Goal: Complete application form

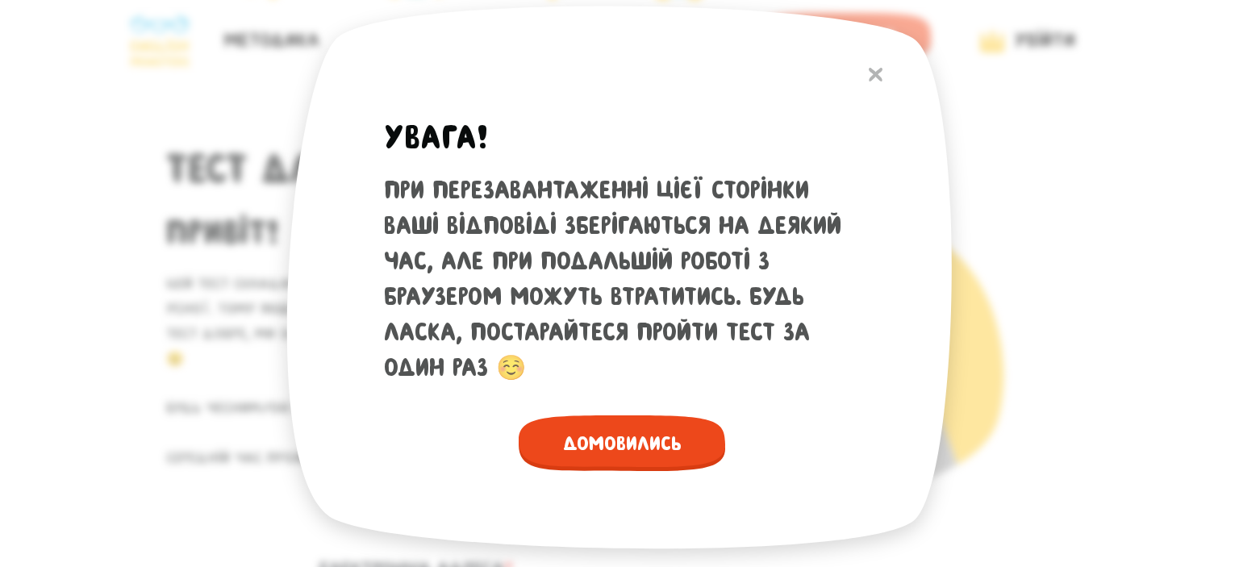
click at [638, 440] on span "Домовились" at bounding box center [622, 443] width 206 height 56
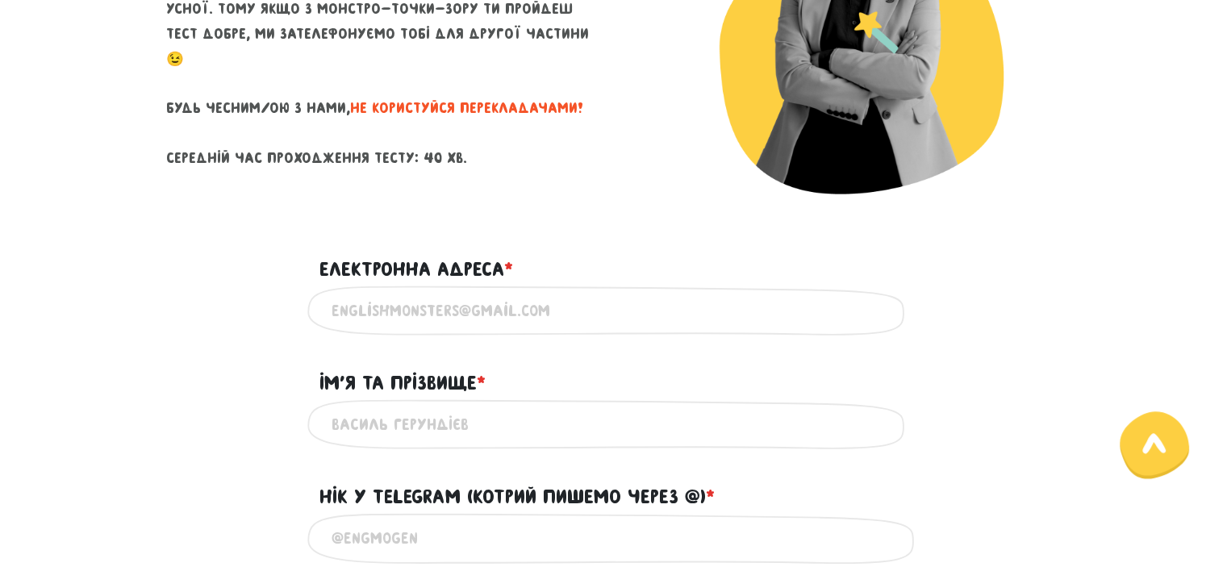
scroll to position [302, 0]
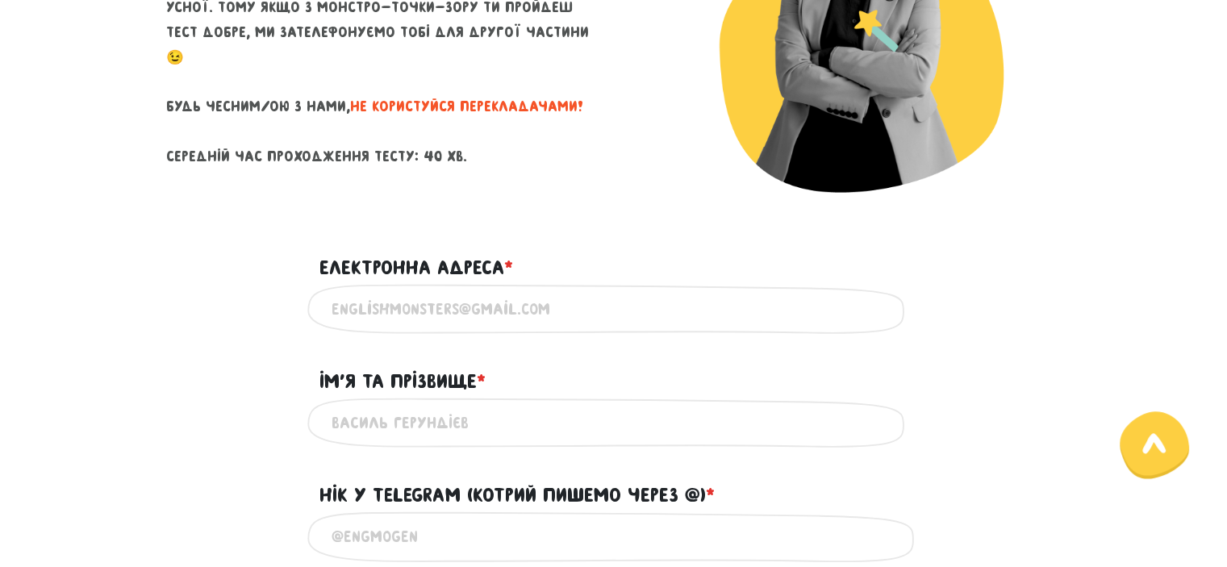
click at [560, 306] on input "Електронна адреса * ?" at bounding box center [614, 309] width 565 height 36
type input "[EMAIL_ADDRESS][DOMAIN_NAME]"
type input "[PERSON_NAME]"
type input "0993268460"
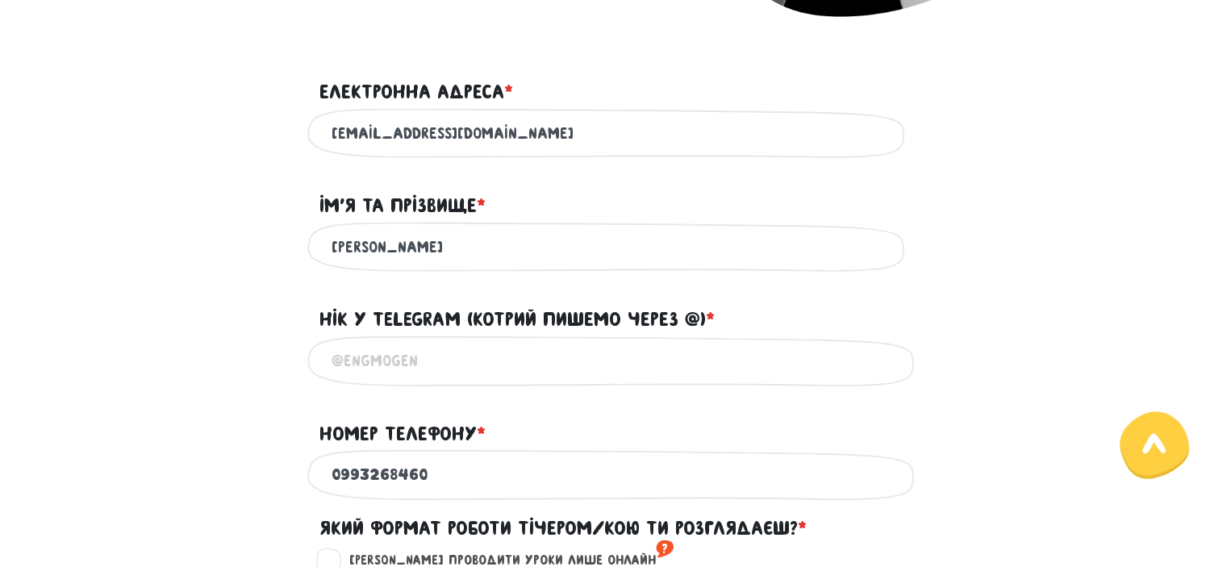
scroll to position [480, 0]
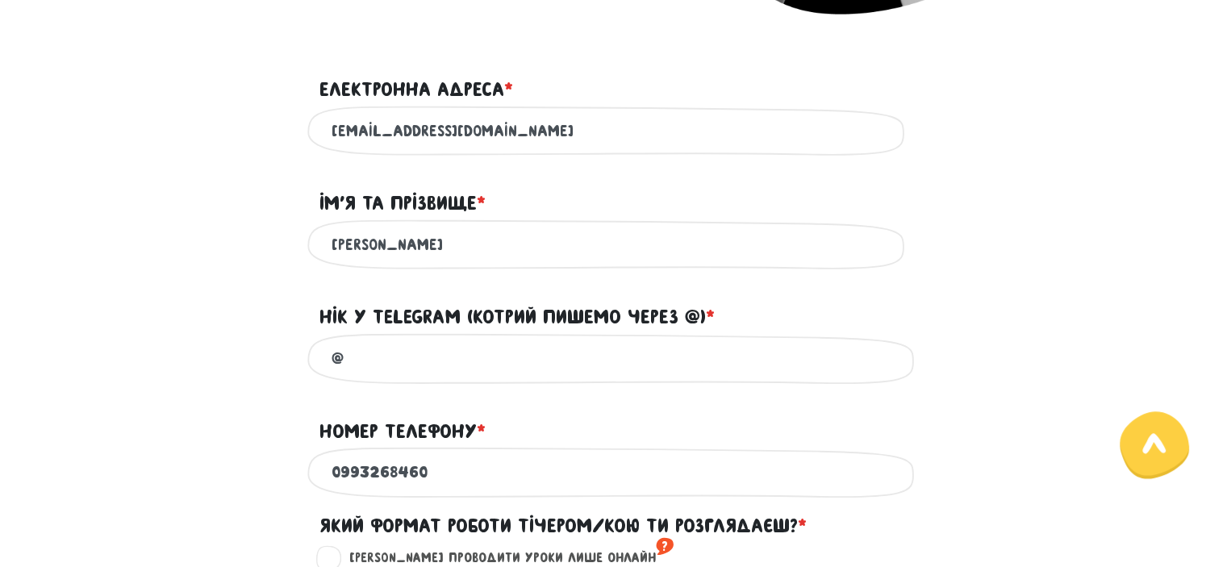
click at [490, 365] on input "@" at bounding box center [614, 358] width 565 height 36
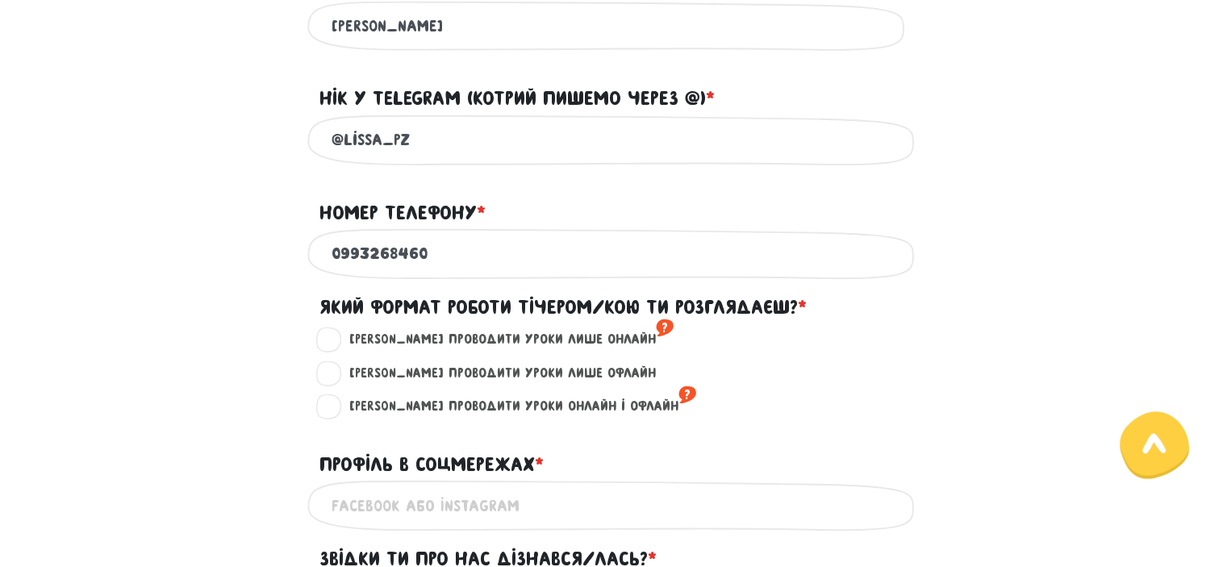
scroll to position [699, 0]
type input "@lissa_pz"
click at [336, 349] on label "[PERSON_NAME] проводити уроки лише онлайн ?" at bounding box center [505, 338] width 338 height 21
click at [323, 344] on input "[PERSON_NAME] проводити уроки лише онлайн ?" at bounding box center [329, 336] width 13 height 16
radio input "true"
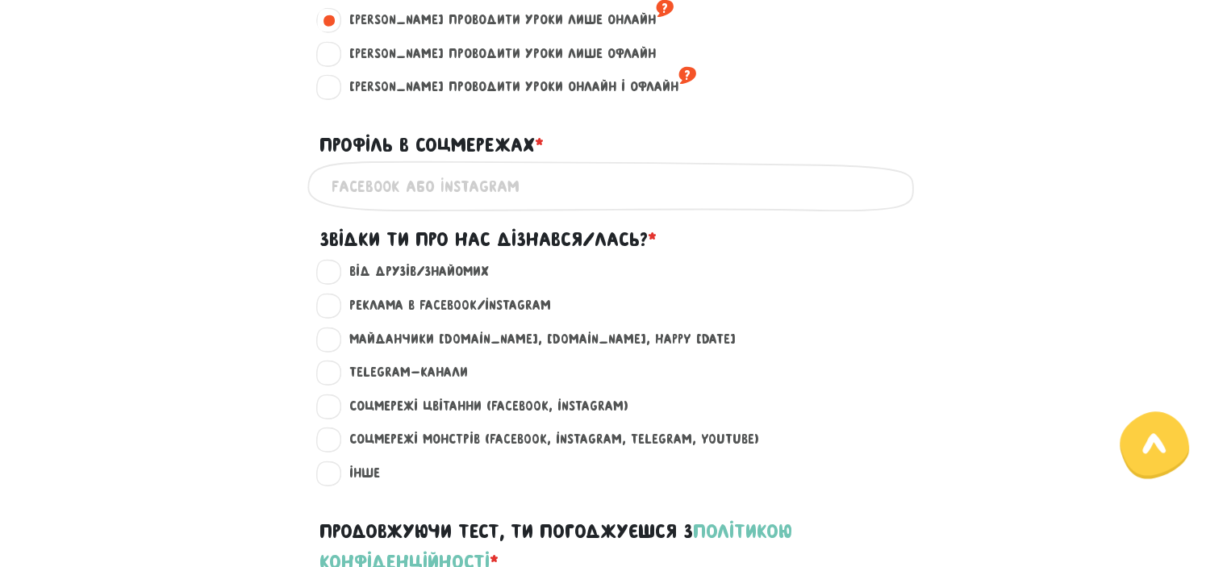
scroll to position [1020, 0]
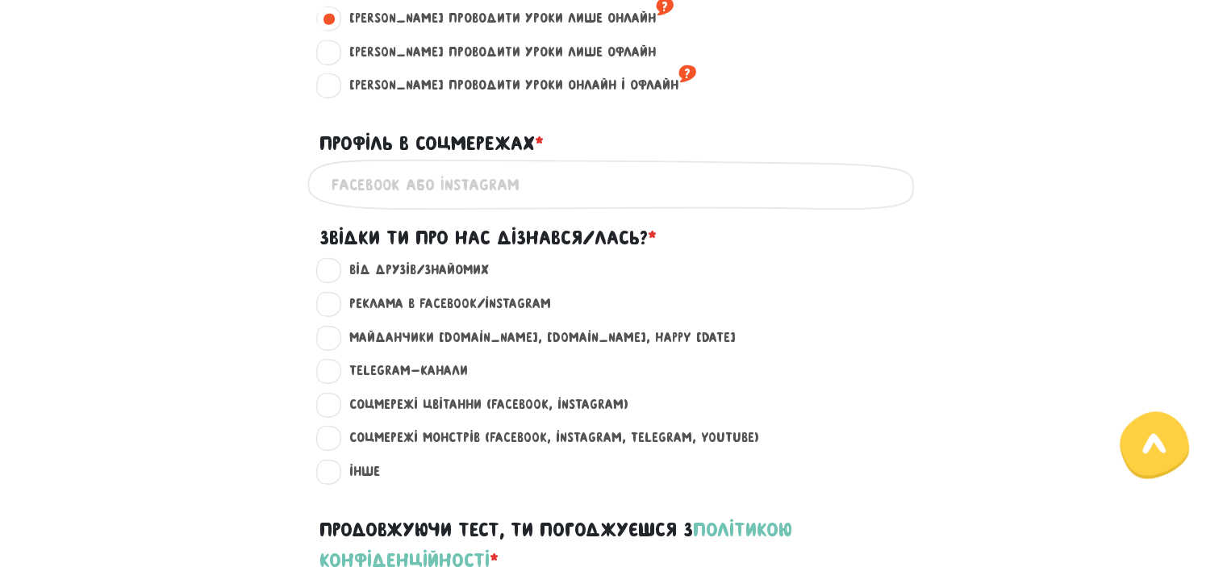
click at [336, 348] on label "Майданчики [DOMAIN_NAME], [DOMAIN_NAME], happy [DATE] ?" at bounding box center [536, 337] width 400 height 21
click at [326, 344] on input "Майданчики [DOMAIN_NAME], [DOMAIN_NAME], happy [DATE] ?" at bounding box center [329, 335] width 13 height 16
radio input "true"
click at [397, 190] on input "Профіль в соцмережах * ?" at bounding box center [614, 184] width 565 height 36
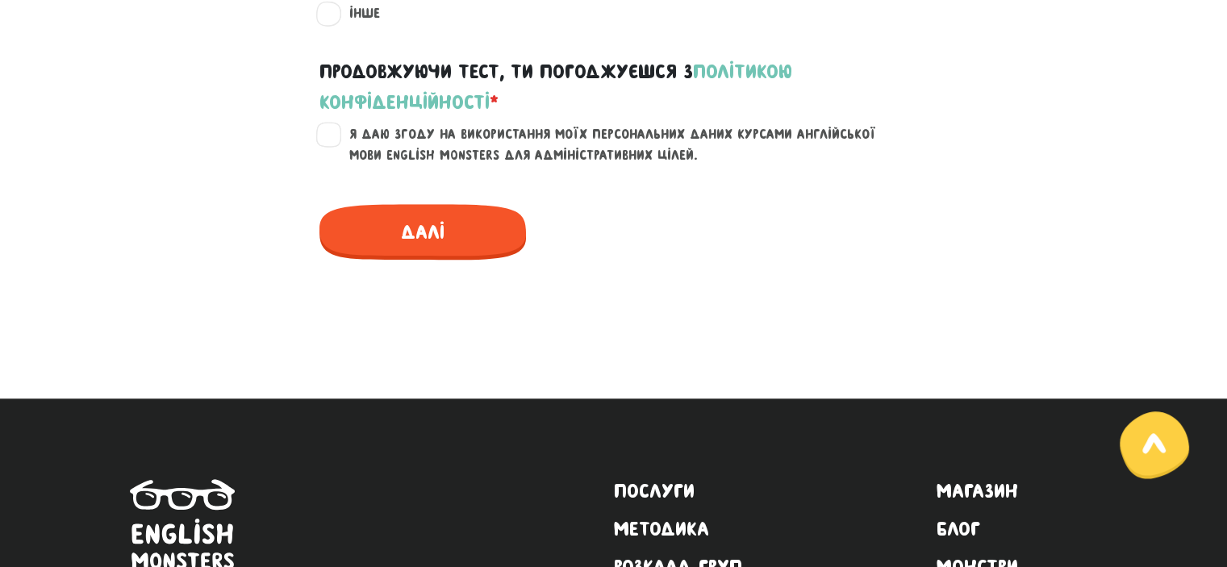
scroll to position [1478, 0]
type input "Instagram @lissa_pz"
click at [336, 161] on label "Я даю згоду на використання моїх персональних даних курсами англійської мови En…" at bounding box center [624, 144] width 576 height 41
click at [329, 140] on input "Я даю згоду на використання моїх персональних даних курсами англійської мови En…" at bounding box center [329, 132] width 13 height 16
checkbox input "true"
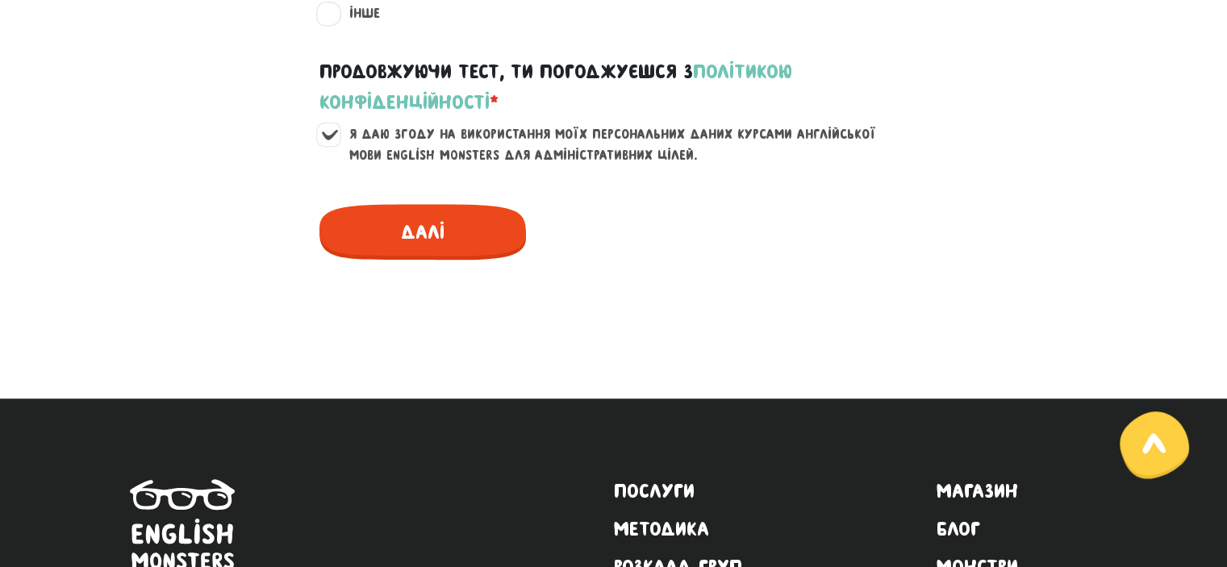
click at [404, 260] on span "Далі" at bounding box center [422, 232] width 206 height 56
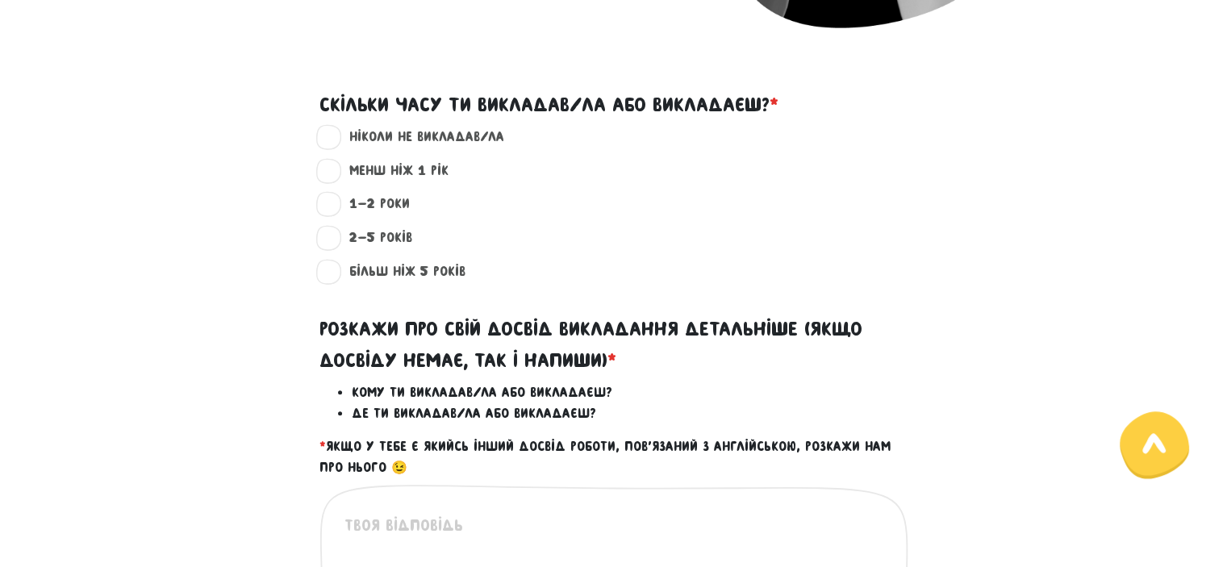
scroll to position [462, 0]
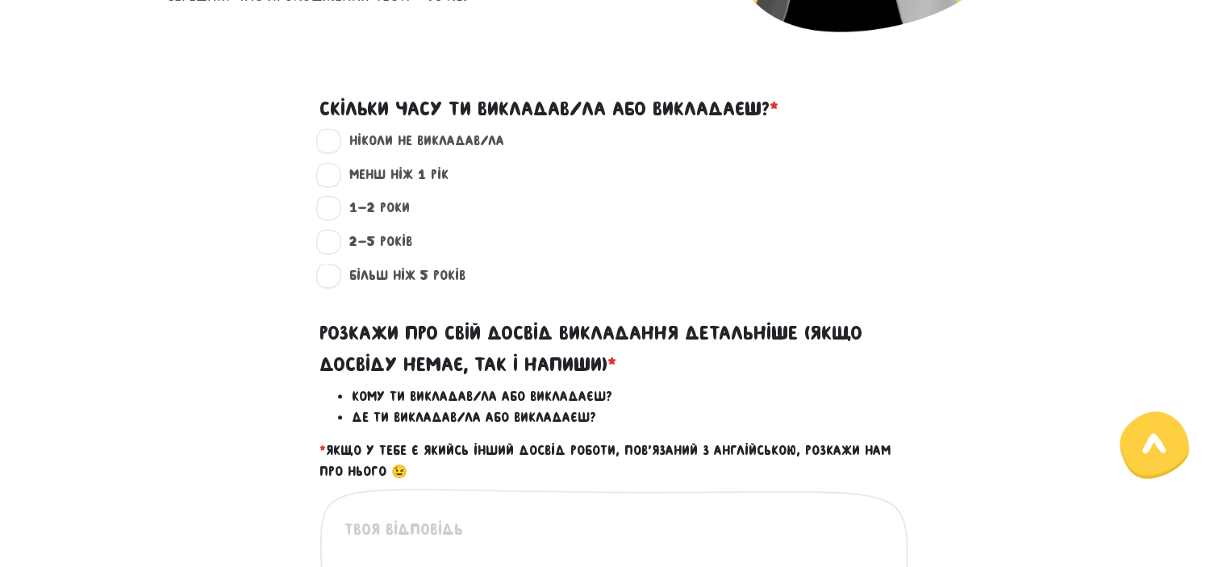
click at [336, 173] on label "менш ніж 1 рік ?" at bounding box center [392, 175] width 113 height 21
click at [329, 173] on input "менш ніж 1 рік ?" at bounding box center [329, 173] width 13 height 16
radio input "true"
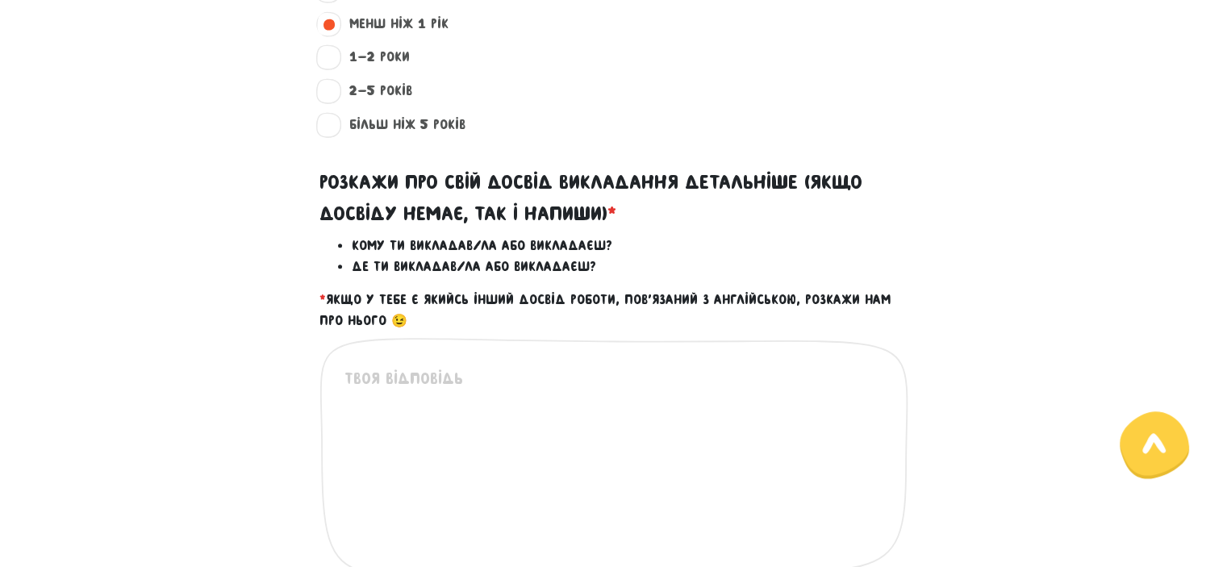
scroll to position [613, 0]
click at [336, 51] on label "1-2 роки ?" at bounding box center [373, 57] width 74 height 21
click at [327, 51] on input "1-2 роки ?" at bounding box center [329, 55] width 13 height 16
radio input "true"
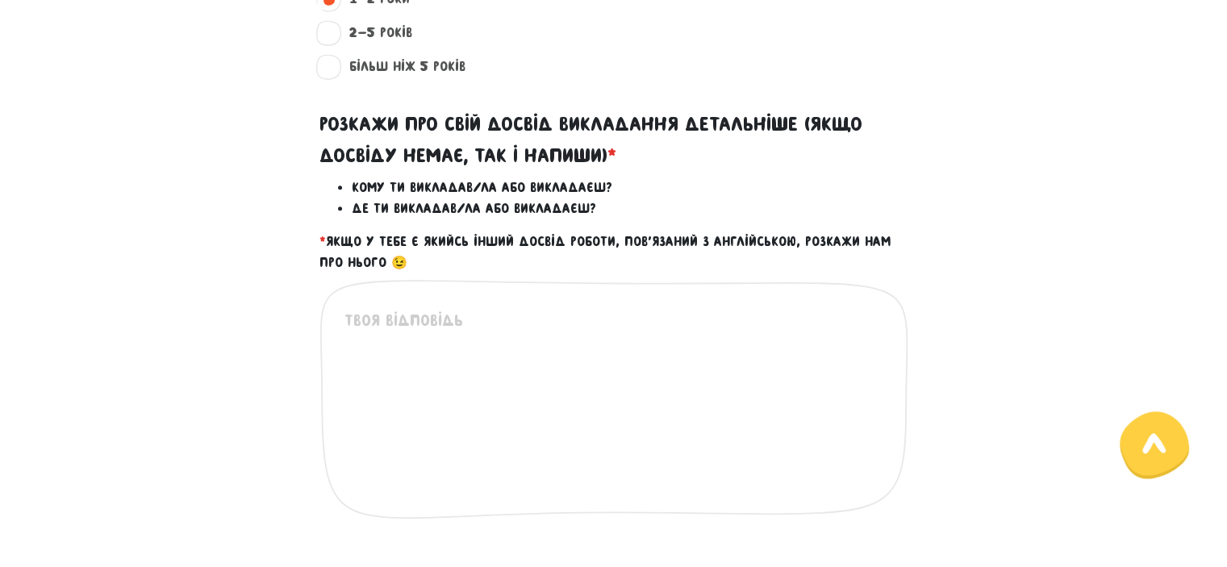
scroll to position [675, 0]
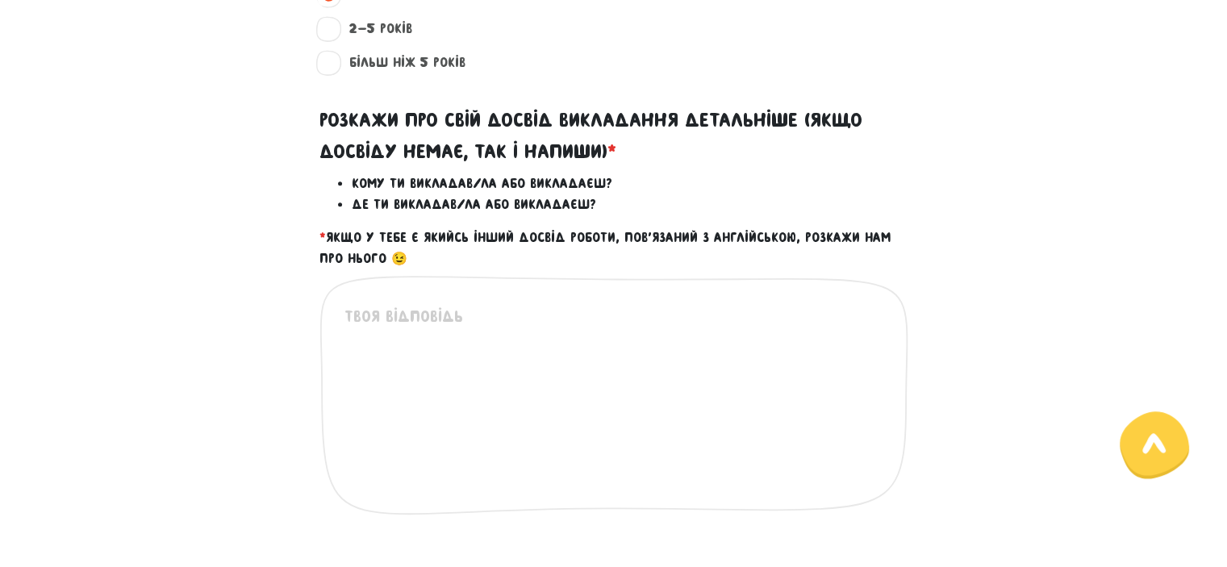
click at [415, 323] on textarea at bounding box center [614, 403] width 540 height 198
type textarea "G"
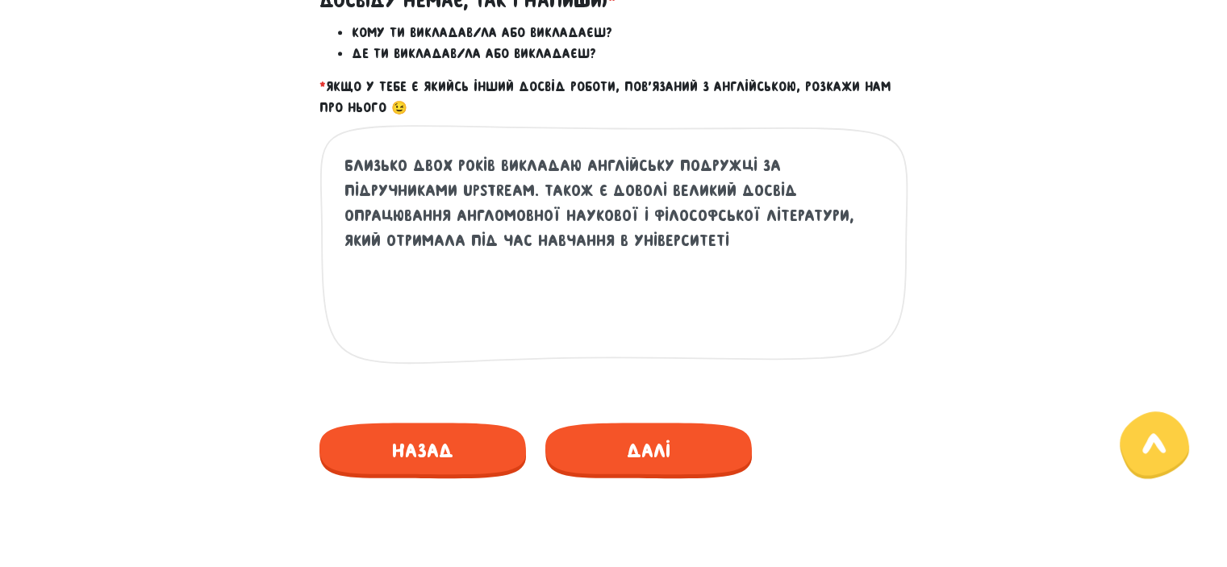
scroll to position [826, 0]
type textarea "Близько двох років викладаю англійську подружці за підручниками Upstream. Також…"
click at [603, 448] on span "Далі" at bounding box center [648, 451] width 206 height 56
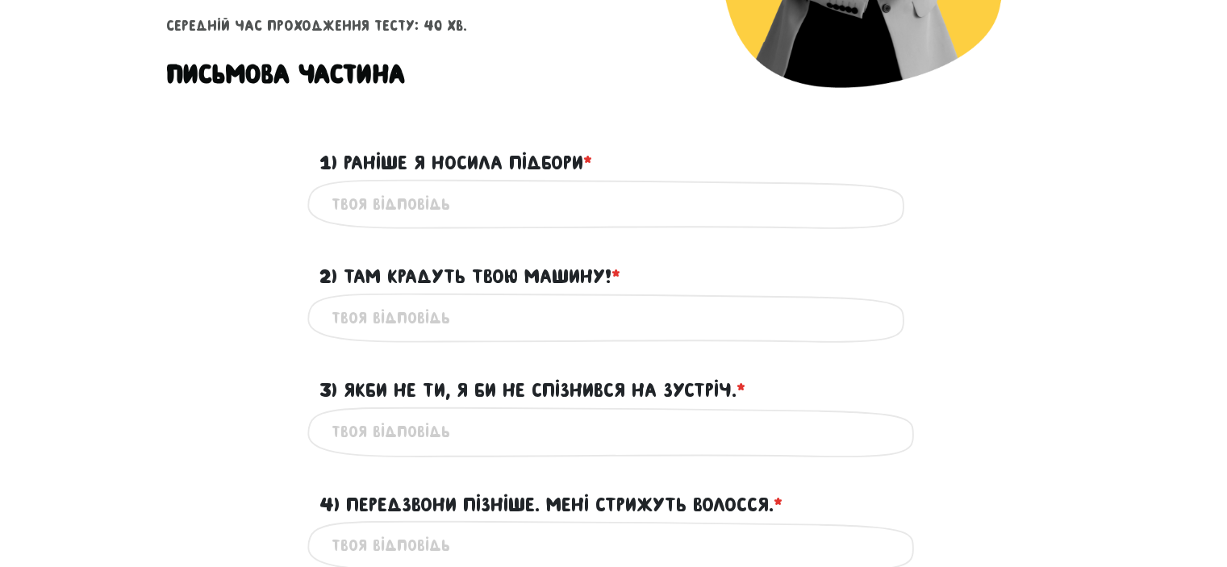
scroll to position [408, 0]
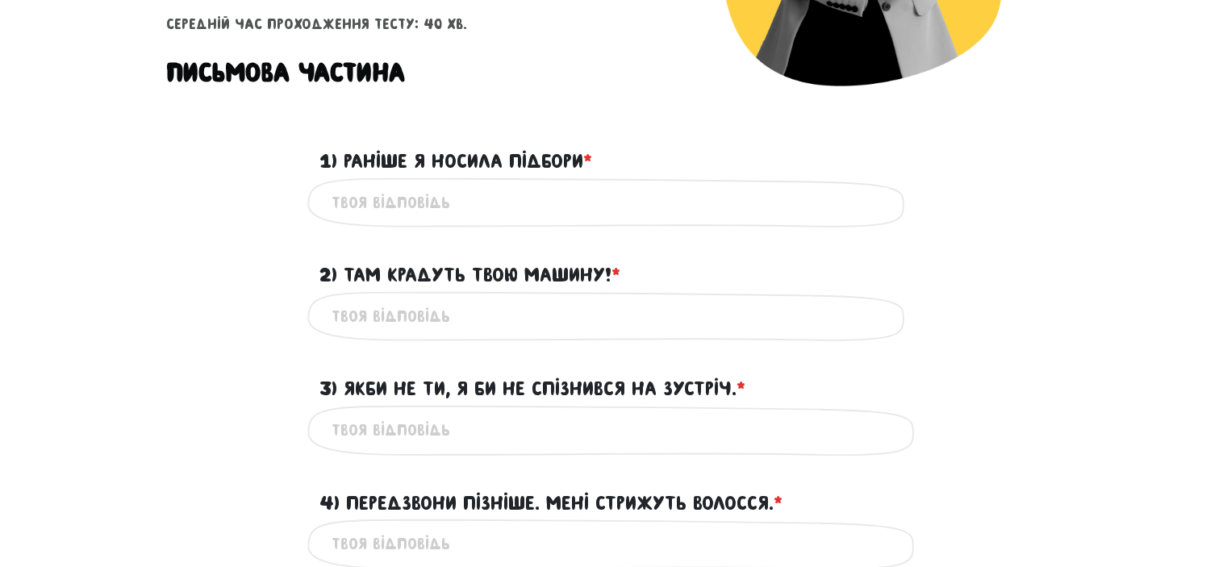
click at [439, 202] on input "1) Раніше я носила підбори * ?" at bounding box center [614, 203] width 565 height 36
type input "I"
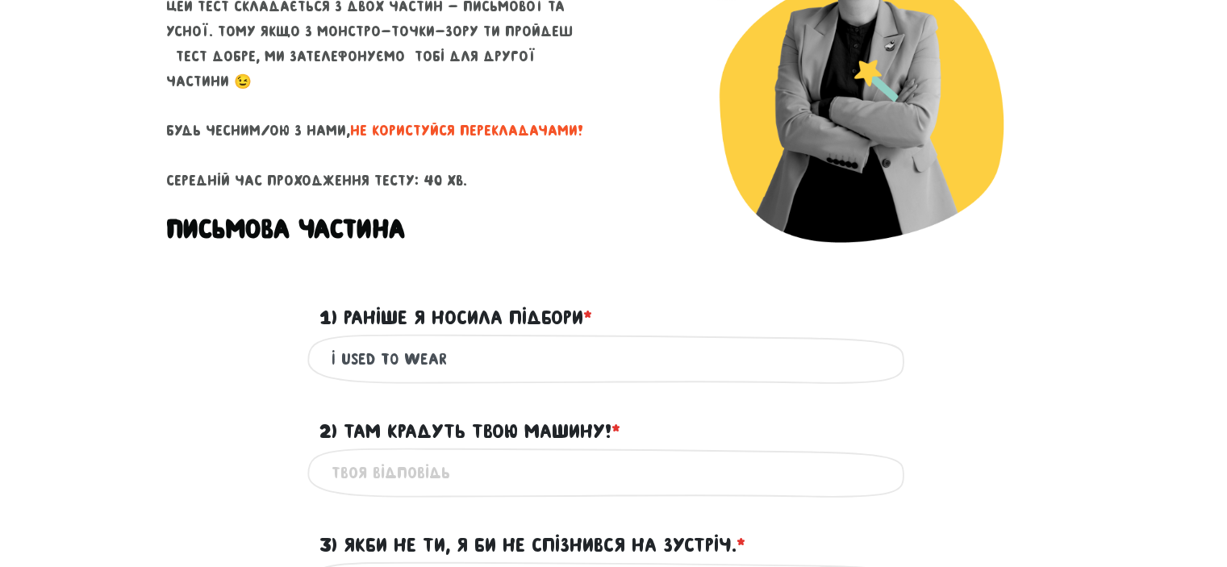
scroll to position [253, 0]
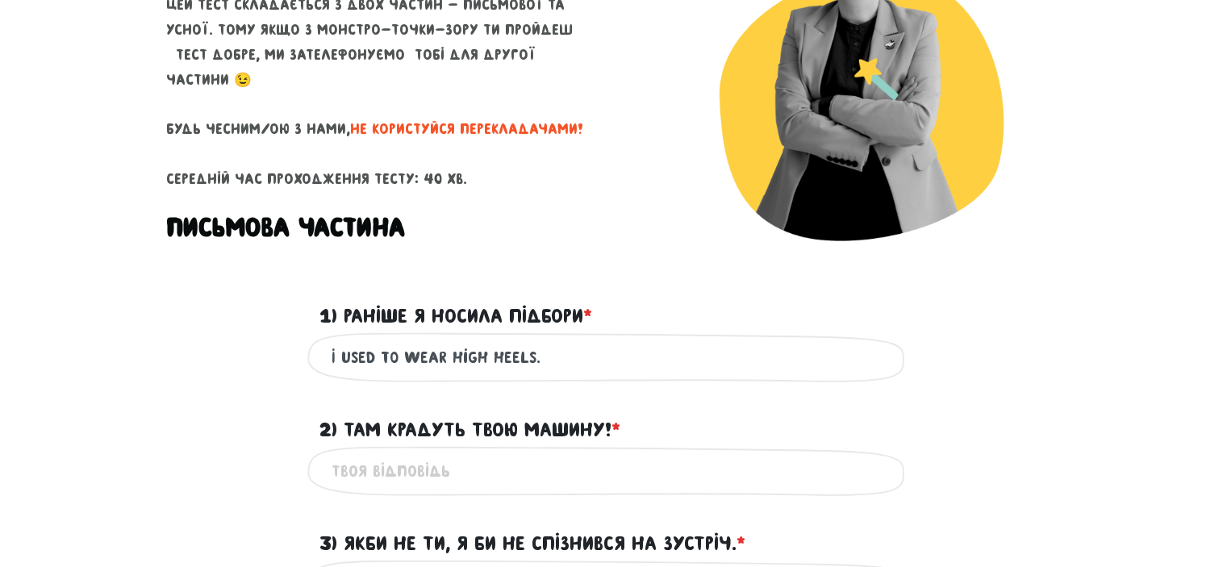
click at [468, 364] on input "I used to wear high heels." at bounding box center [614, 358] width 565 height 36
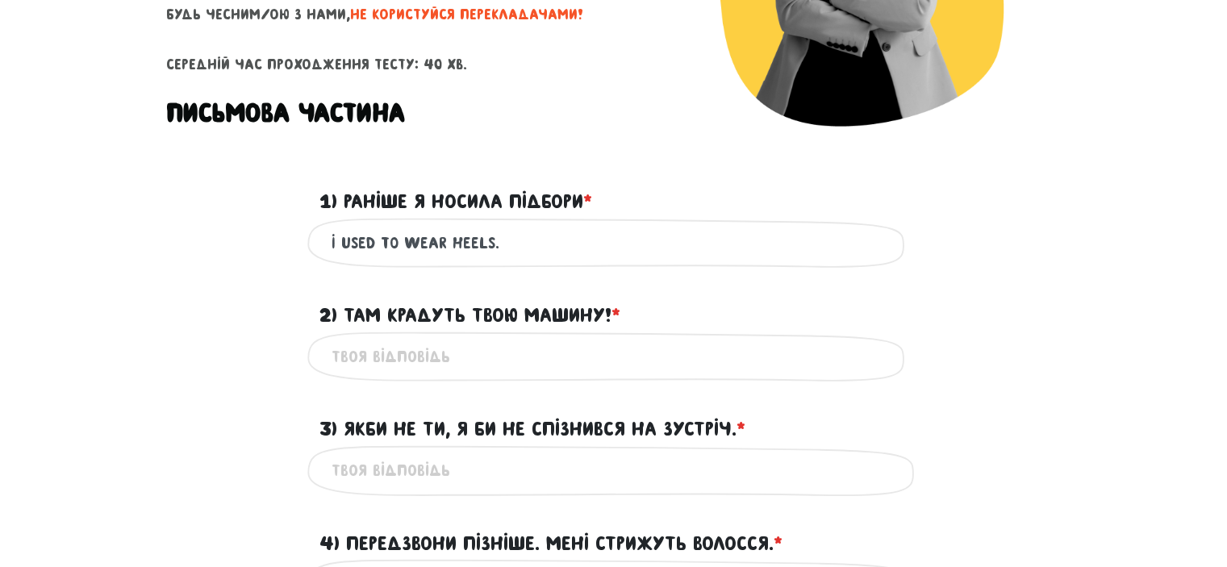
scroll to position [370, 0]
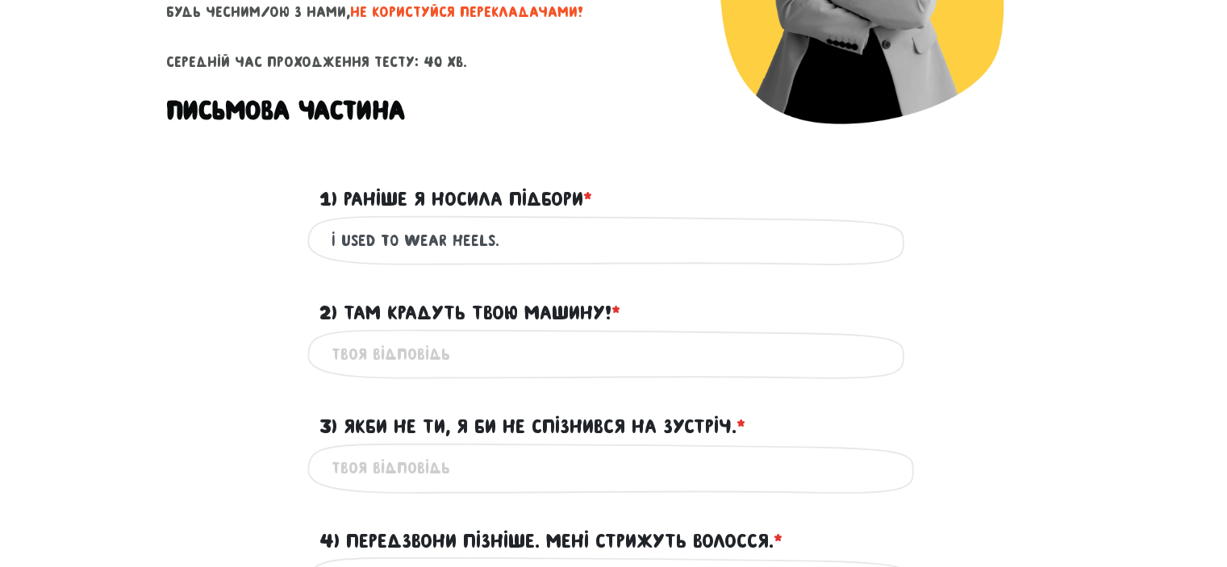
type input "I used to wear heels."
click at [468, 364] on input "2) Там крадуть твою машину! * ?" at bounding box center [614, 354] width 565 height 36
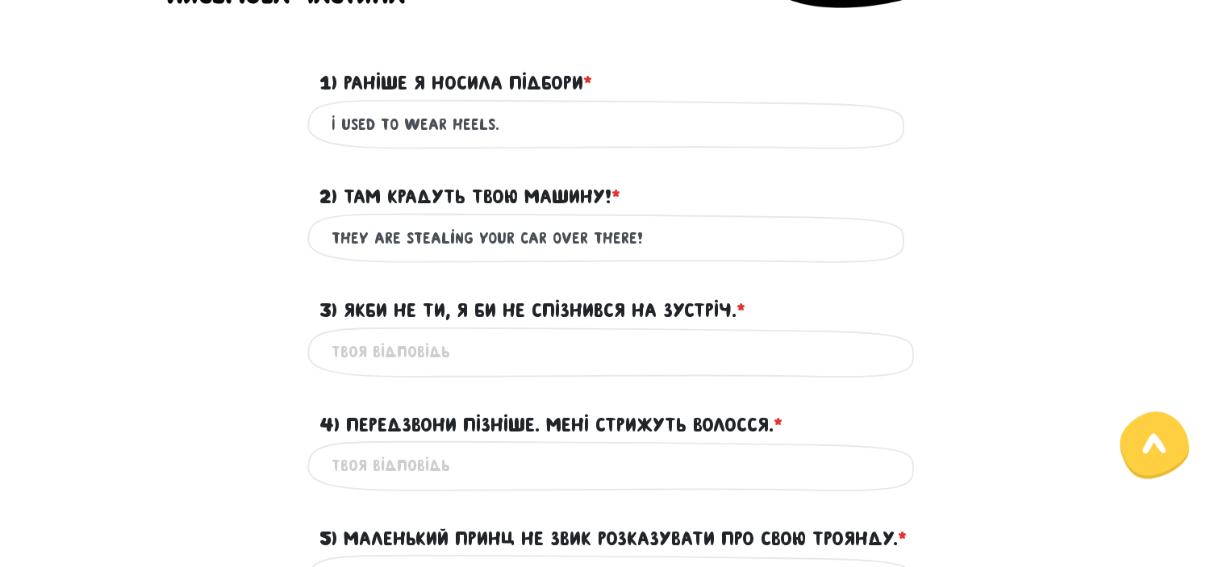
scroll to position [487, 0]
type input "They are stealing your car over there!"
click at [468, 364] on input "3) Якби не ти, я би не спізнився на зустріч. * ?" at bounding box center [614, 351] width 565 height 36
type input "T"
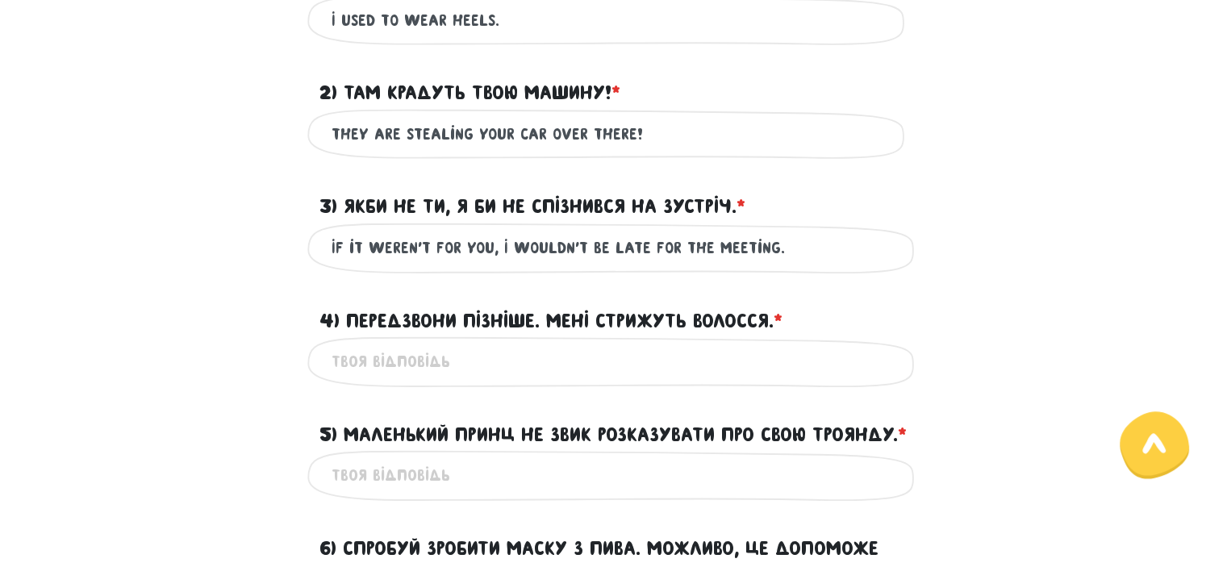
scroll to position [613, 0]
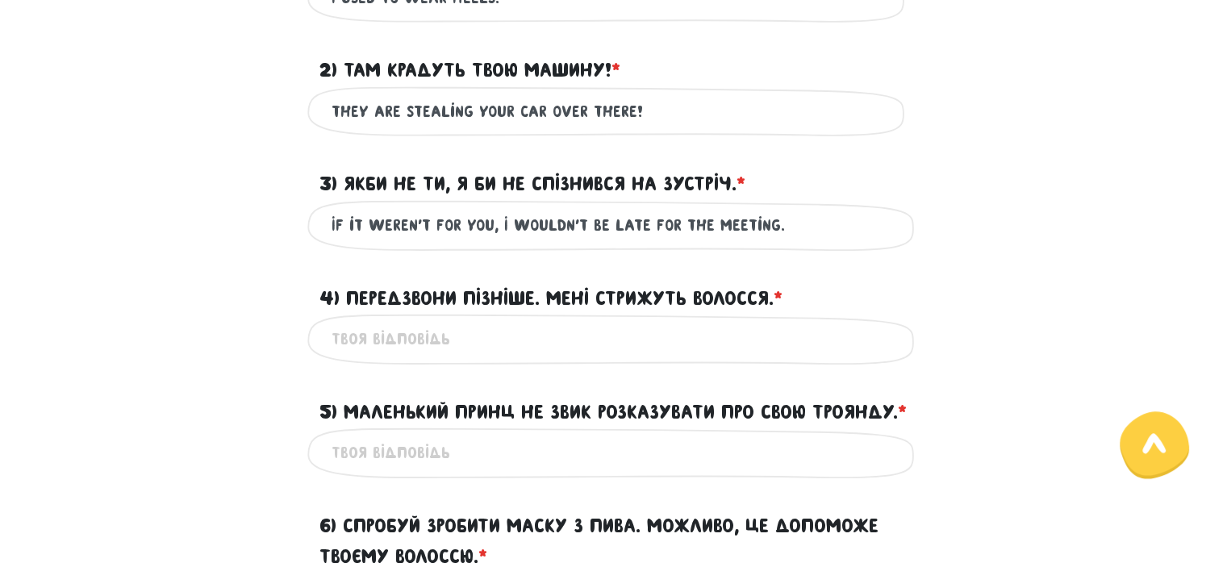
type input "If it weren't for you, I wouldn't be late for the meeting."
click at [469, 343] on input "4) Передзвони пізніше. Мені стрижуть волосся. * ?" at bounding box center [614, 339] width 565 height 36
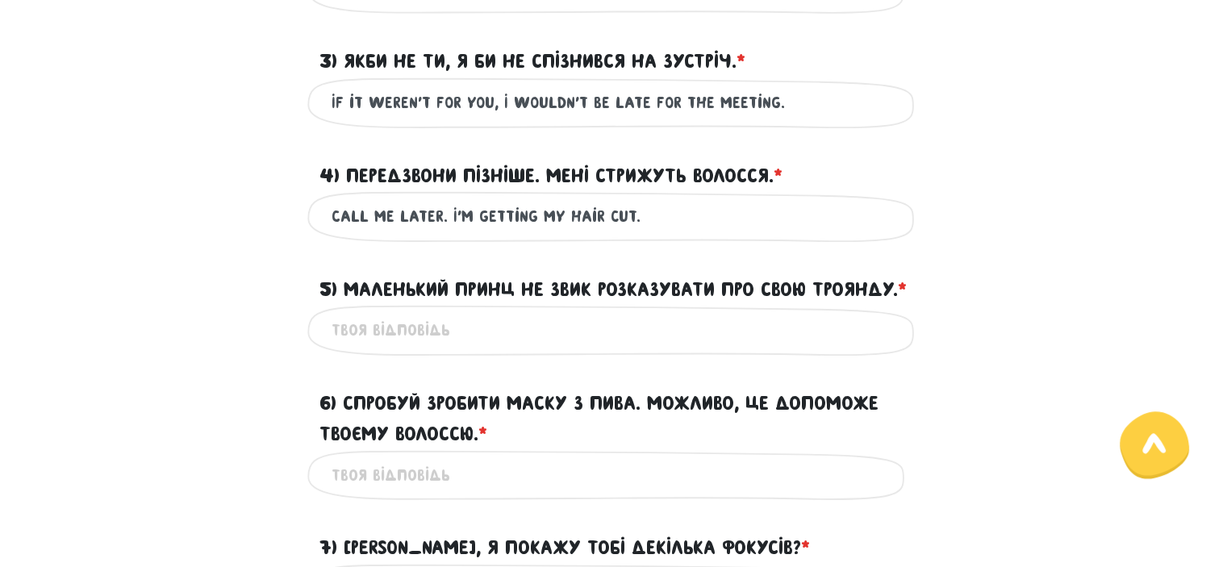
scroll to position [742, 0]
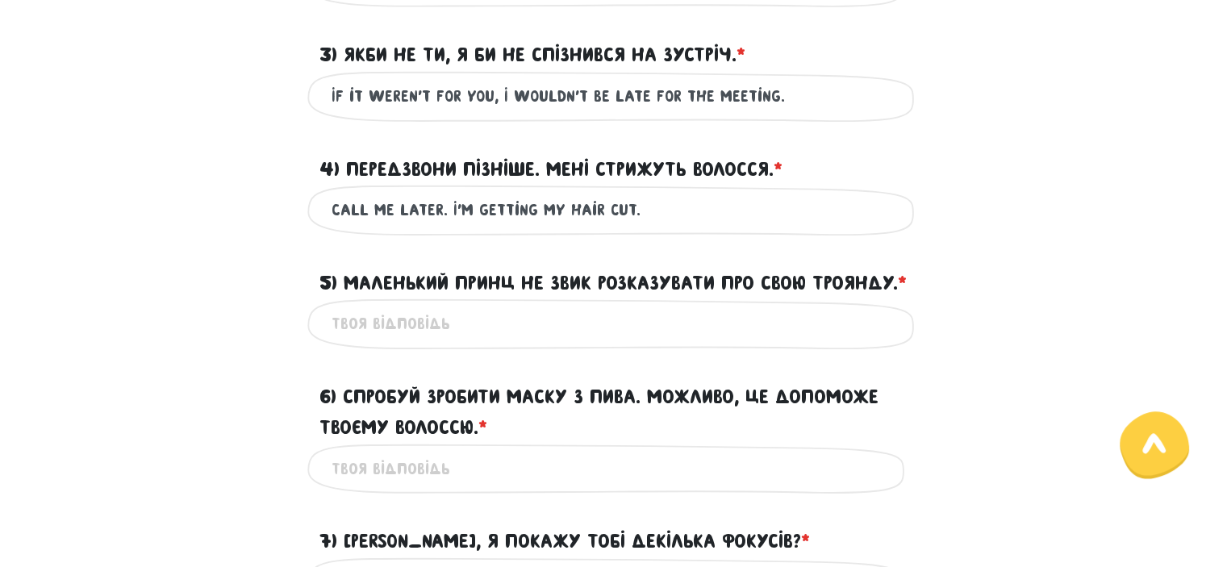
type input "Call me later. I'm getting my hair cut."
click at [467, 342] on input "5) Маленький Принц не звик розказувати про свою Троянду. * ?" at bounding box center [614, 324] width 565 height 36
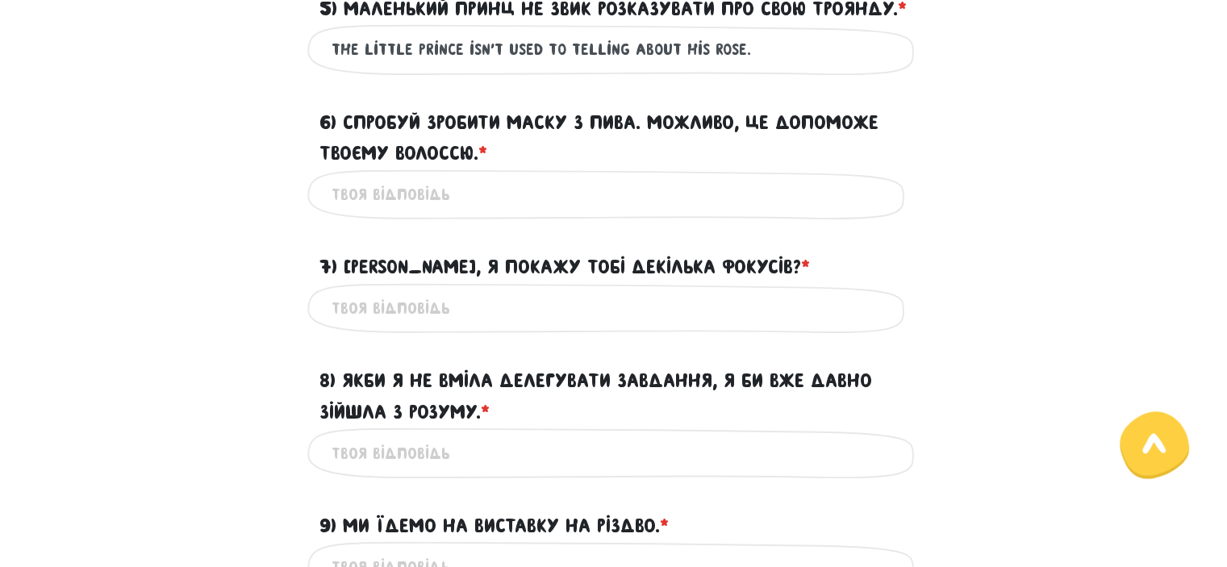
scroll to position [1026, 0]
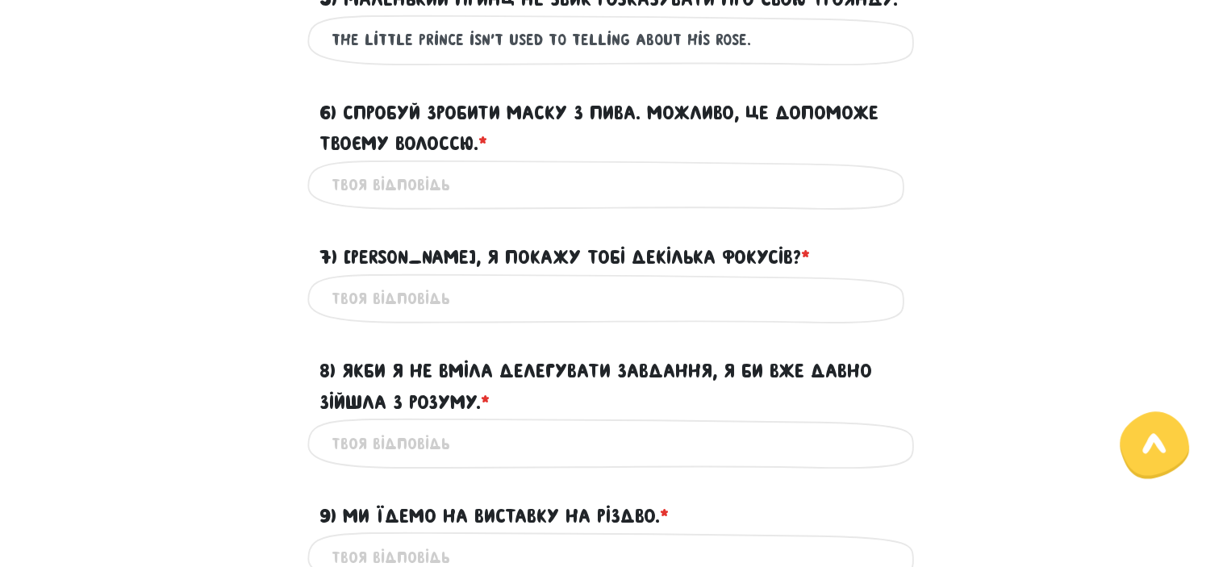
type input "The little prince isn't used to telling about his rose."
click at [450, 203] on input "6) Спробуй зробити маску з пива. Можливо, це допоможе твоєму волоссю. * ?" at bounding box center [614, 185] width 565 height 36
click at [573, 203] on input "Try making a beer mask. Maybe it will help" at bounding box center [614, 185] width 565 height 36
click at [684, 203] on input "Try making a beer mask. Maybe this will help" at bounding box center [614, 185] width 565 height 36
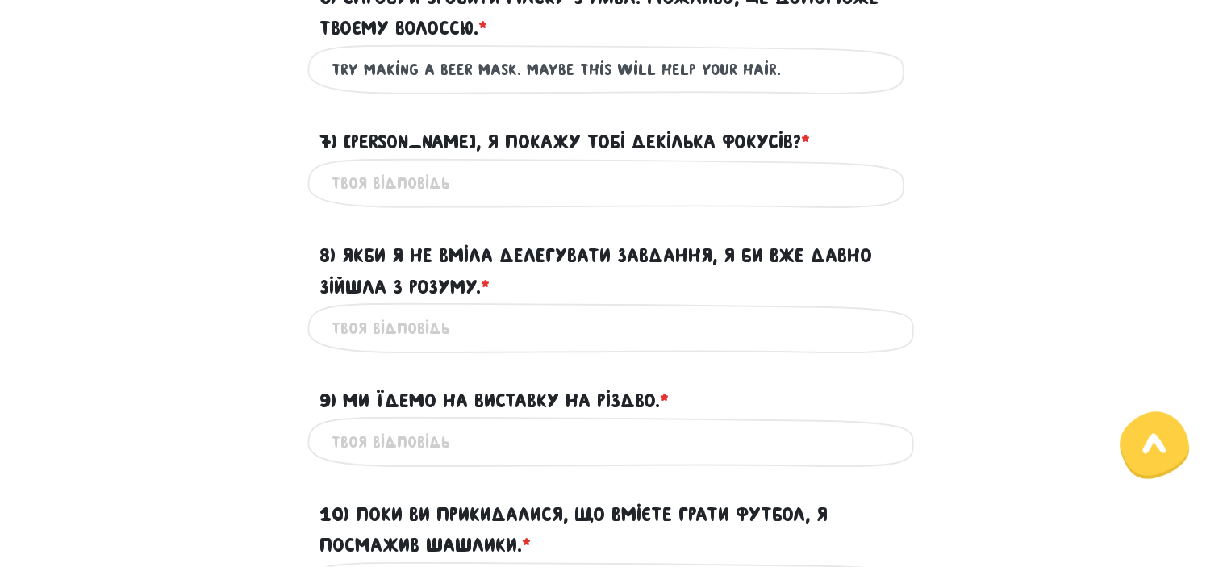
scroll to position [1142, 0]
type input "Try making a beer mask. Maybe this will help your hair."
click at [684, 201] on input "7) [PERSON_NAME], я покажу тобі декілька фокусів? * ?" at bounding box center [614, 183] width 565 height 36
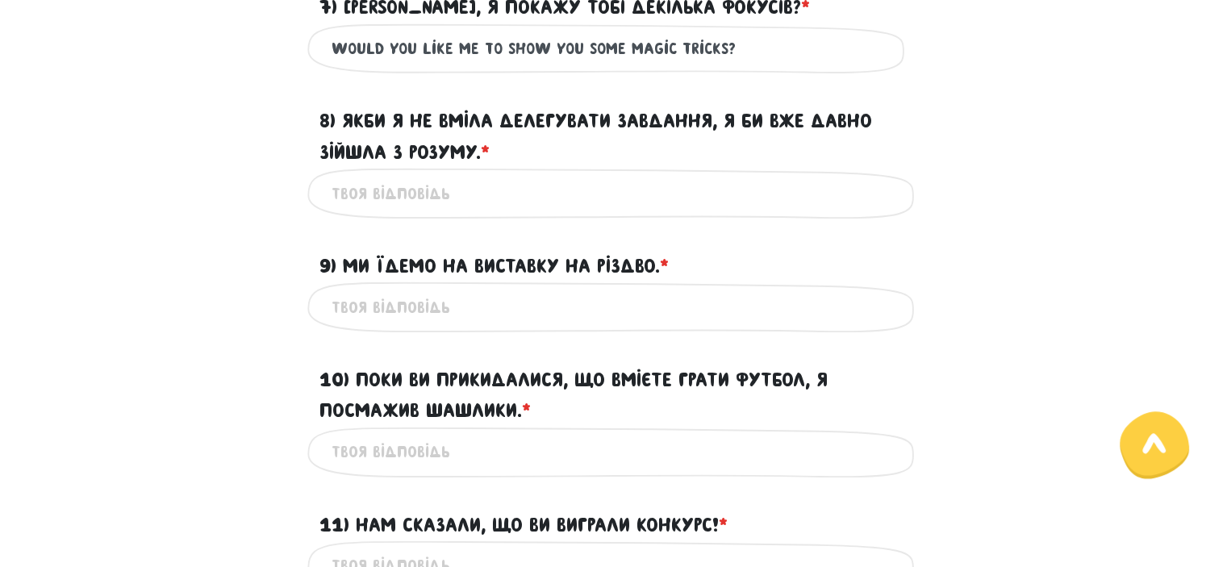
scroll to position [1286, 0]
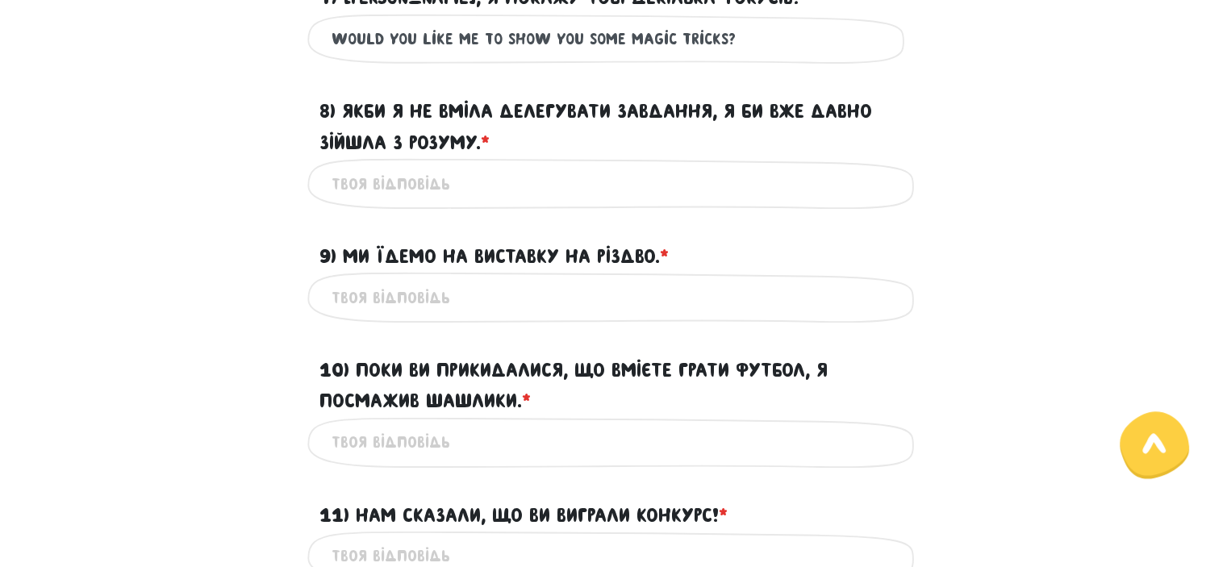
type input "Would you like me to show you some magic tricks?"
click at [684, 202] on input "8) Якби я не вміла делегувати завдання, я би вже давно зійшла з розуму. * ?" at bounding box center [614, 183] width 565 height 36
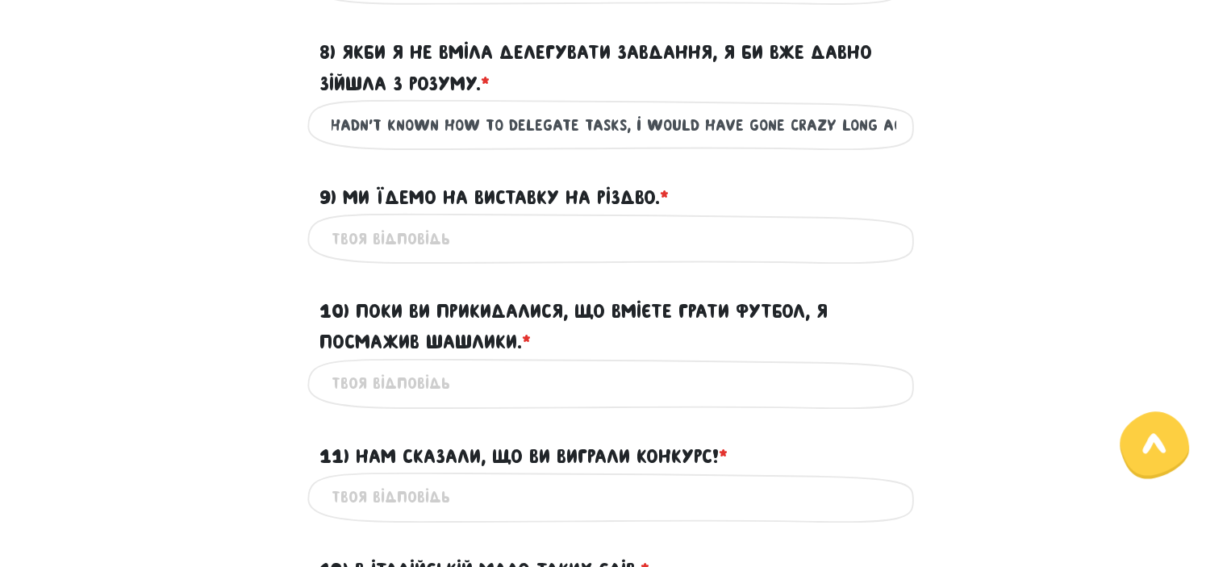
scroll to position [1350, 0]
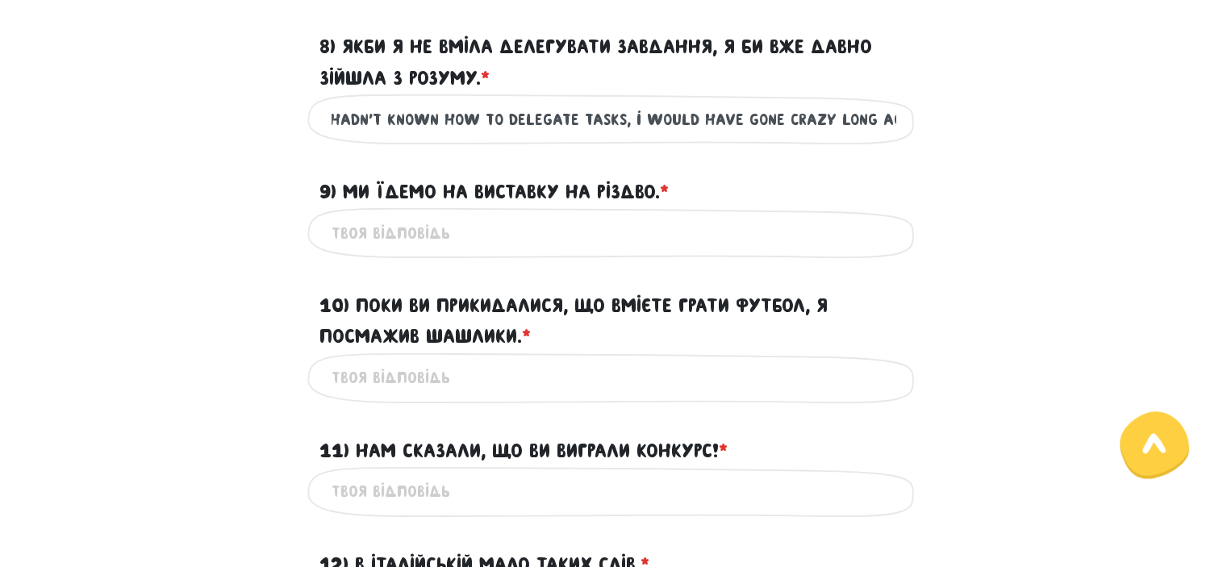
type input "If I hadn't known how to delegate tasks, i would have gone crazy long ago."
click at [614, 251] on input "9) Ми їдемо на виставку на Різдво. * ?" at bounding box center [614, 233] width 565 height 36
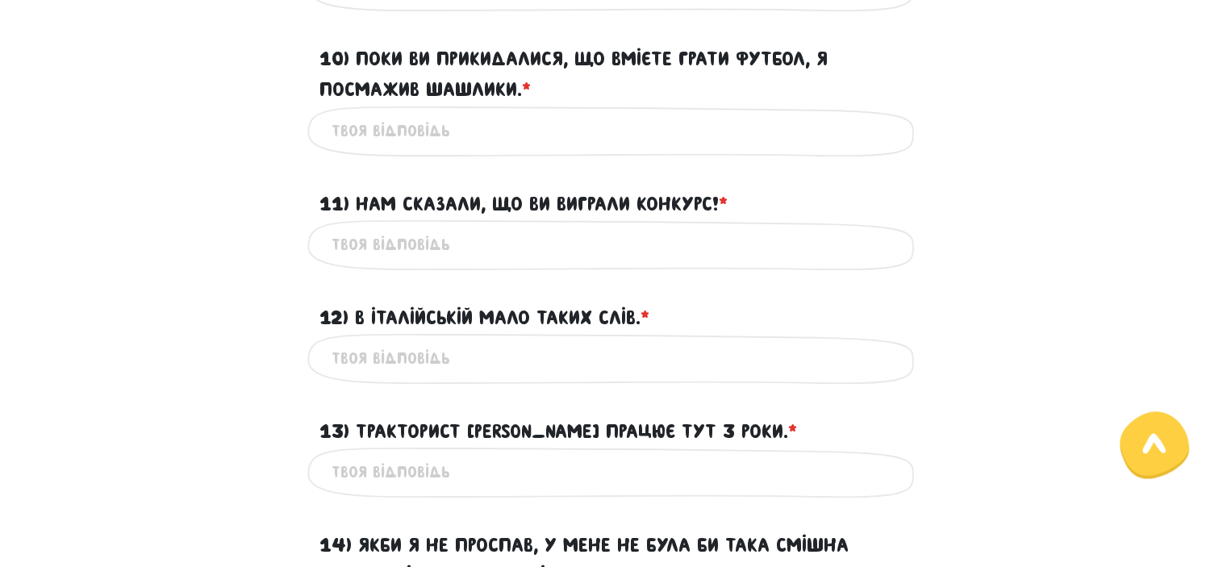
scroll to position [1599, 0]
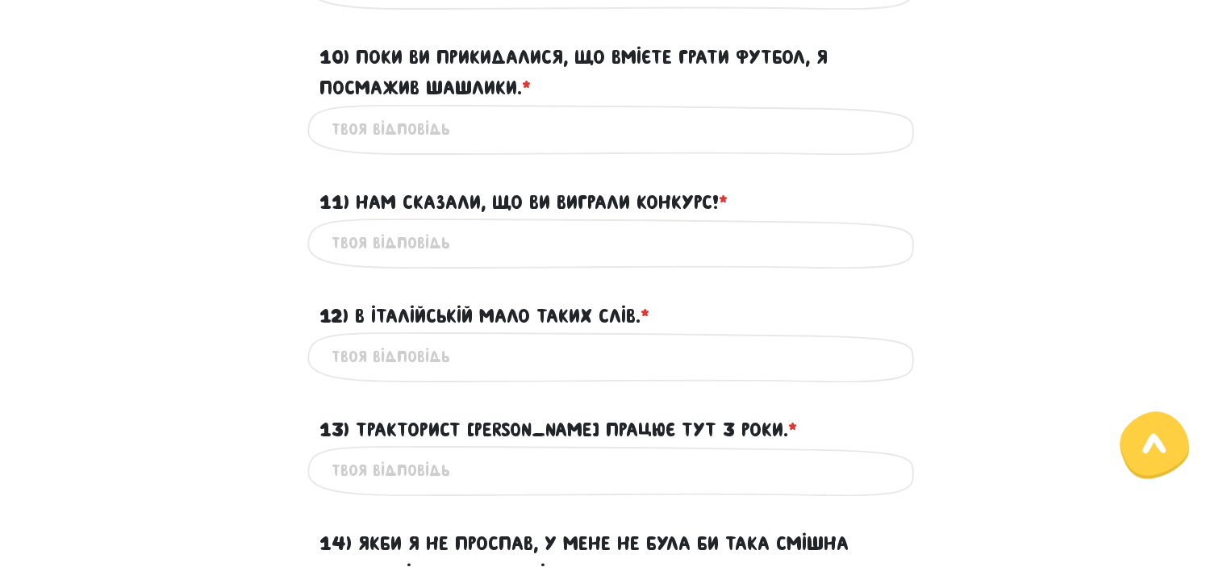
type input "We are going to the exhibition at Christmas."
click at [538, 148] on input "10) Поки ви прикидалися, що вмієте грати футбол, я посмажив шашлики. * ?" at bounding box center [614, 129] width 565 height 36
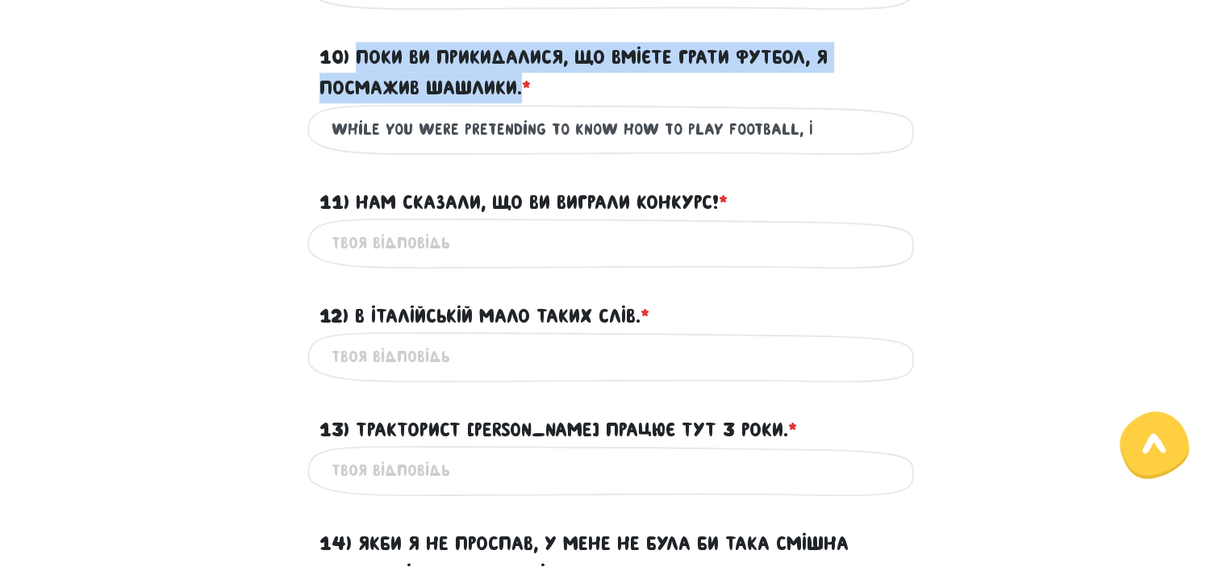
drag, startPoint x: 358, startPoint y: 90, endPoint x: 522, endPoint y: 124, distance: 167.4
click at [522, 104] on label "10) Поки ви прикидалися, що вмієте грати футбол, я посмажив шашлики. * ?" at bounding box center [613, 73] width 589 height 62
copy label "Поки ви прикидалися, що вмієте грати футбол, я посмажив шашлики."
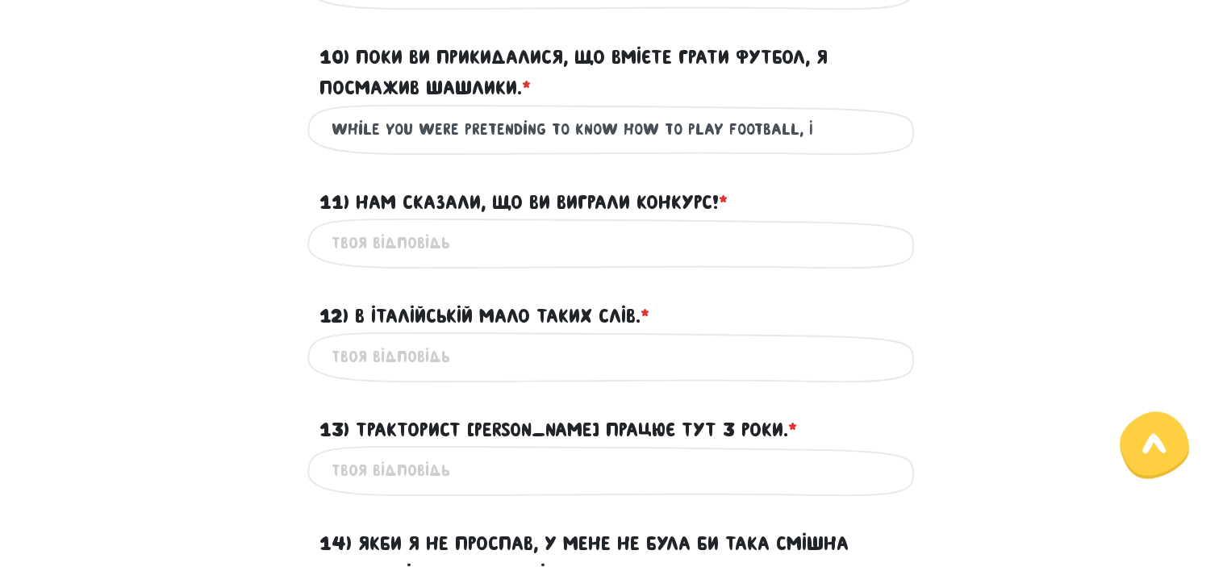
click at [804, 143] on input "While you were pretending to know how to play football, I" at bounding box center [614, 129] width 565 height 36
paste input "kebabs"
type input "While you were pretending to know how to play football, I grilled kebabs."
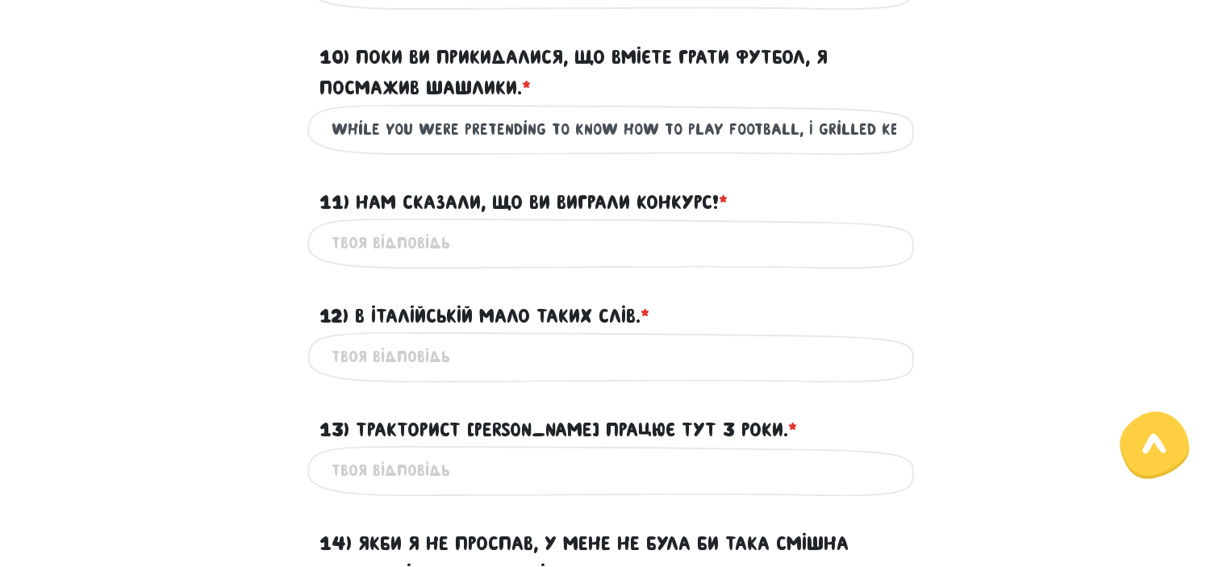
click at [594, 261] on input "11) Нам сказали, що ви виграли конкурс! * ?" at bounding box center [614, 243] width 565 height 36
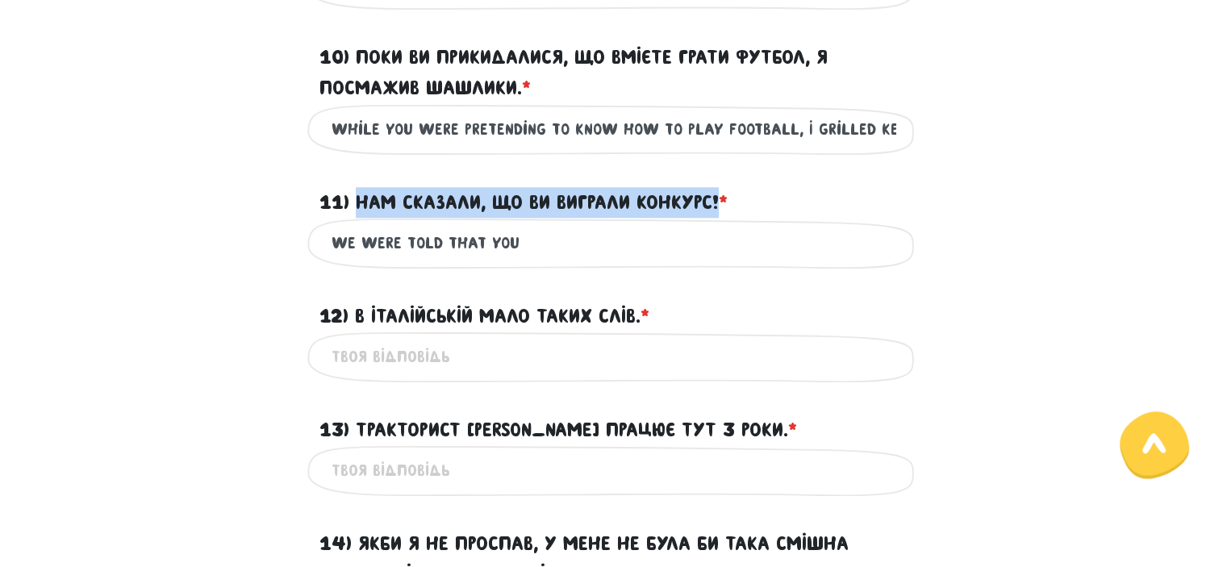
drag, startPoint x: 352, startPoint y: 235, endPoint x: 719, endPoint y: 229, distance: 367.0
click at [719, 218] on label "11) Нам сказали, що ви виграли конкурс! * ?" at bounding box center [523, 202] width 408 height 31
copy label "Нам сказали, що ви виграли конкурс!"
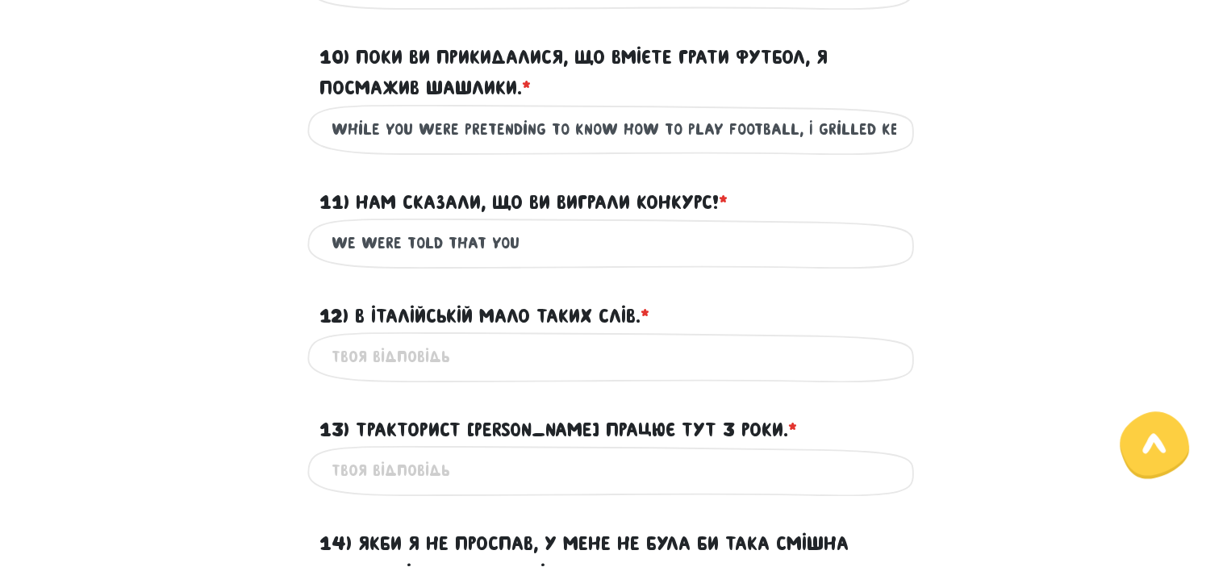
click at [548, 261] on input "We were told that you" at bounding box center [614, 243] width 565 height 36
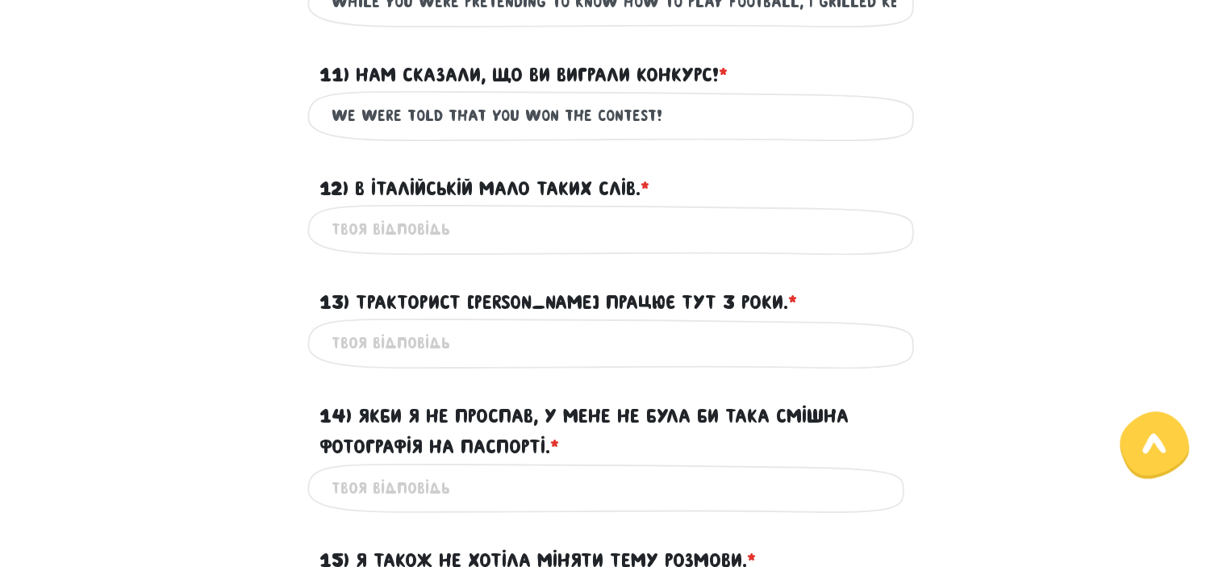
scroll to position [1726, 0]
type input "We were told that you won the contest!"
click at [555, 248] on input "12) В італійській мало таких слів. * ?" at bounding box center [614, 229] width 565 height 36
type input "R"
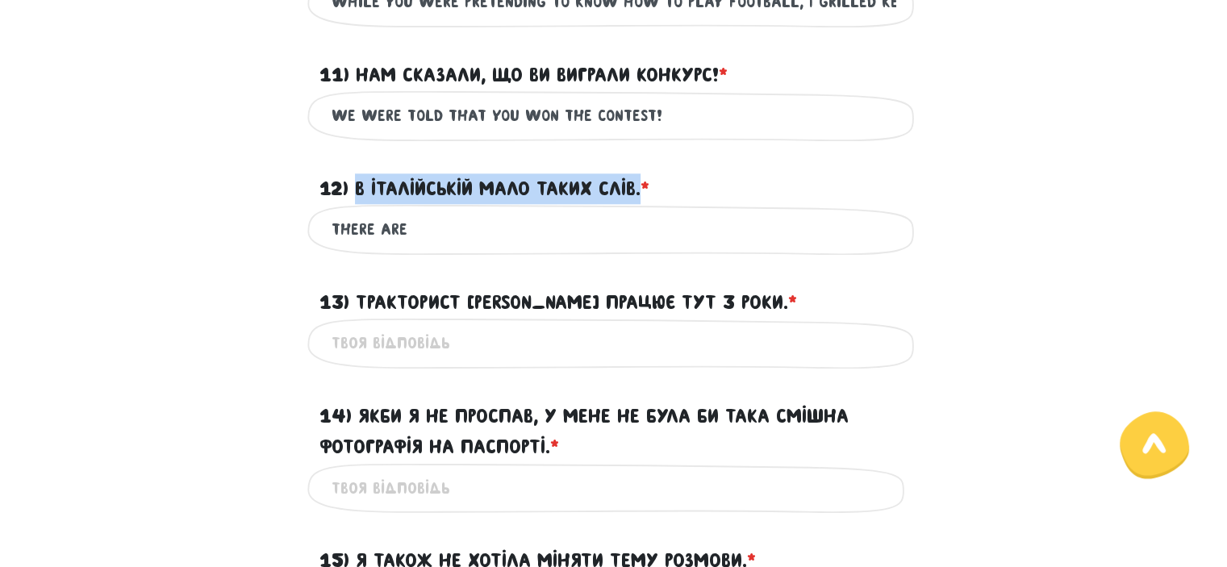
drag, startPoint x: 358, startPoint y: 219, endPoint x: 645, endPoint y: 224, distance: 287.2
click at [645, 204] on label "12) В італійській мало таких слів. * ?" at bounding box center [484, 188] width 330 height 31
copy label "В італійській мало таких слів."
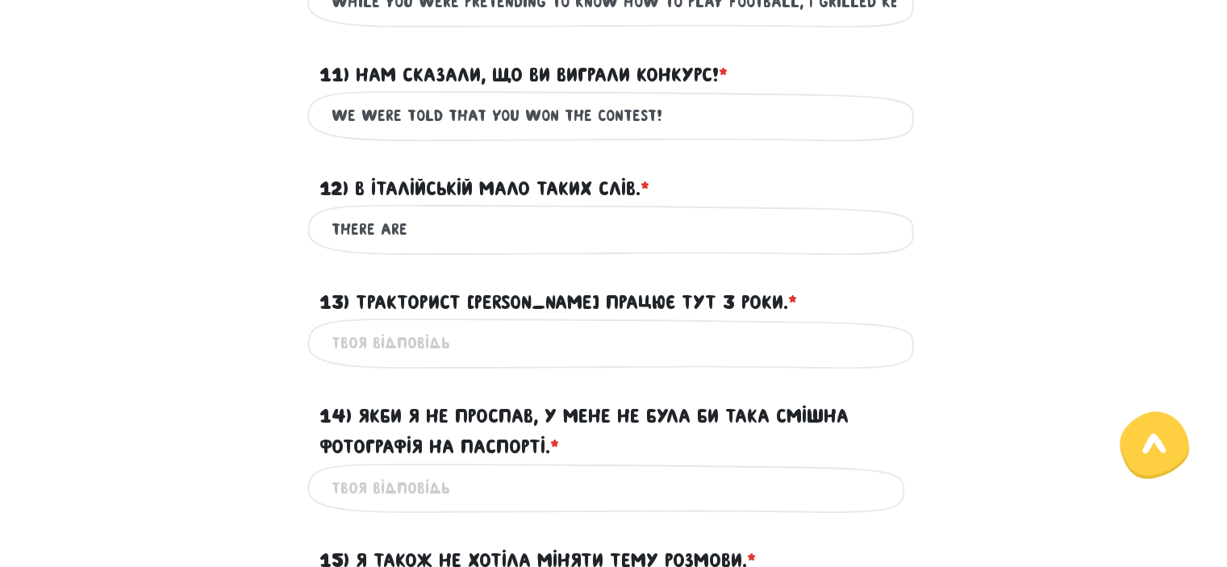
click at [558, 248] on input "There are" at bounding box center [614, 229] width 565 height 36
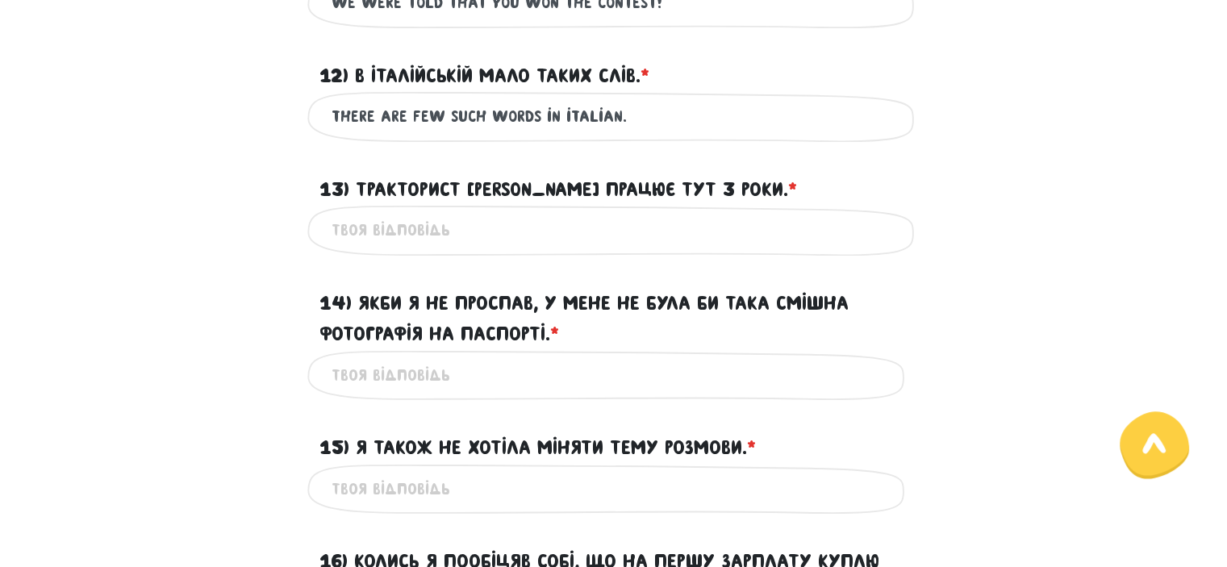
scroll to position [1847, 0]
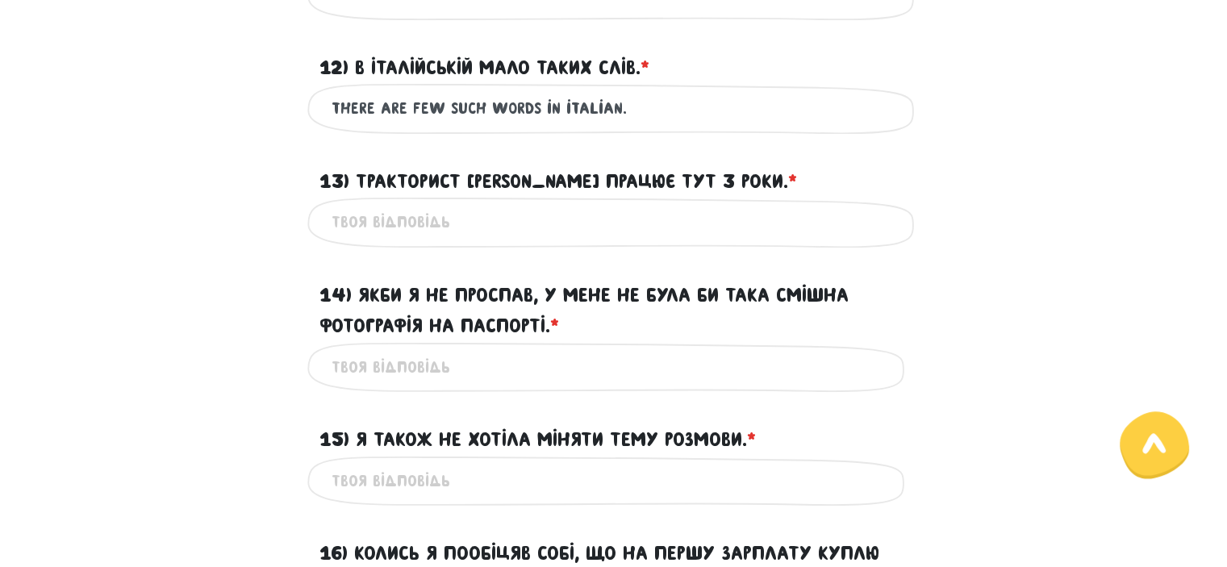
type input "There are few such words in italian."
click at [376, 240] on input "13) Тракторист [PERSON_NAME] працює тут 3 роки. * ?" at bounding box center [614, 222] width 565 height 36
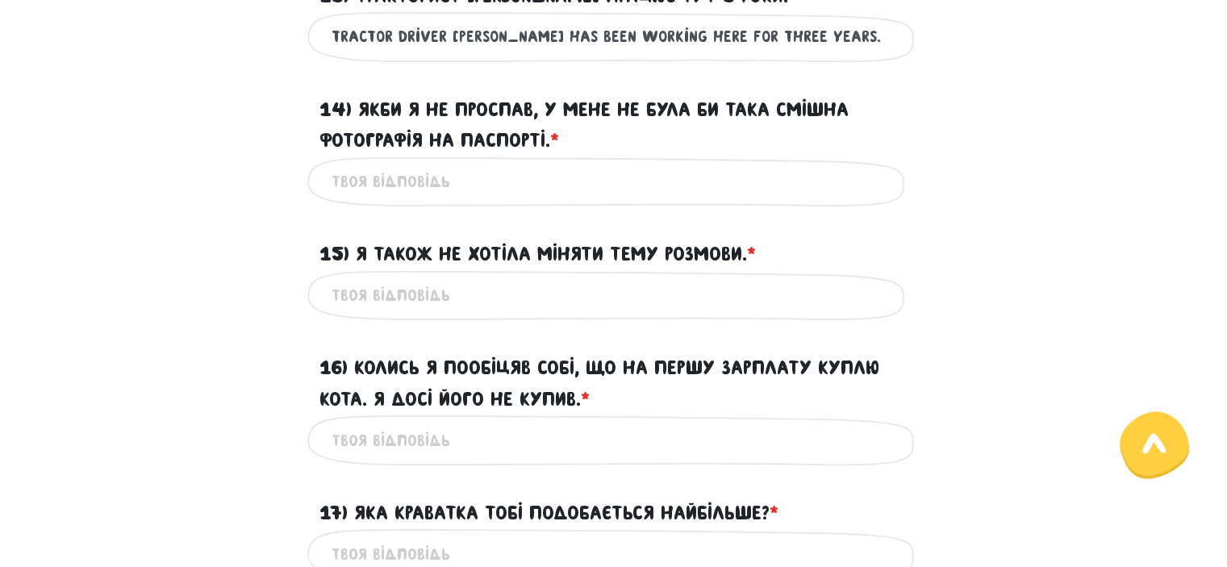
scroll to position [2034, 0]
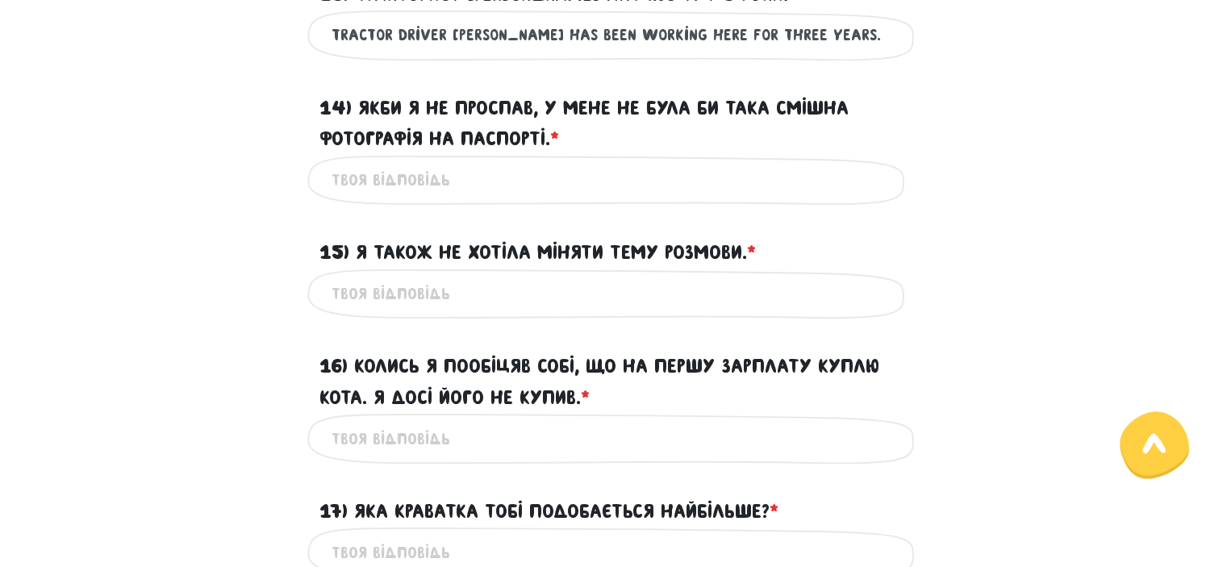
type input "Tractor driver [PERSON_NAME] has been working here for three years."
click at [394, 198] on input "14) Якби я не проспав, у мене не була би така смішна фотографія на паспорті. * ?" at bounding box center [614, 180] width 565 height 36
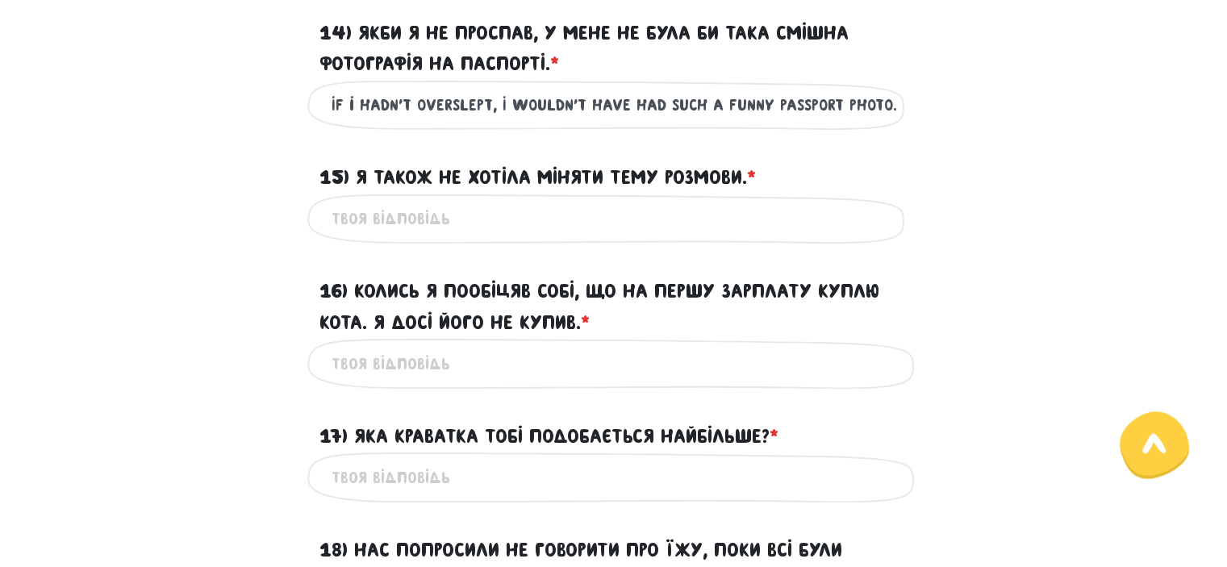
scroll to position [2136, 0]
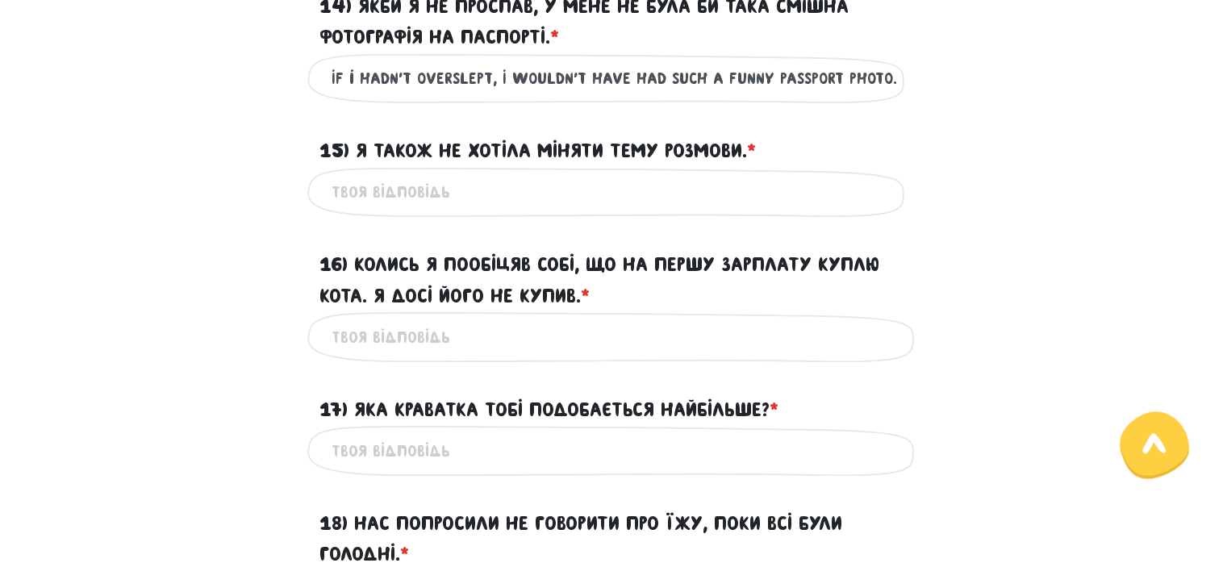
type input "If i hadn't overslept, I wouldn't have had such a funny passport photo."
click at [551, 211] on input "15) Я також не хотіла міняти тему розмови. * ?" at bounding box center [614, 192] width 565 height 36
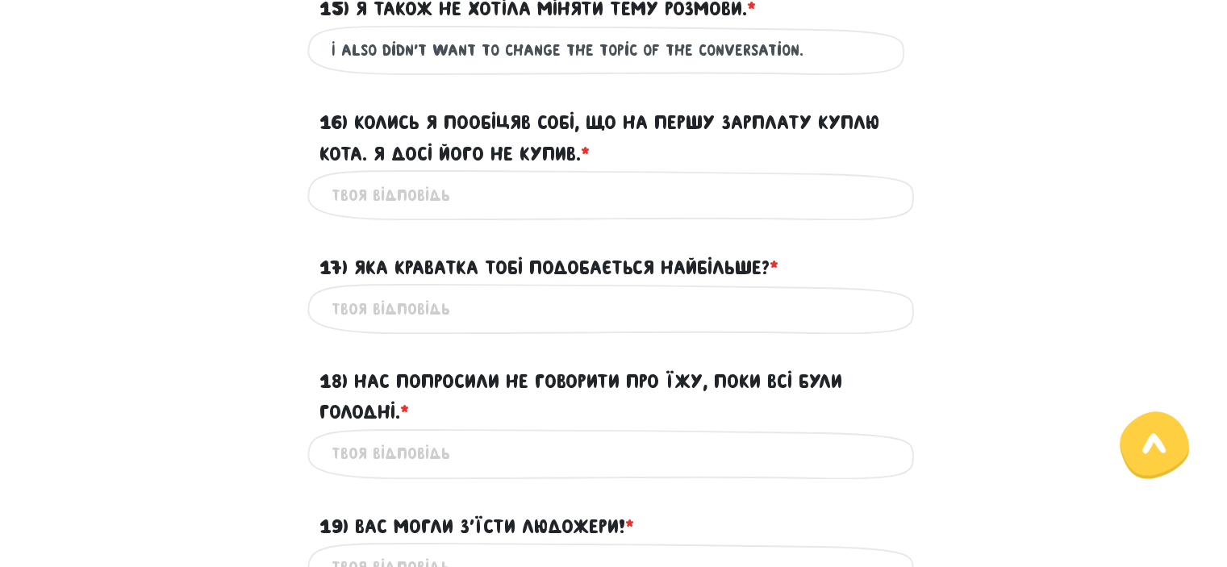
scroll to position [2284, 0]
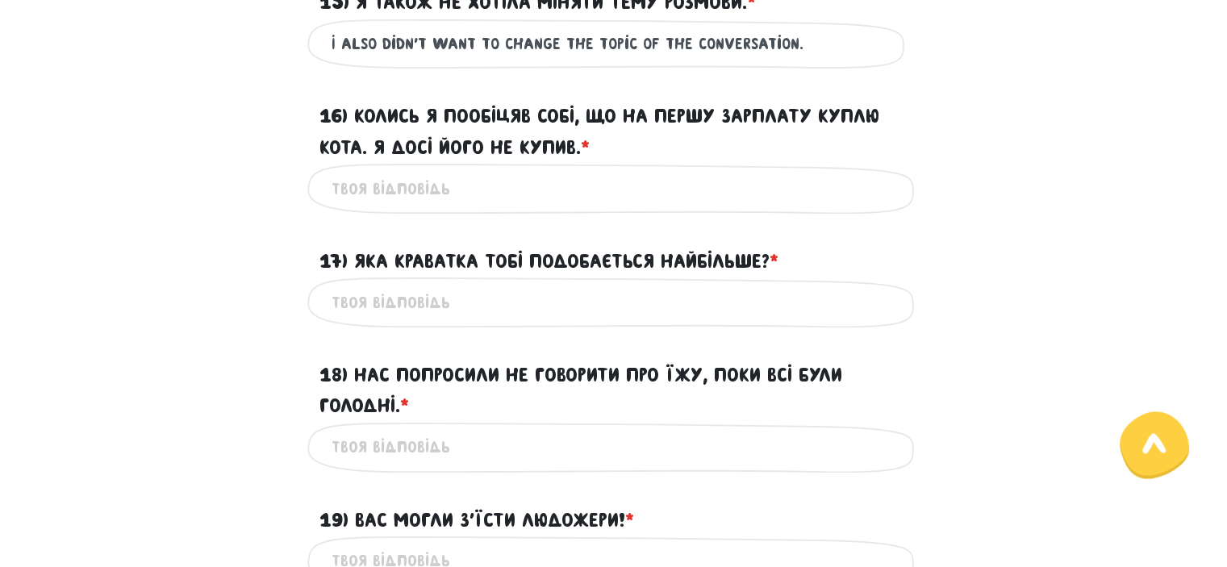
type input "I also didn't want to change the topic of the conversation."
click at [551, 206] on input "16) Колись я пообіцяв собі, що на першу зарплату куплю кота. Я досі його не куп…" at bounding box center [614, 188] width 565 height 36
click at [340, 206] on input "I once pro" at bounding box center [614, 188] width 565 height 36
click at [468, 206] on input "I have once pro" at bounding box center [614, 188] width 565 height 36
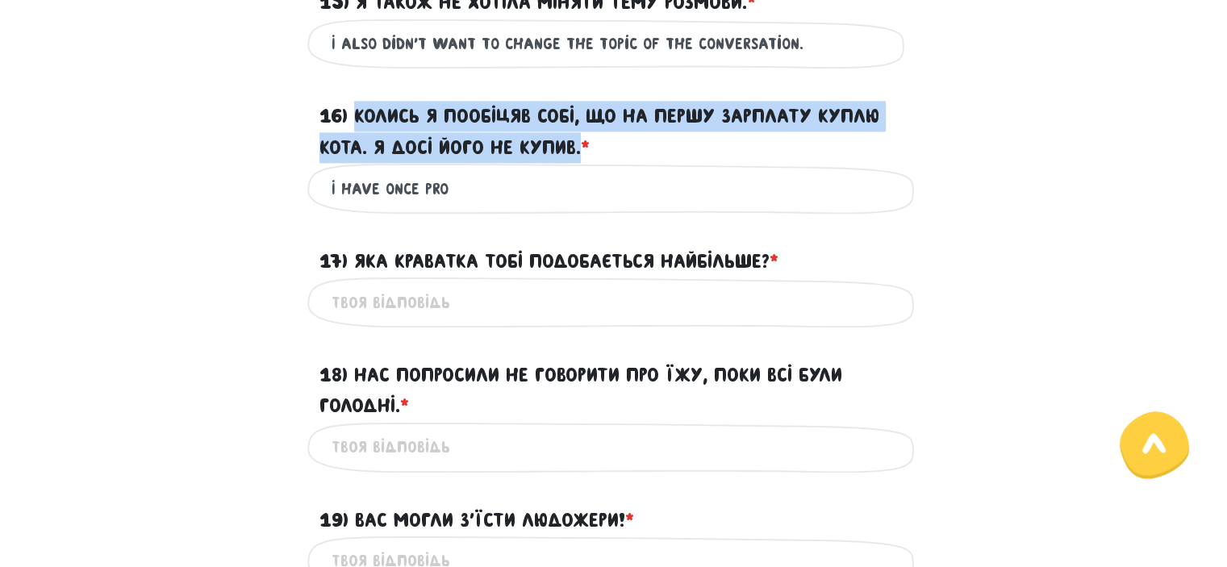
drag, startPoint x: 356, startPoint y: 138, endPoint x: 584, endPoint y: 179, distance: 231.9
click at [584, 163] on label "16) Колись я пообіцяв собі, що на першу зарплату куплю кота. Я досі його не куп…" at bounding box center [613, 132] width 589 height 62
copy label "Колись я пообіцяв собі, що на першу зарплату куплю кота. Я досі його не купив."
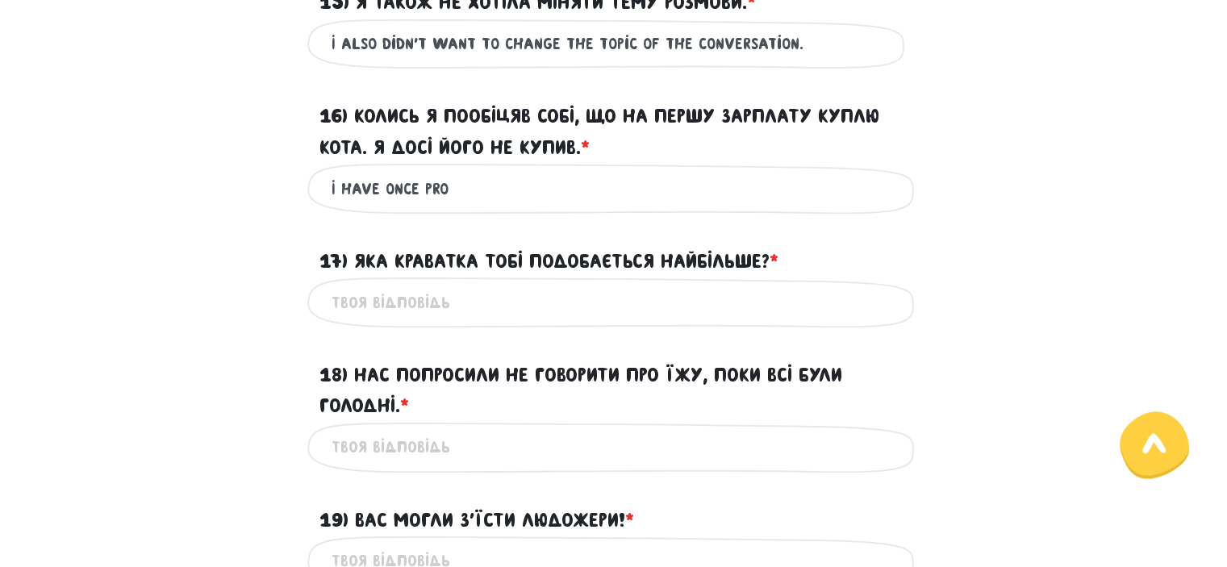
click at [354, 206] on input "I have once pro" at bounding box center [614, 188] width 565 height 36
click at [437, 206] on input "I once pro" at bounding box center [614, 188] width 565 height 36
click at [437, 206] on input "I once promissed myself" at bounding box center [614, 188] width 565 height 36
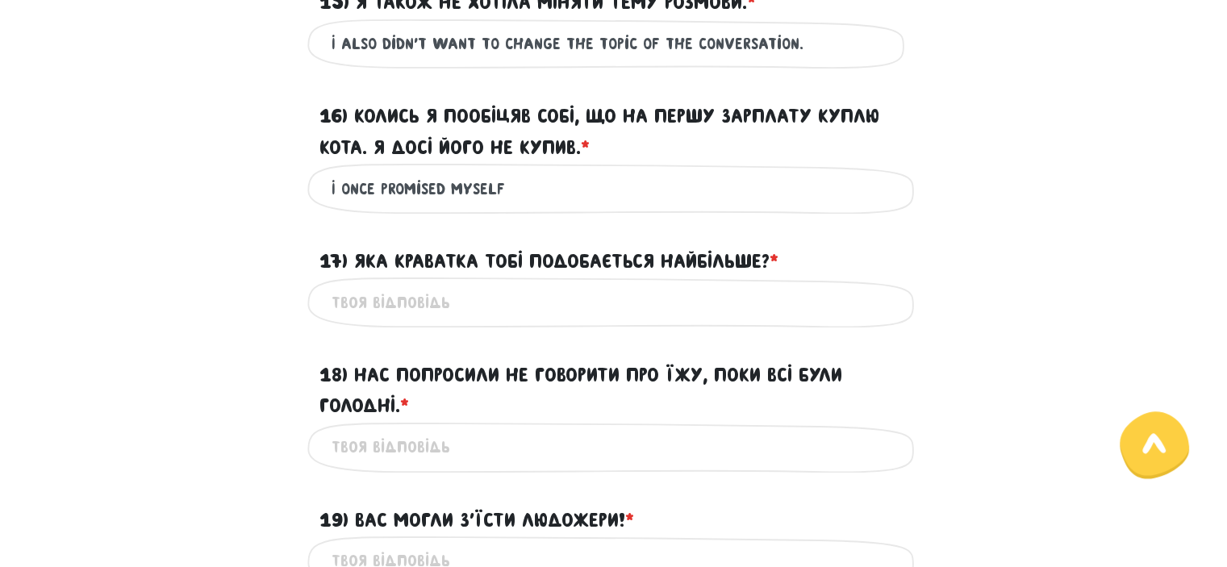
click at [545, 206] on input "I once promised myself" at bounding box center [614, 188] width 565 height 36
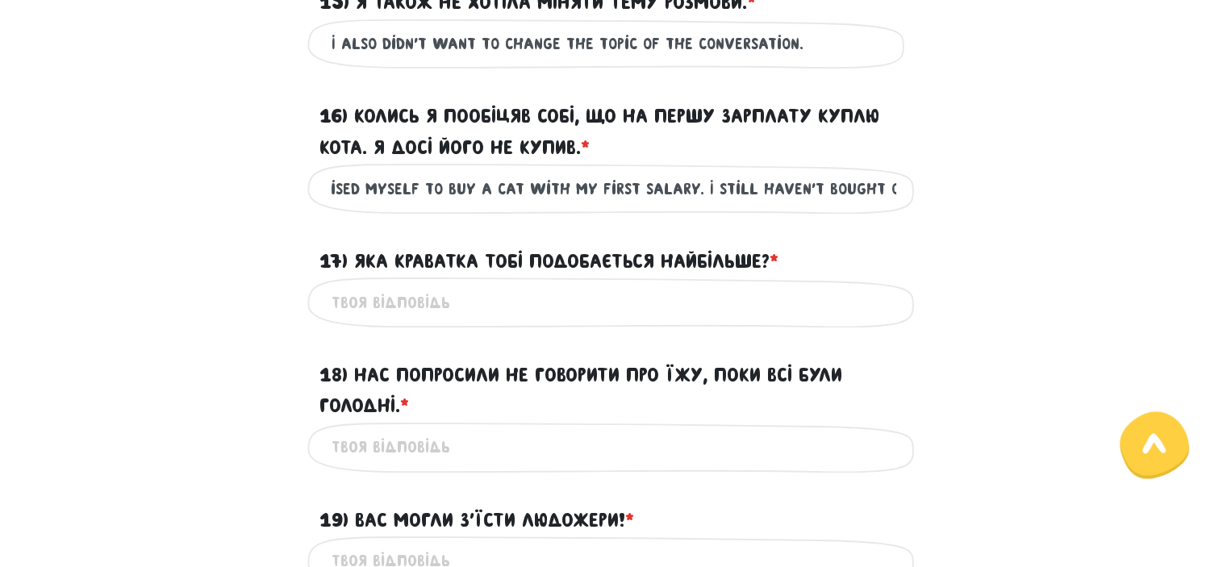
scroll to position [0, 90]
type input "I once promised myself to buy a cat with my first salary. I still haven't bough…"
click at [506, 320] on input "17) Яка краватка тобі подобається найбільше? * ?" at bounding box center [614, 302] width 565 height 36
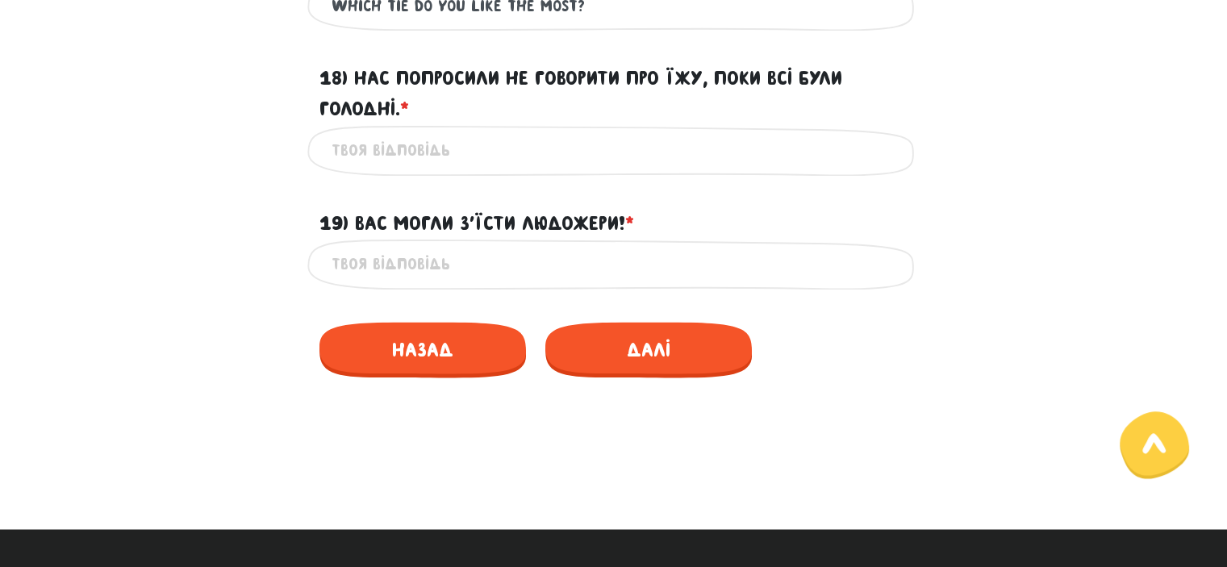
scroll to position [2581, 0]
type input "Which tie do you like the most?"
click at [477, 169] on input "18) Нас попросили не говорити про їжу, поки всі були голодні. * ?" at bounding box center [614, 150] width 565 height 36
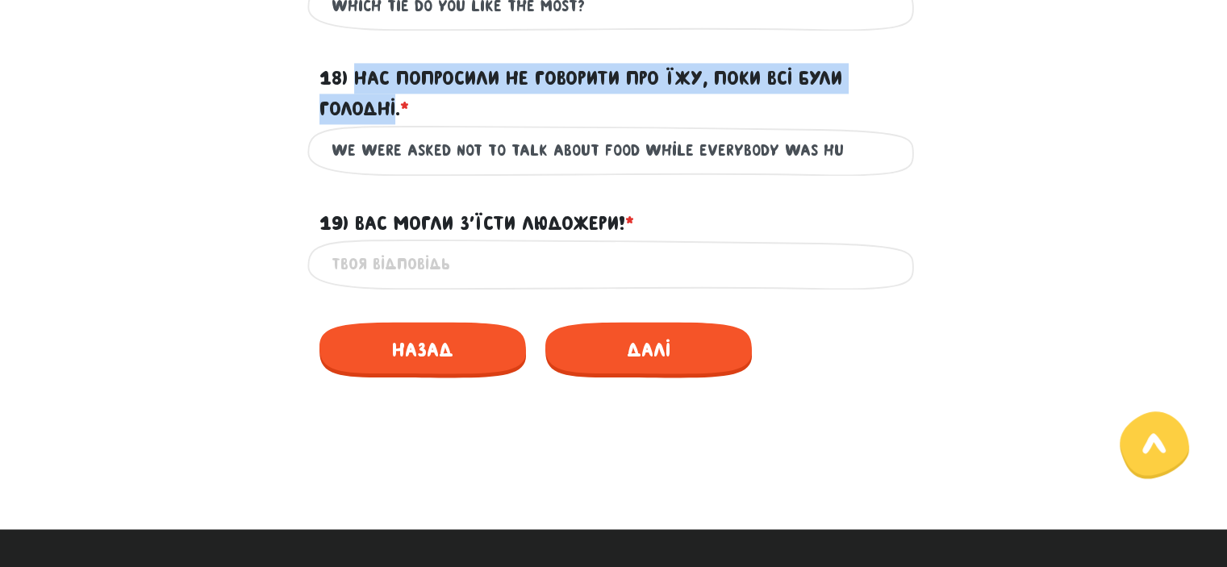
drag, startPoint x: 358, startPoint y: 103, endPoint x: 398, endPoint y: 131, distance: 49.2
click at [398, 125] on label "18) Нас попросили не говорити про їжу, поки всі були голодні. * ?" at bounding box center [613, 94] width 589 height 62
copy label "Нас попросили не говорити про їжу, поки всі були голодні"
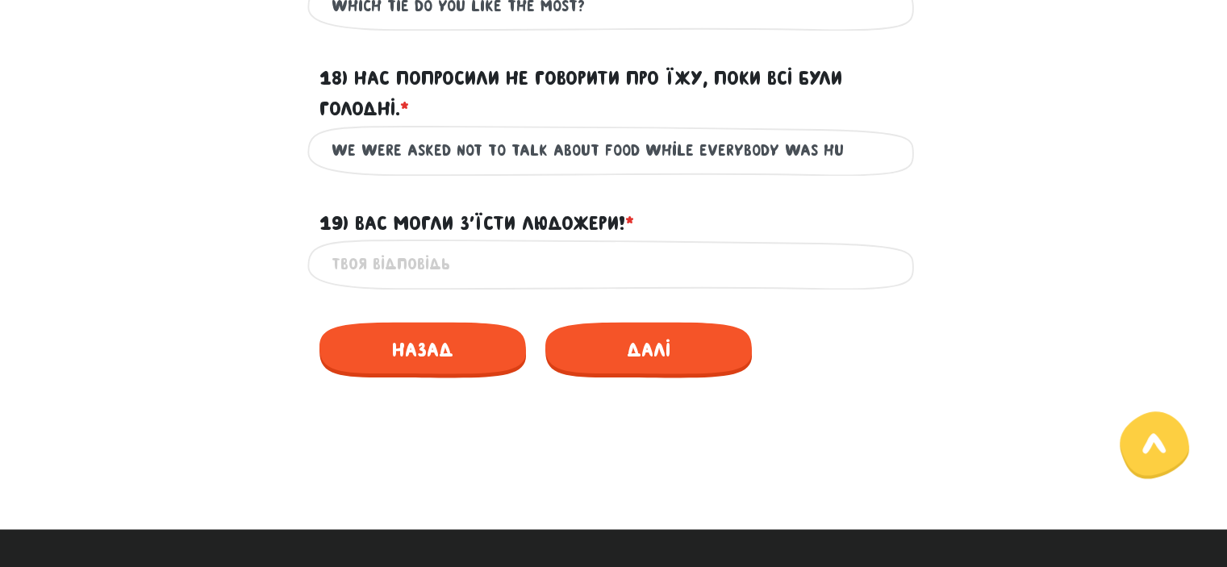
click at [849, 169] on input "We were asked not to talk about food while everybody was hu" at bounding box center [614, 150] width 565 height 36
type input "We were asked not to talk about food while everybody was hungry."
click at [648, 282] on input "19) Вас могли з’їсти людожери! * ?" at bounding box center [614, 264] width 565 height 36
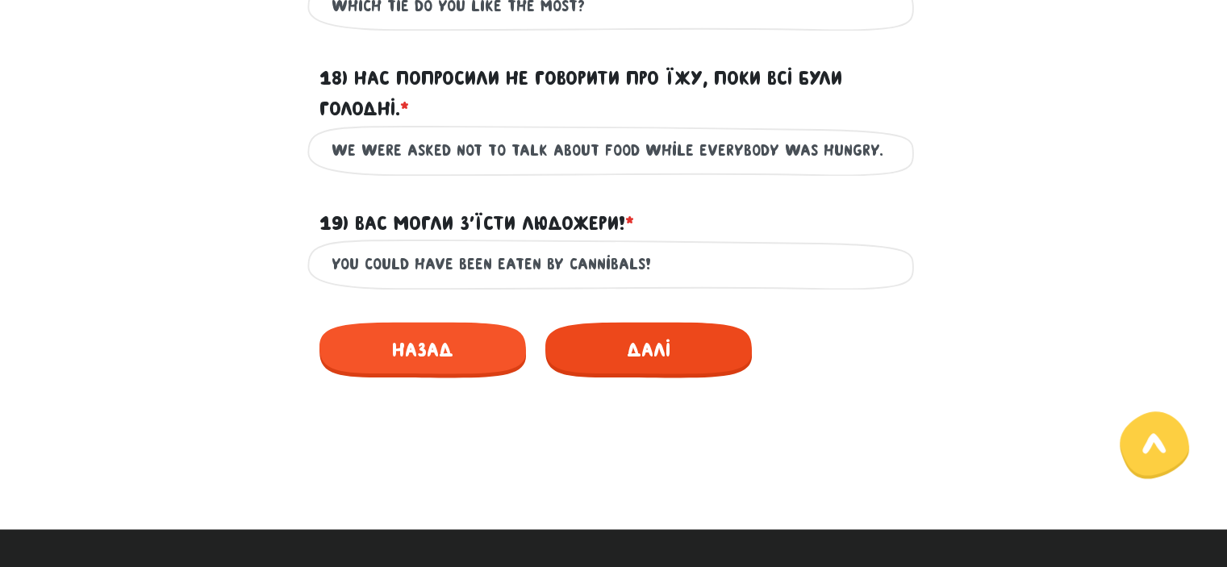
type input "You could have been eaten by cannibals!"
click at [655, 377] on span "Далі" at bounding box center [648, 350] width 206 height 56
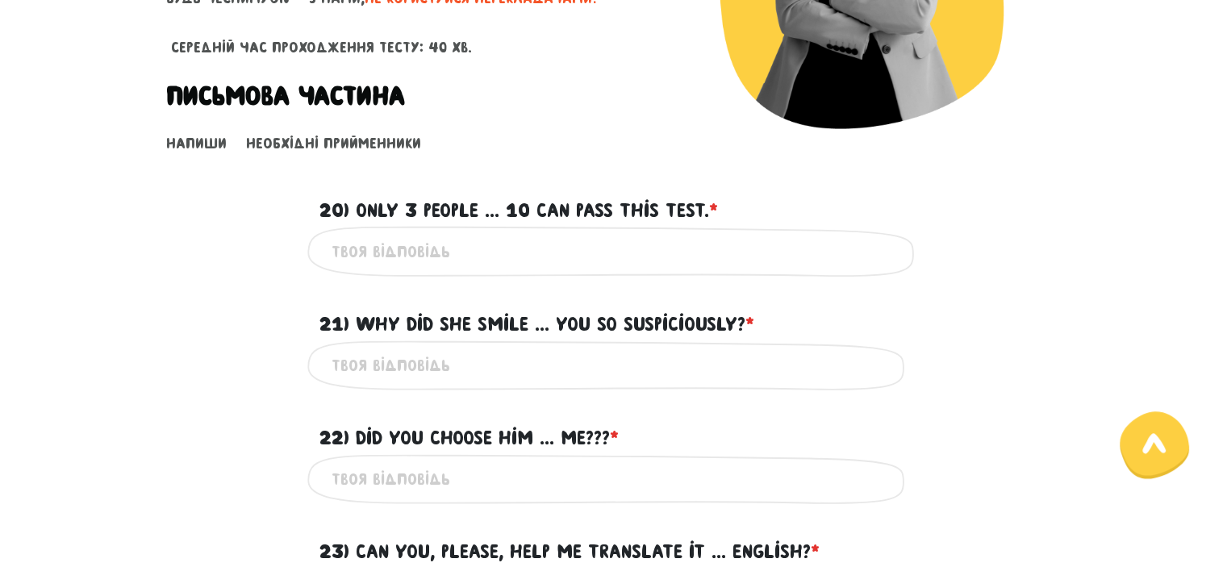
scroll to position [368, 0]
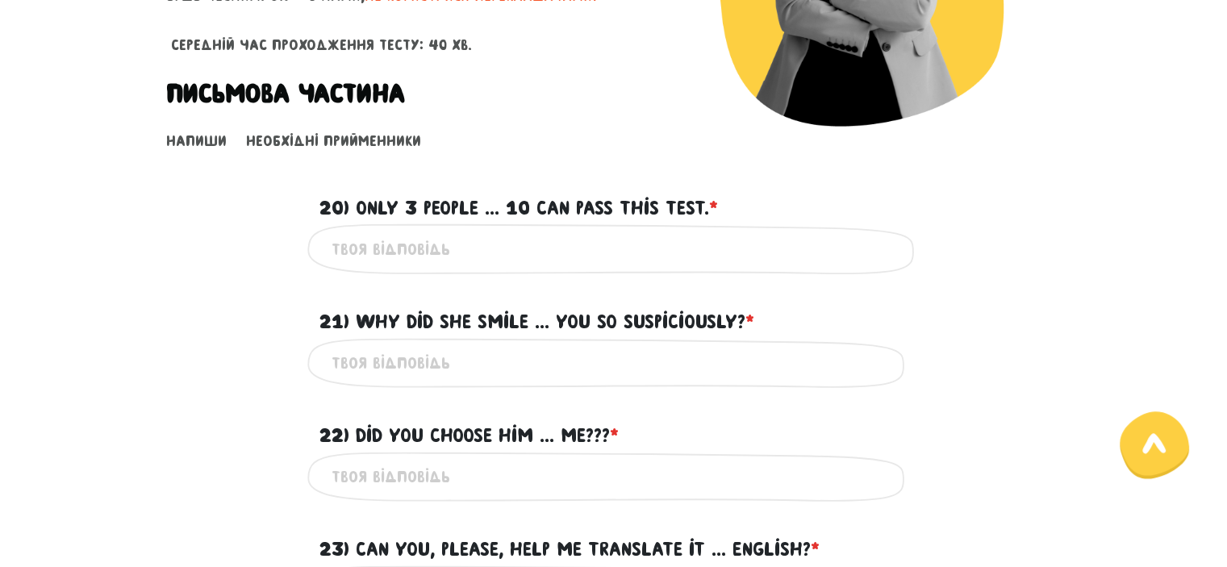
click at [530, 241] on input "20) Only 3 people ... 10 can pass this test. * ?" at bounding box center [614, 249] width 565 height 36
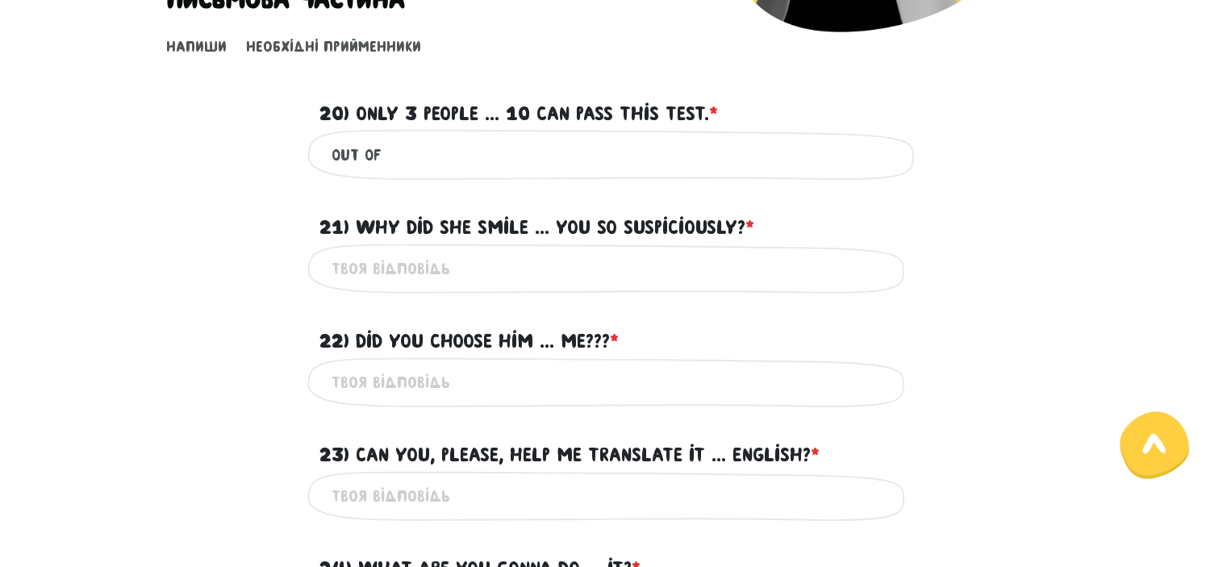
scroll to position [477, 0]
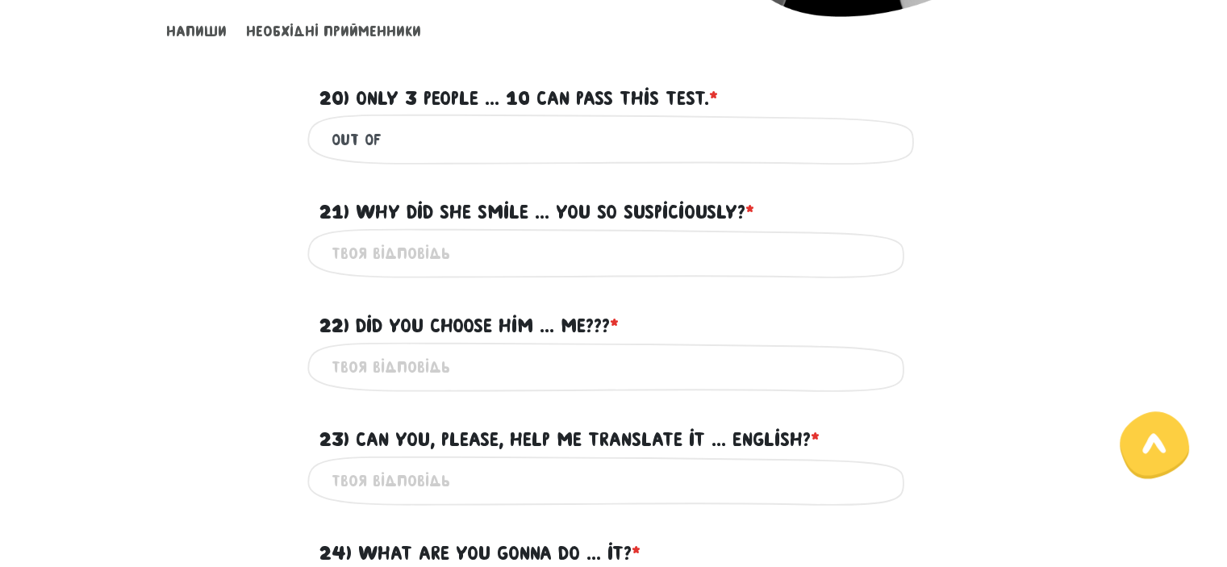
type input "out of"
click at [530, 241] on input "21) Why did she smile ... you so suspiciously? * ?" at bounding box center [614, 254] width 565 height 36
type input "at"
click at [490, 356] on input "22) Did you choose him ... me??? * ?" at bounding box center [614, 367] width 565 height 36
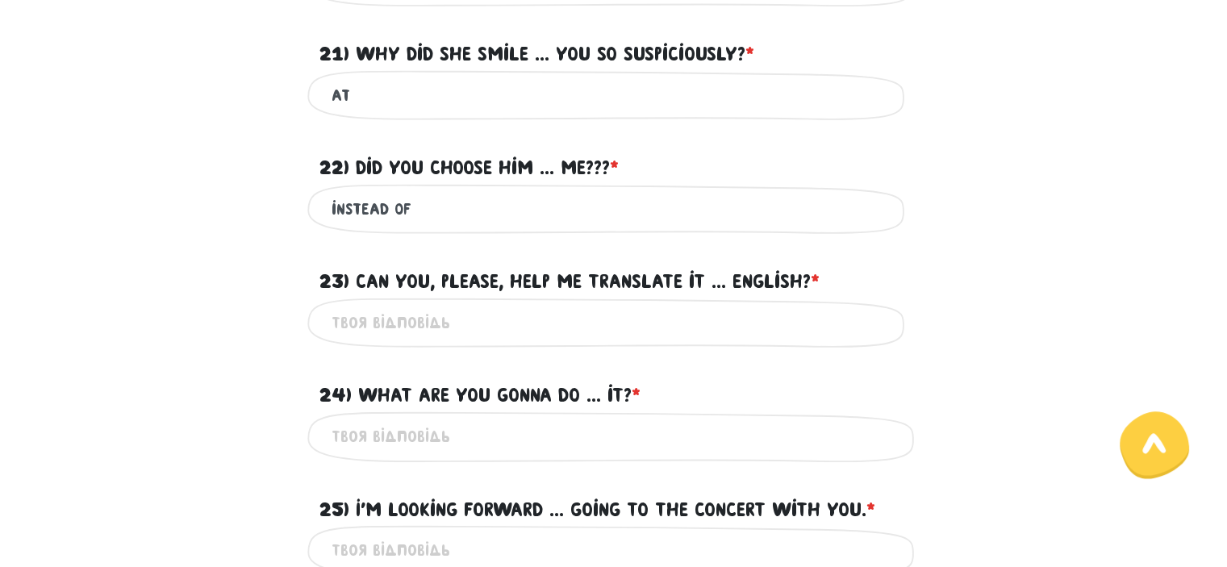
scroll to position [645, 0]
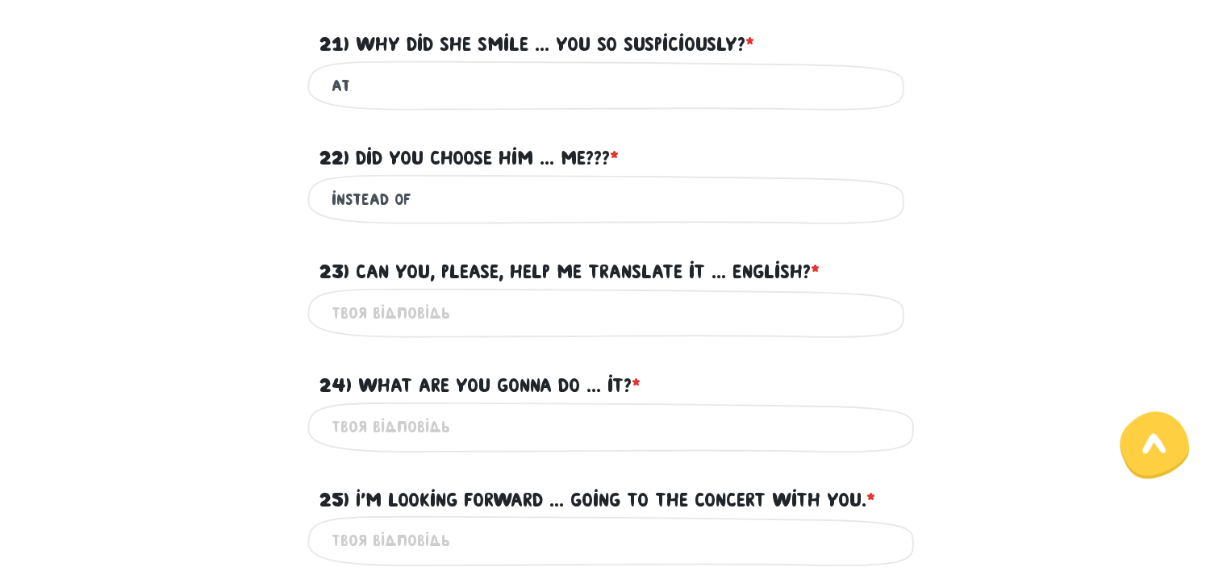
type input "instead of"
click at [495, 300] on input "23) Can you, please, help me translate it ... English? * ?" at bounding box center [614, 313] width 565 height 36
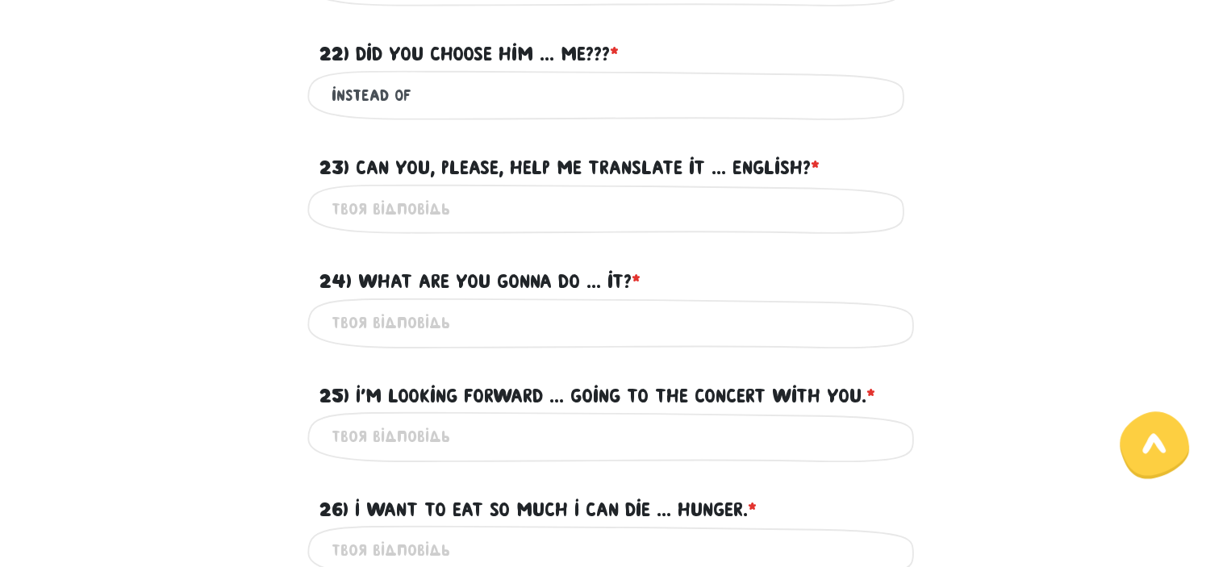
scroll to position [750, 0]
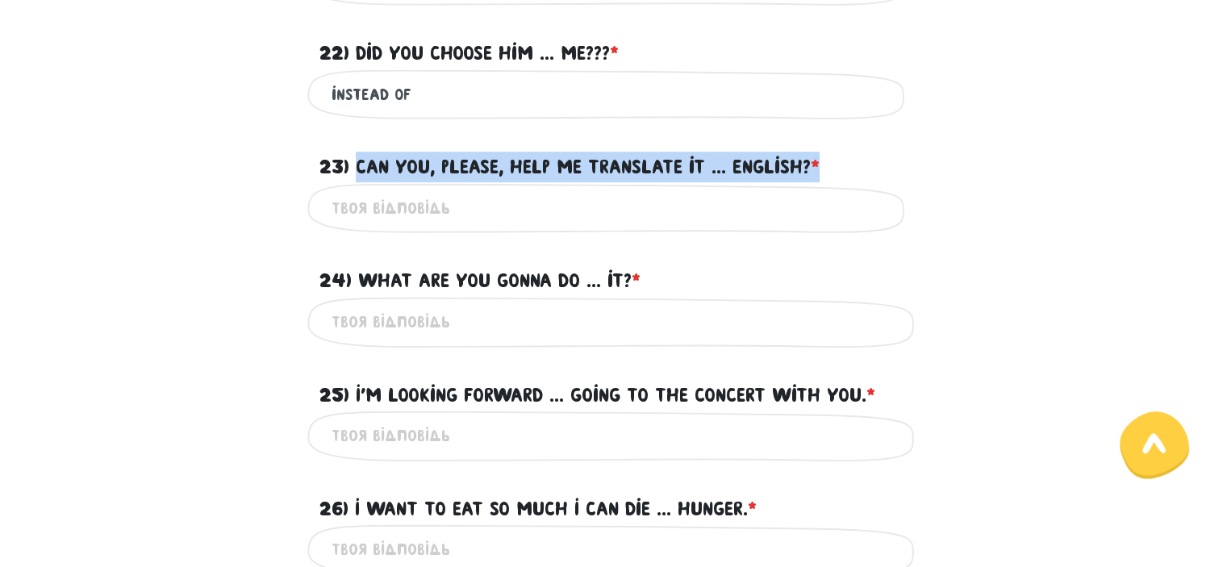
drag, startPoint x: 358, startPoint y: 161, endPoint x: 849, endPoint y: 166, distance: 490.4
click at [849, 166] on div "23) Can you, please, help me translate it ... English? * ?" at bounding box center [613, 157] width 613 height 50
copy label "Can you, please, help me translate it ... English? *"
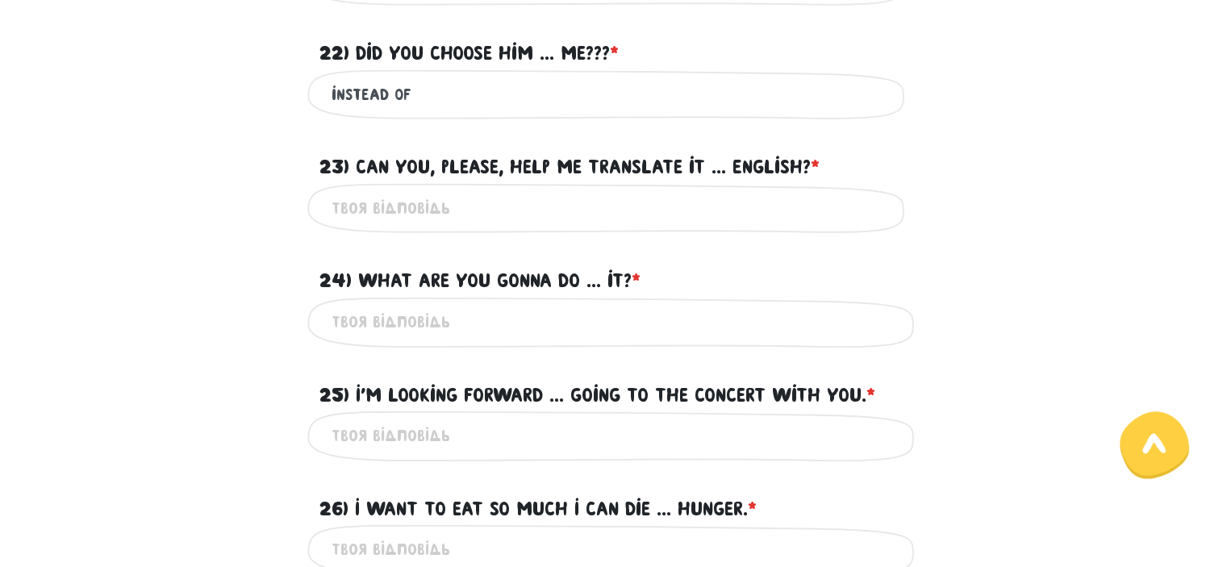
click at [519, 208] on input "23) Can you, please, help me translate it ... English? * ?" at bounding box center [614, 208] width 565 height 36
type input "into"
click at [515, 327] on input "24) What are you gonna do ... it? * ?" at bounding box center [614, 322] width 565 height 36
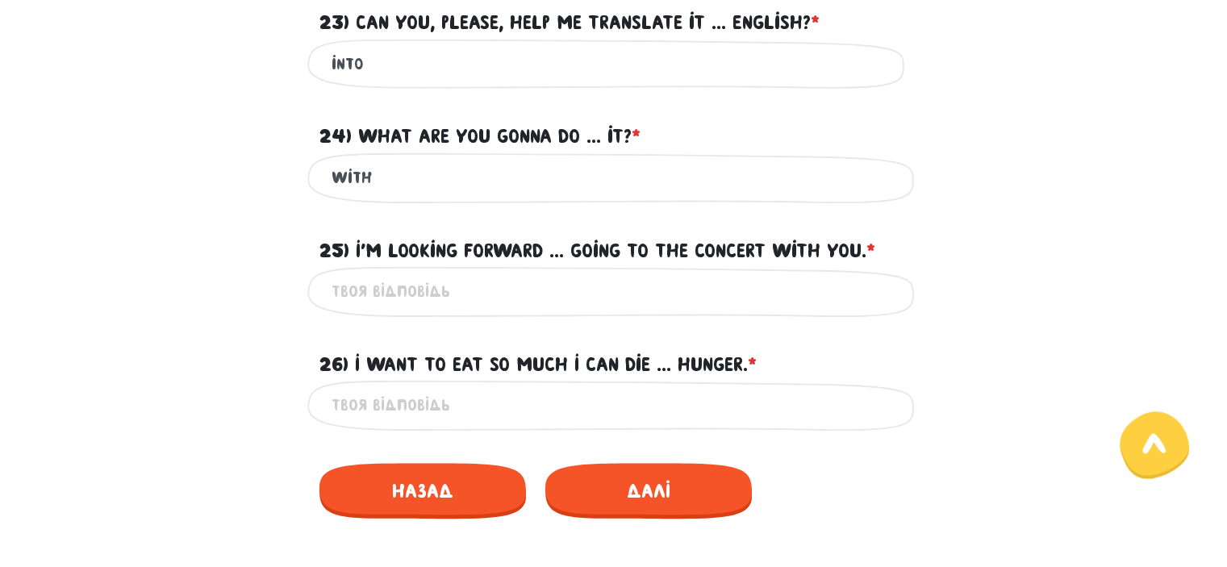
scroll to position [895, 0]
type input "with"
click at [519, 299] on input "25) I'm looking forward ... going to the concert with you. * ?" at bounding box center [614, 291] width 565 height 36
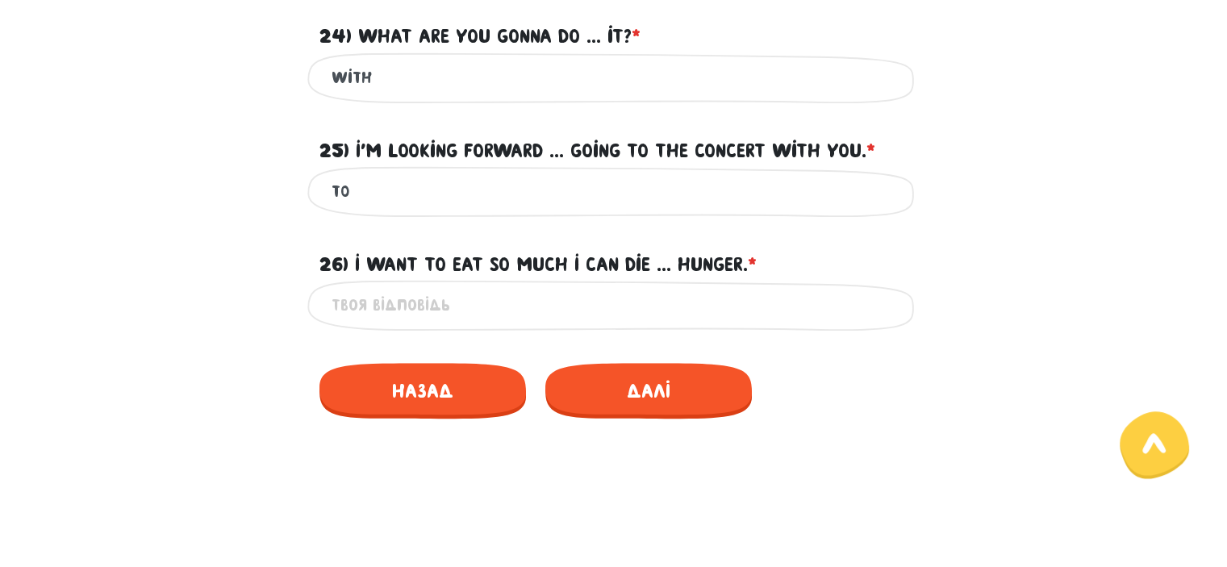
scroll to position [995, 0]
type input "to"
click at [519, 299] on input "26) I want to eat so much I can die ... hunger. * ?" at bounding box center [614, 304] width 565 height 36
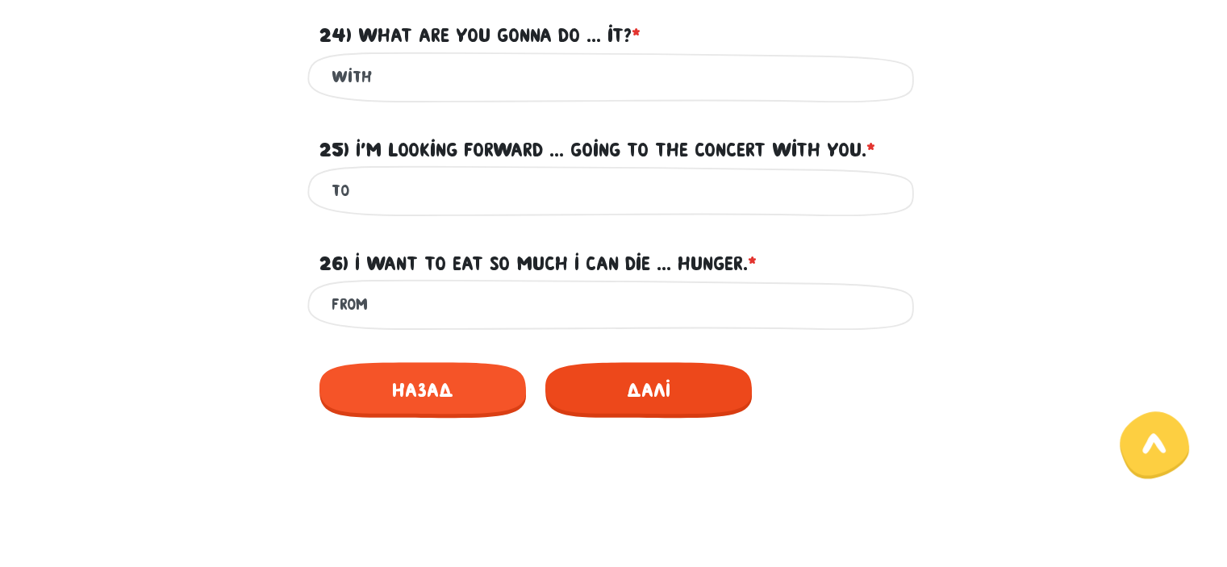
type input "from"
click at [600, 386] on span "Далі" at bounding box center [648, 390] width 206 height 56
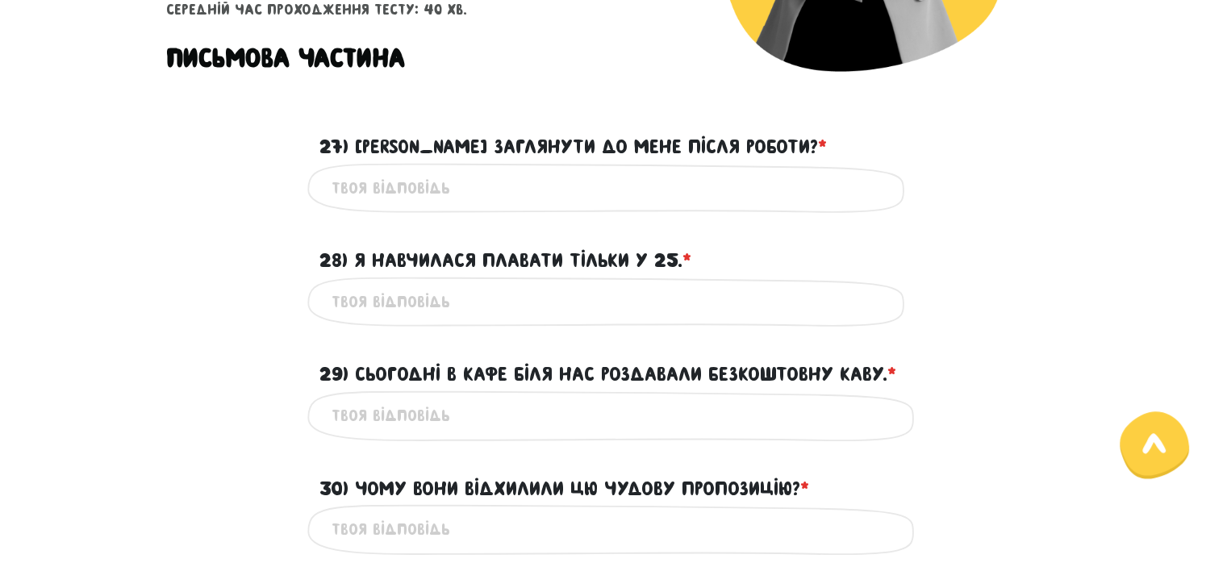
scroll to position [423, 0]
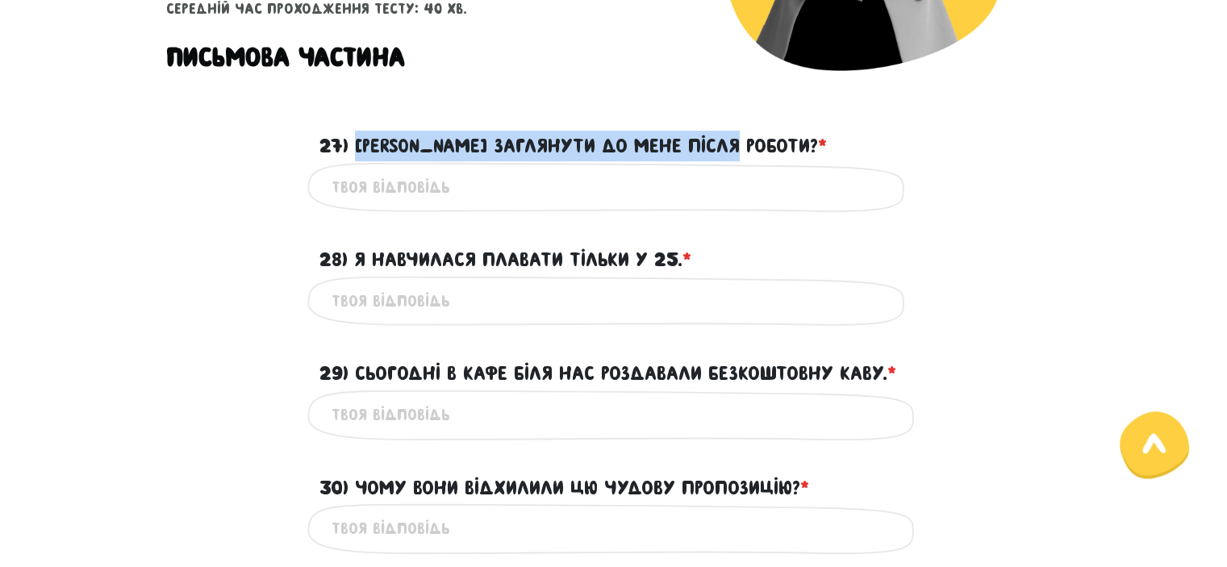
drag, startPoint x: 357, startPoint y: 140, endPoint x: 757, endPoint y: 151, distance: 401.0
click at [757, 151] on label "27) [PERSON_NAME] заглянути до мене після роботи? * ?" at bounding box center [572, 146] width 507 height 31
copy label "[PERSON_NAME] заглянути до мене після роботи?"
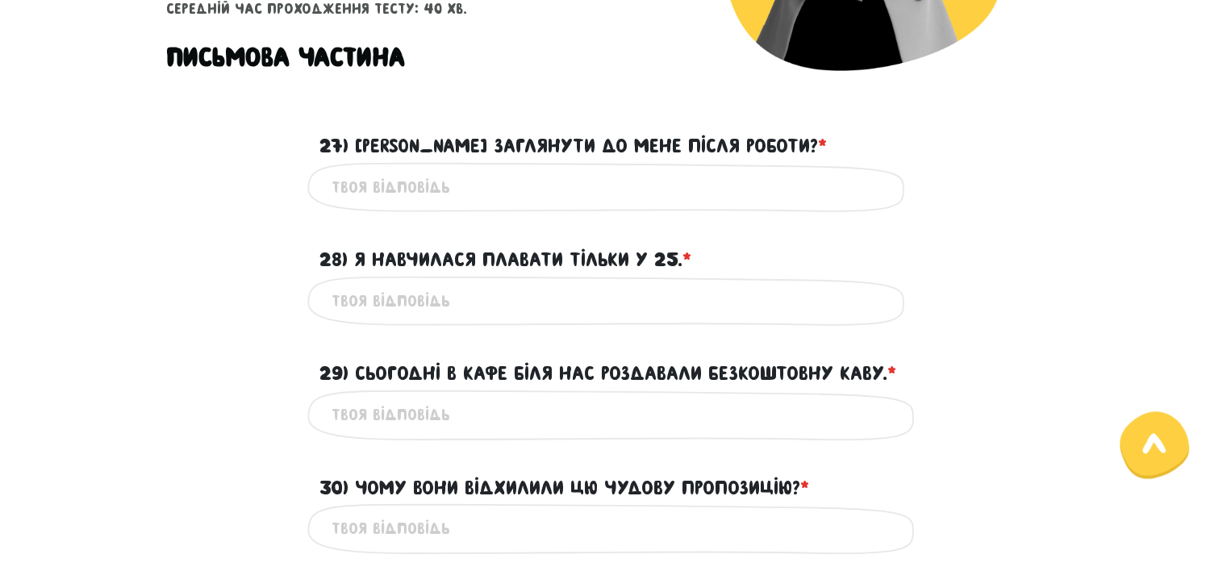
click at [466, 173] on input "27) [PERSON_NAME] заглянути до мене після роботи? * ?" at bounding box center [614, 187] width 565 height 36
paste input "Can you come over to my place after work?"
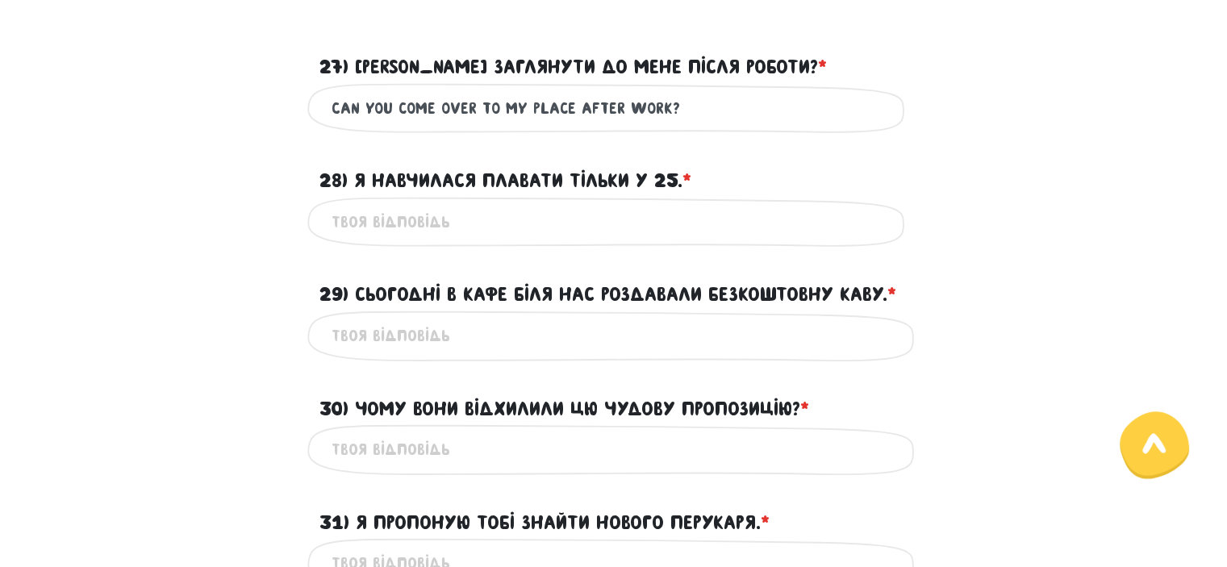
scroll to position [510, 0]
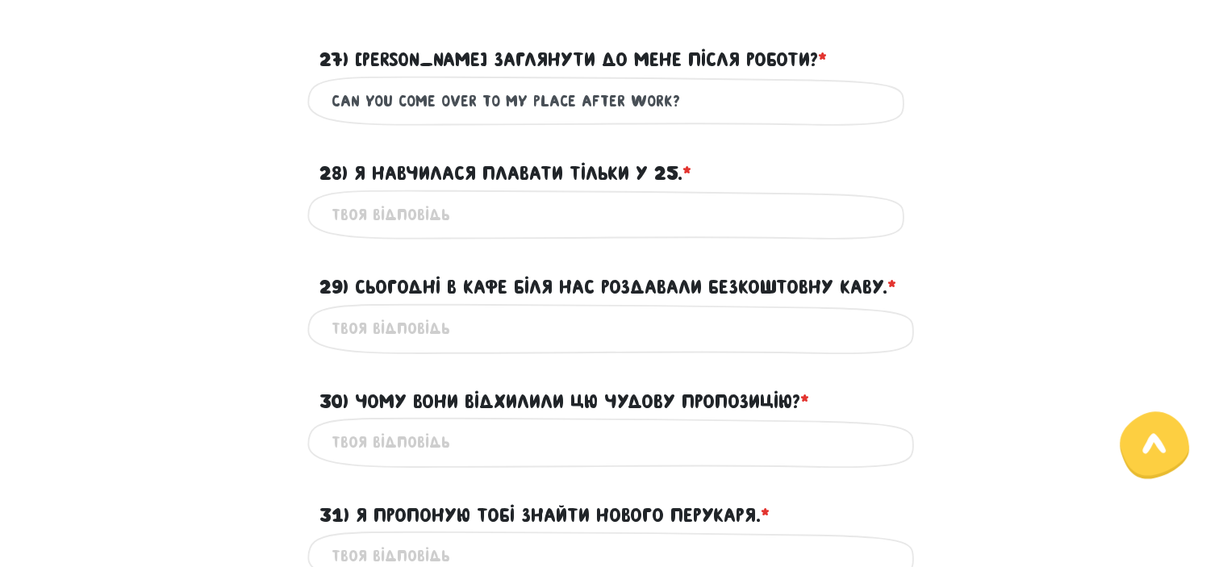
type input "Can you come over to my place after work?"
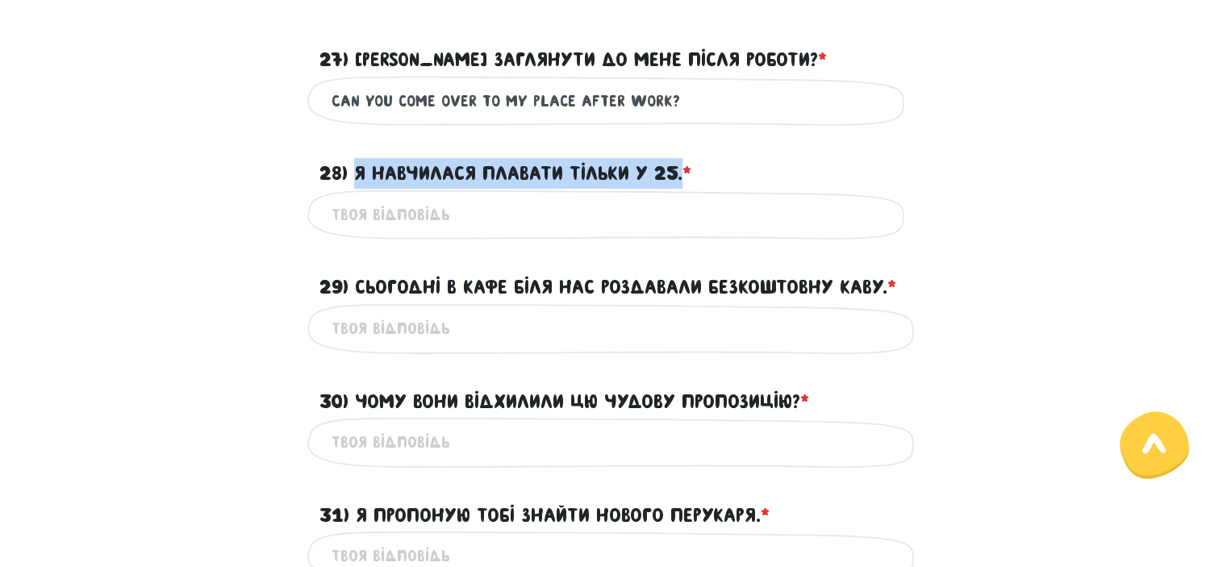
drag, startPoint x: 355, startPoint y: 169, endPoint x: 684, endPoint y: 177, distance: 329.2
click at [684, 177] on label "28) Я навчилася плавати тільки у 25. * ?" at bounding box center [505, 173] width 372 height 31
copy label "Я навчилася плавати тільки у 25."
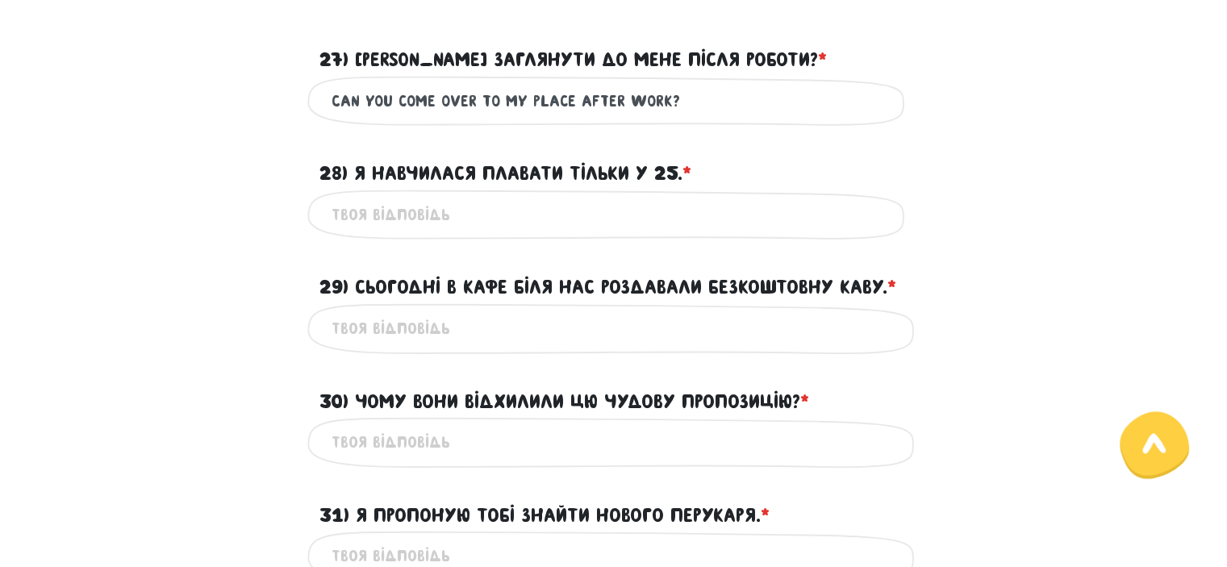
click at [492, 225] on input "28) Я навчилася плавати тільки у 25. * ?" at bounding box center [614, 215] width 565 height 36
paste input "I only learned to swim when I was 25."
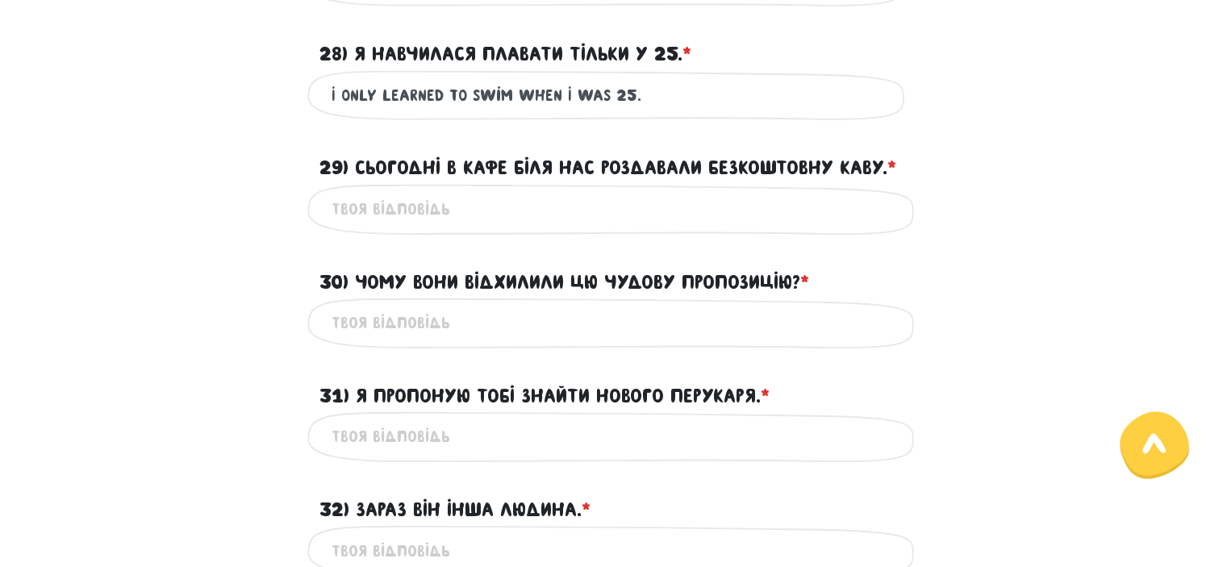
scroll to position [629, 0]
type input "I only learned to swim when I was 25."
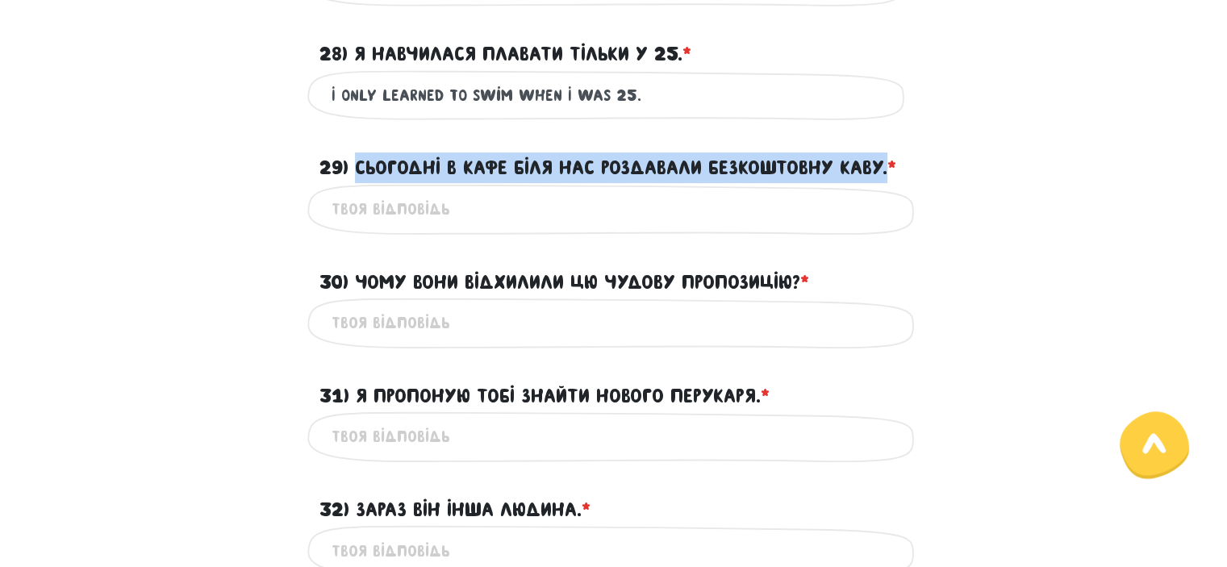
drag, startPoint x: 358, startPoint y: 163, endPoint x: 889, endPoint y: 172, distance: 530.8
click at [889, 172] on label "29) Сьогодні в кафе біля нас роздавали безкоштовну каву. * ?" at bounding box center [607, 167] width 577 height 31
copy label "Сьогодні в кафе біля нас роздавали безкоштовну каву."
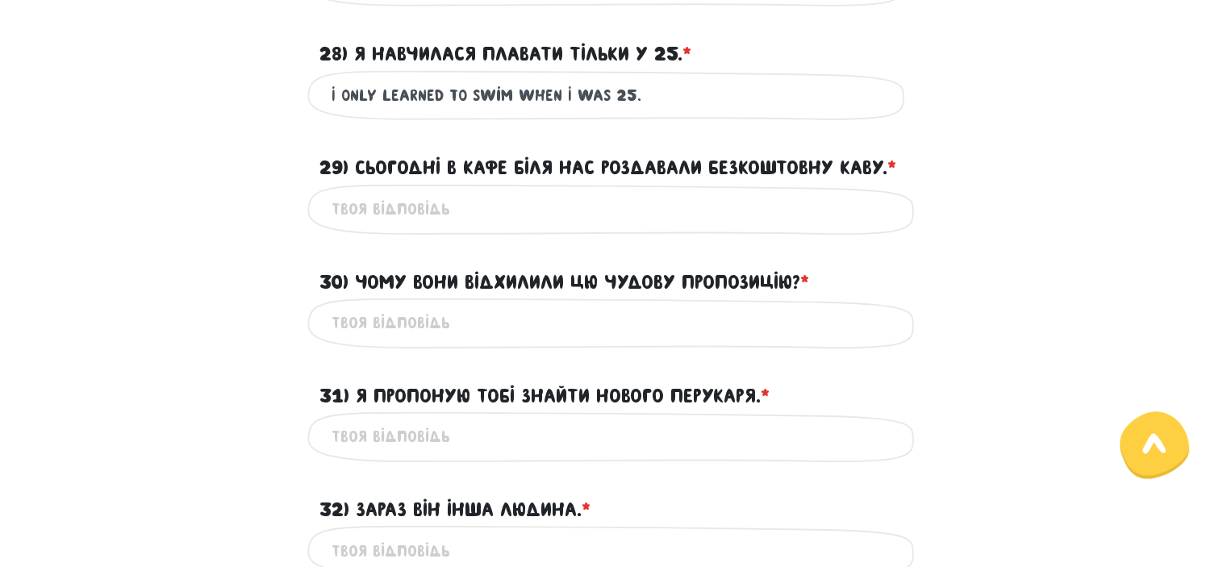
click at [452, 212] on input "29) Сьогодні в кафе біля нас роздавали безкоштовну каву. * ?" at bounding box center [614, 209] width 565 height 36
paste input "[DATE], they were giving out free coffee at the café near [GEOGRAPHIC_DATA]."
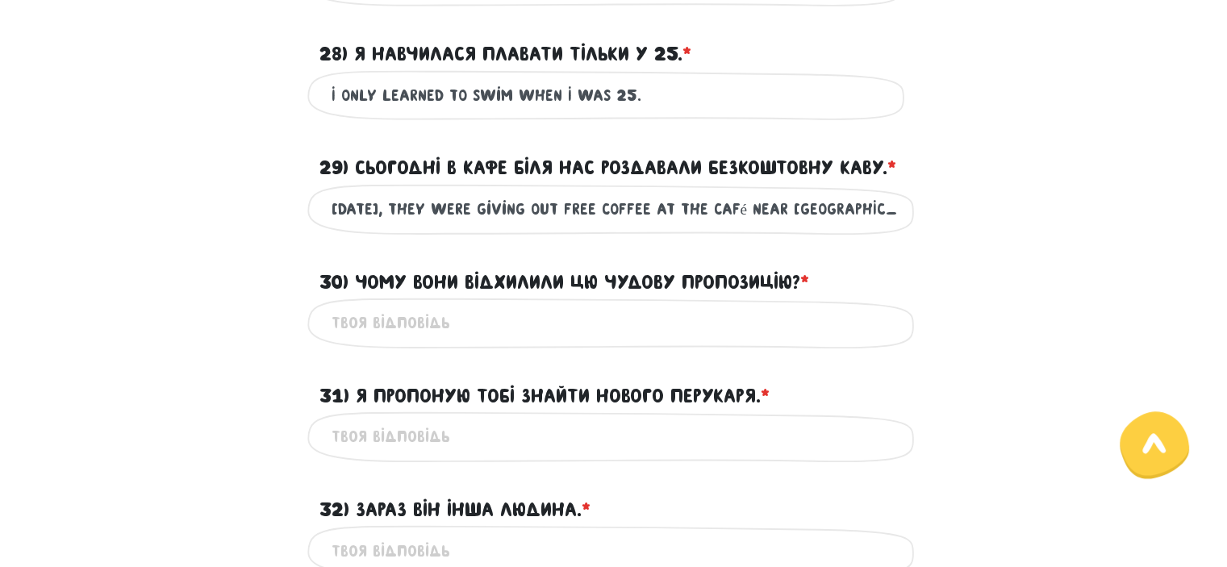
click at [732, 211] on input "[DATE], they were giving out free coffee at the café near [GEOGRAPHIC_DATA]." at bounding box center [614, 209] width 565 height 36
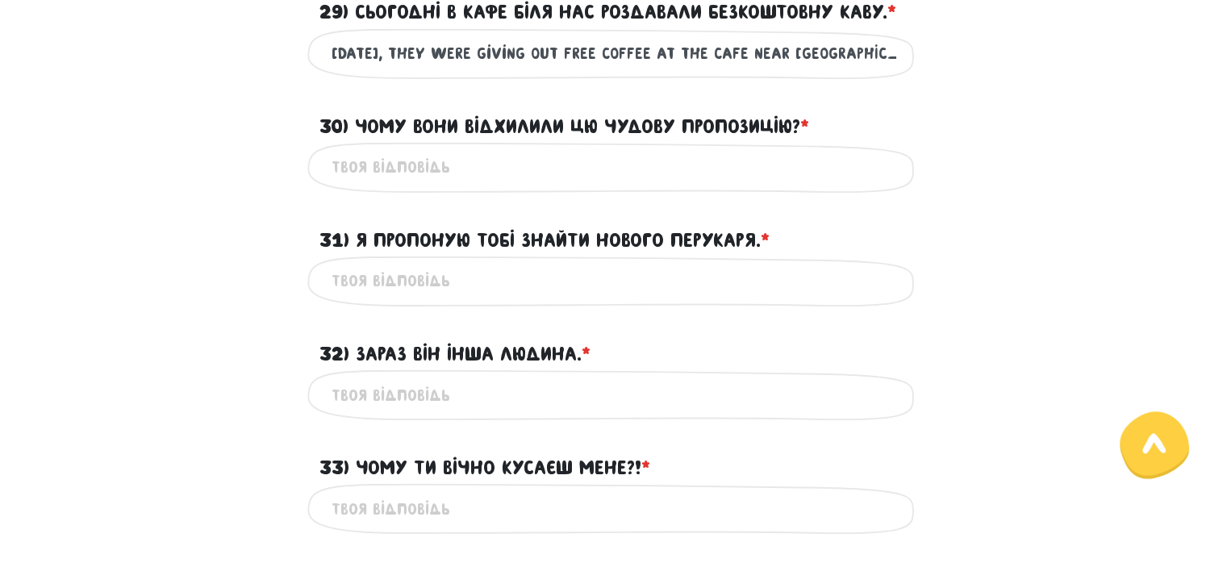
scroll to position [787, 0]
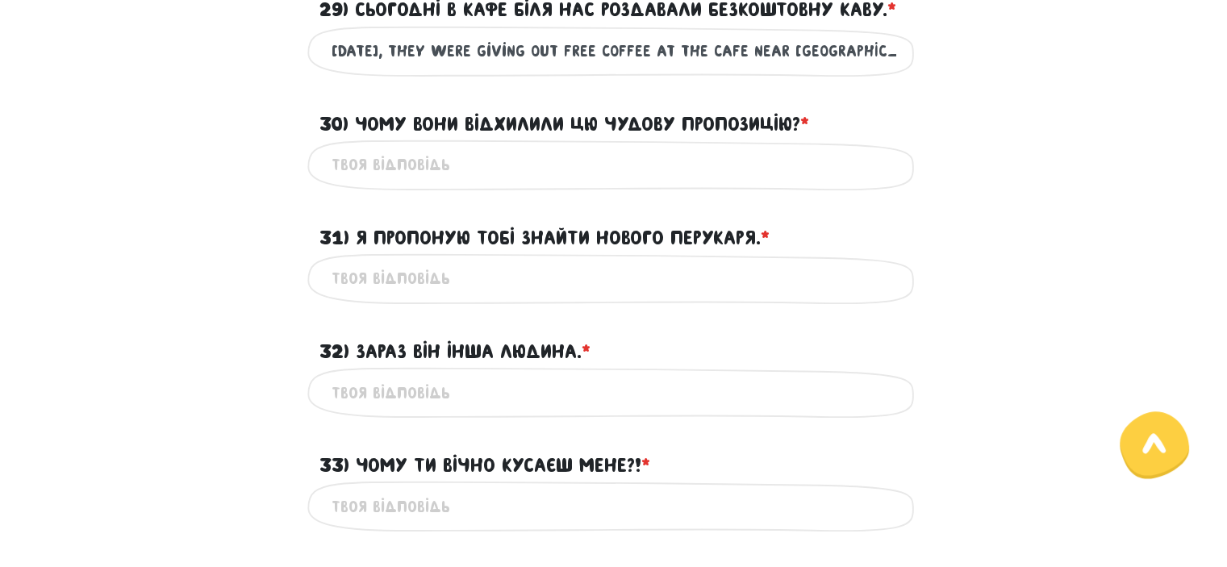
type input "[DATE], they were giving out free coffee at the cafE near [GEOGRAPHIC_DATA]."
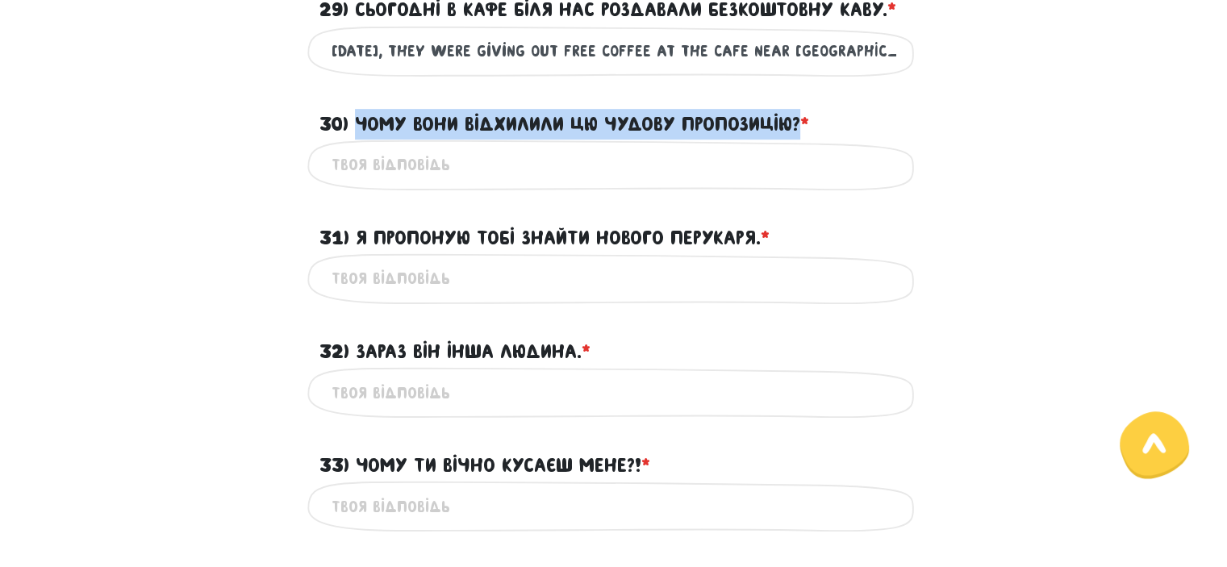
drag, startPoint x: 358, startPoint y: 123, endPoint x: 803, endPoint y: 119, distance: 445.3
click at [803, 119] on label "30) Чому вони відхилили цю чудову пропозицію? * ?" at bounding box center [564, 124] width 490 height 31
copy label "Чому вони відхилили цю чудову пропозицію?"
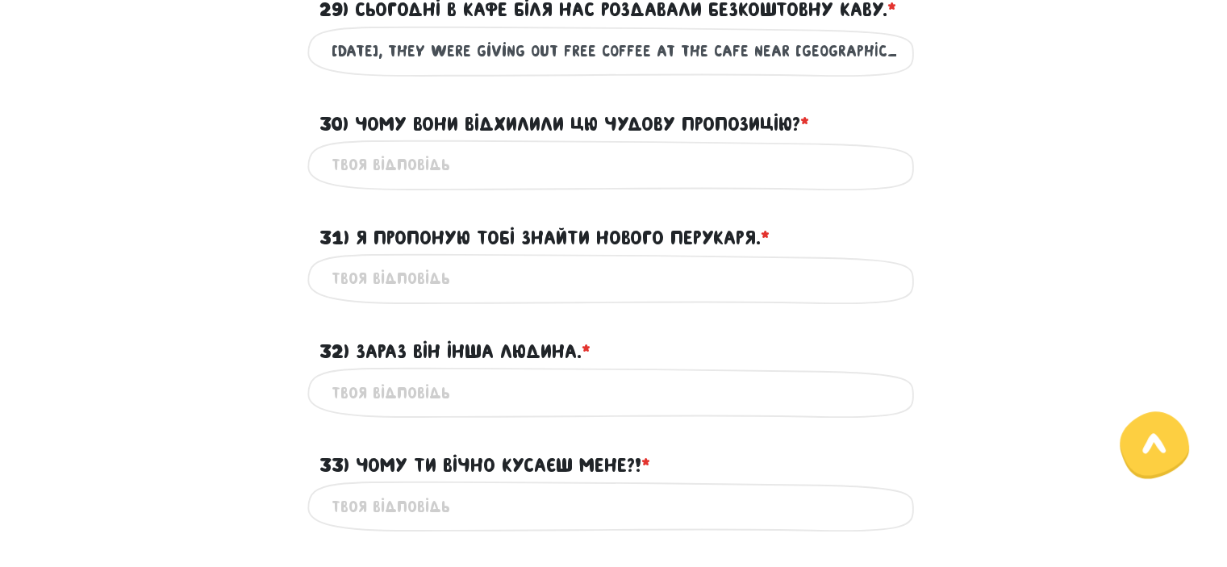
click at [471, 172] on input "30) Чому вони відхилили цю чудову пропозицію? * ?" at bounding box center [614, 165] width 565 height 36
paste input "Why did they turn down this great offer?"
click at [582, 161] on input "Why did they turn down this great offer?" at bounding box center [614, 165] width 565 height 36
paste input "wonderful"
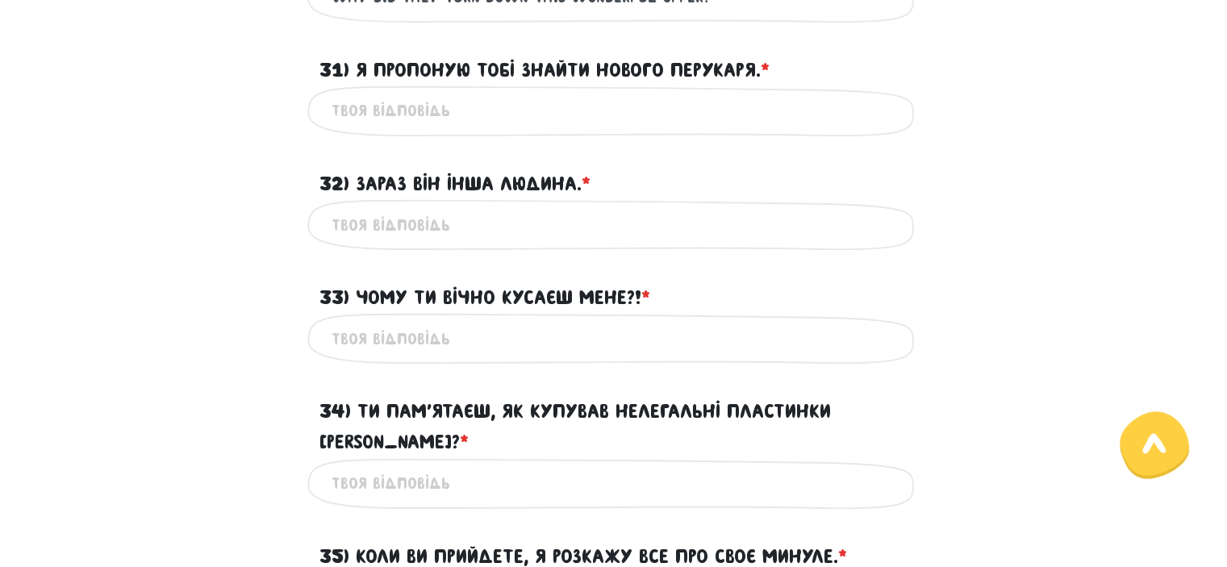
scroll to position [957, 0]
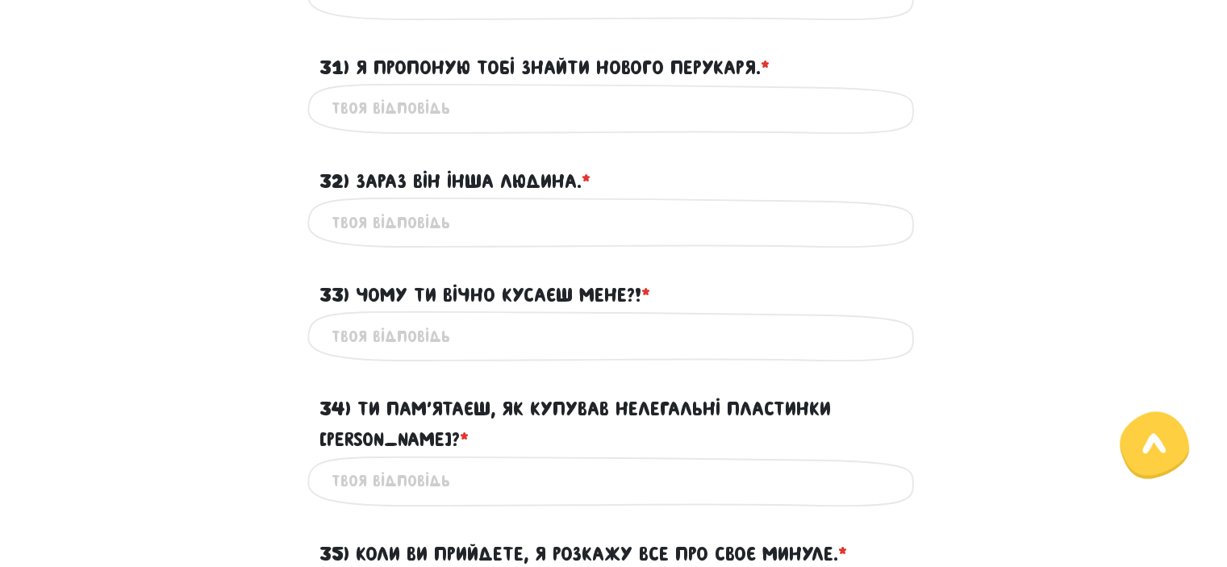
type input "Why did they turn down this wonderful offer?"
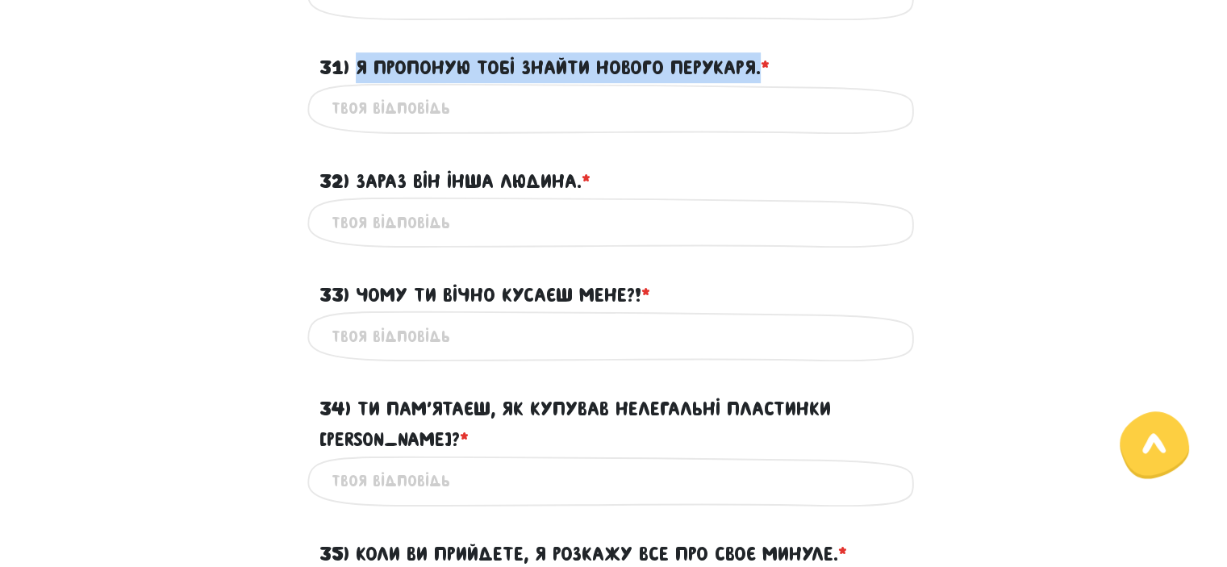
drag, startPoint x: 357, startPoint y: 67, endPoint x: 760, endPoint y: 77, distance: 402.6
click at [760, 77] on label "31) Я пропоную тобі знайти нового перукаря. * ?" at bounding box center [544, 67] width 450 height 31
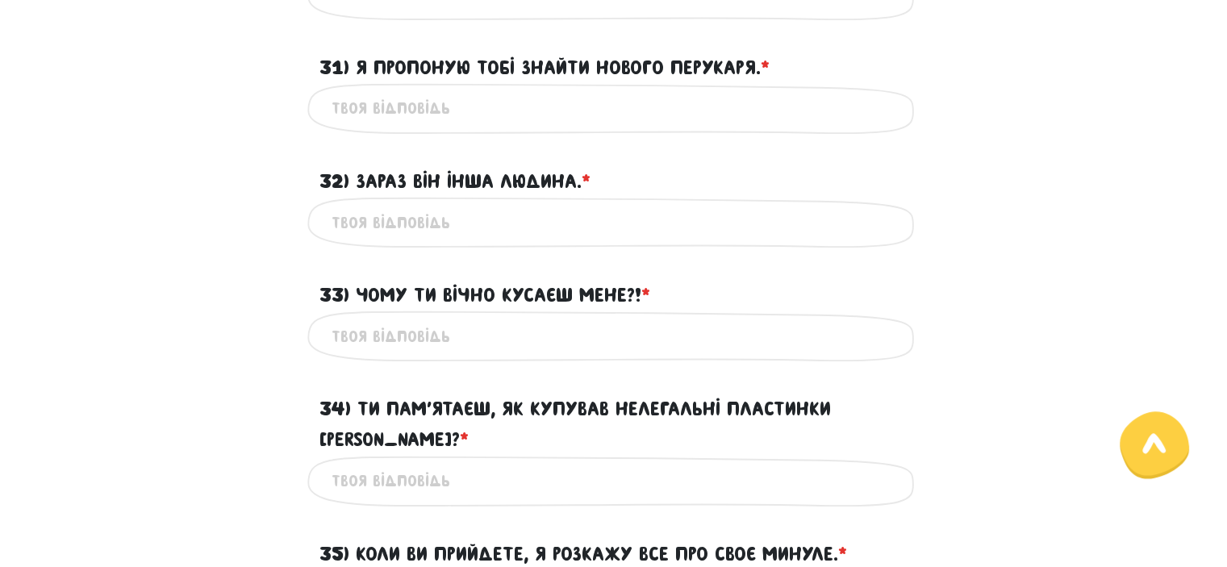
click at [510, 104] on input "31) Я пропоную тобі знайти нового перукаря. * ?" at bounding box center [614, 108] width 565 height 36
paste input "I suggest you find a new hairdresser."
type input "I suggest you find a new hairdresser."
click at [469, 221] on input "32) Зараз він інша людина. * ?" at bounding box center [614, 222] width 565 height 36
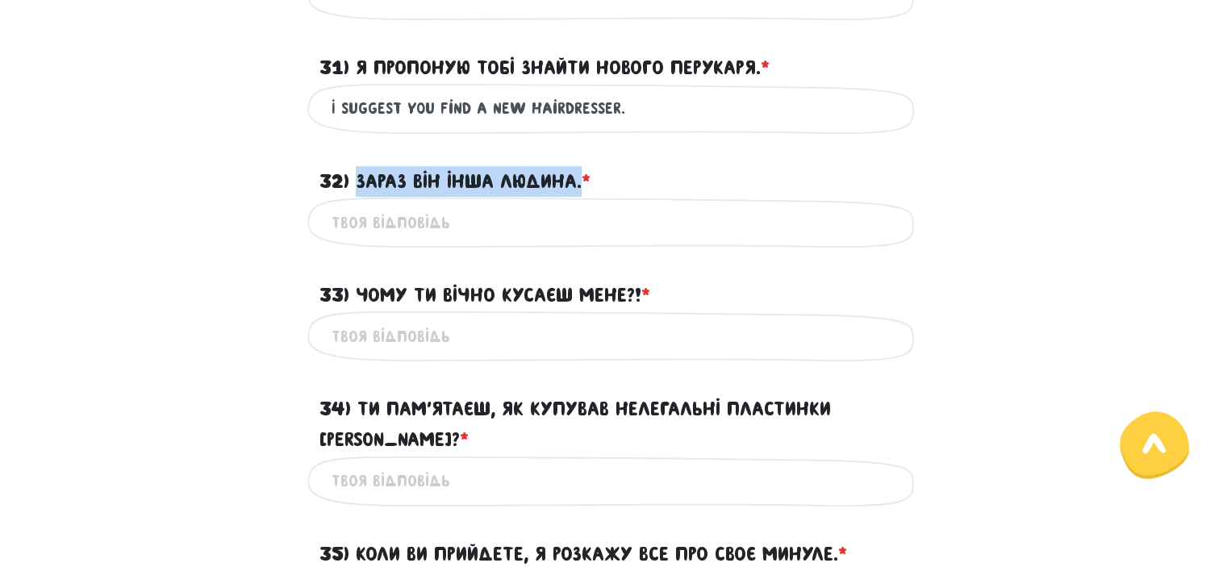
drag, startPoint x: 355, startPoint y: 173, endPoint x: 585, endPoint y: 176, distance: 229.9
click at [585, 176] on label "32) Зараз він інша людина. * ?" at bounding box center [454, 181] width 271 height 31
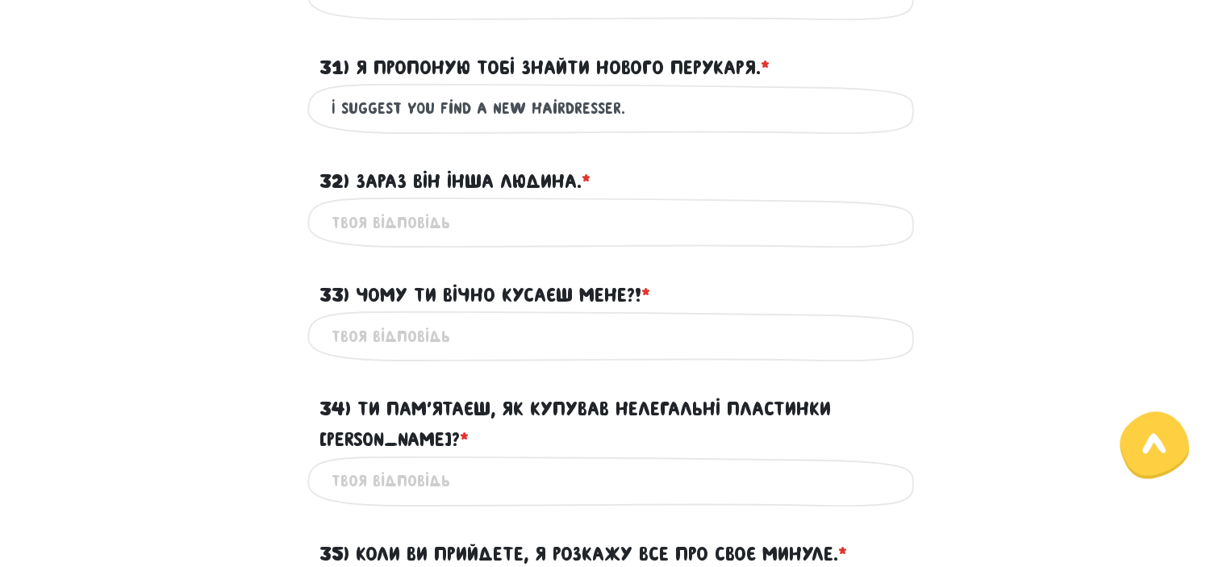
click at [439, 222] on input "32) Зараз він інша людина. * ?" at bounding box center [614, 222] width 565 height 36
paste input "He’s a completely different person now."
click at [354, 222] on input "He’s a completely different person now." at bounding box center [614, 222] width 565 height 36
click at [431, 223] on input "He's a completely different person now." at bounding box center [614, 222] width 565 height 36
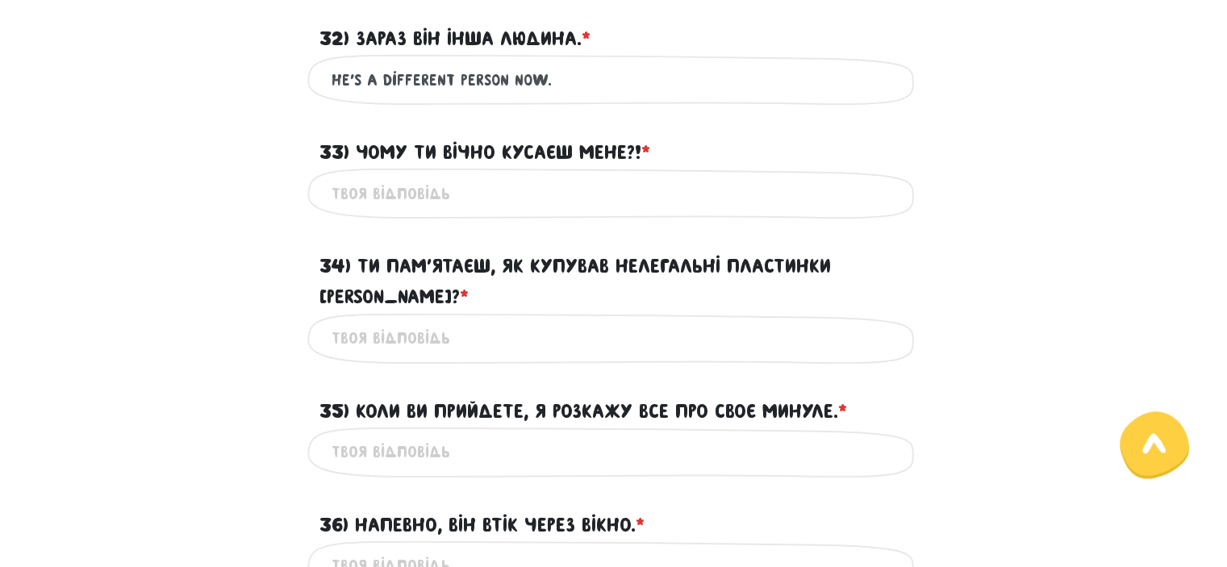
scroll to position [1101, 0]
type input "He's a different person now."
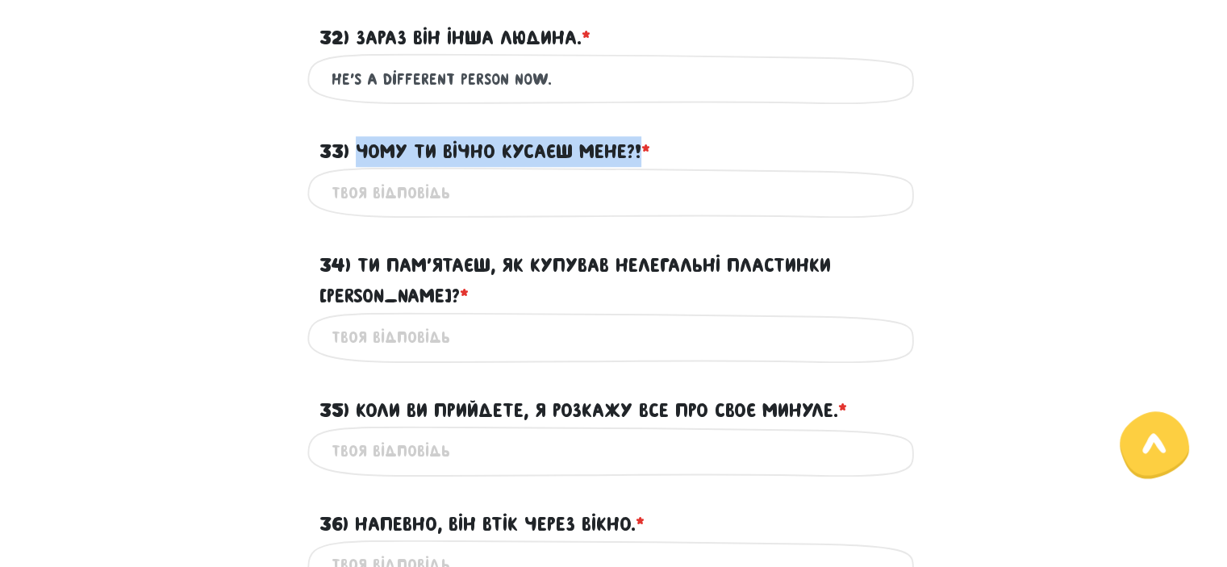
drag, startPoint x: 361, startPoint y: 151, endPoint x: 645, endPoint y: 140, distance: 284.1
click at [645, 140] on label "33) Чому ти вічно кусаєш мене?! * ?" at bounding box center [484, 151] width 331 height 31
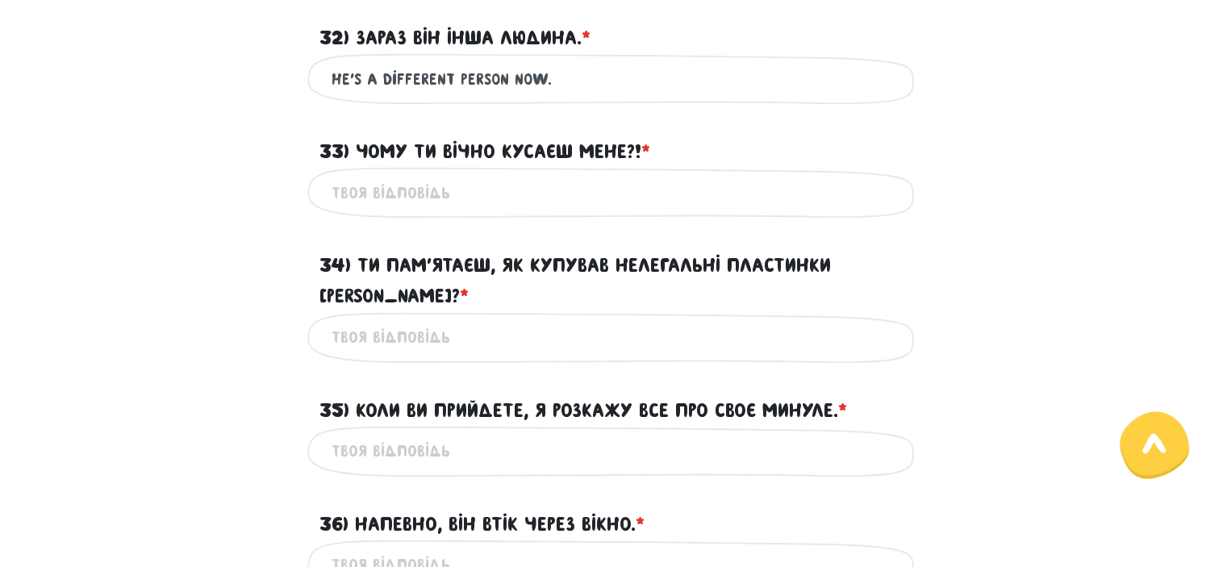
click at [474, 193] on input "33) Чому ти вічно кусаєш мене?! * ?" at bounding box center [614, 192] width 565 height 36
paste input "поясню різницю між keep biting і always biting?"
type input "п"
paste input "Why are you always biting me?!"
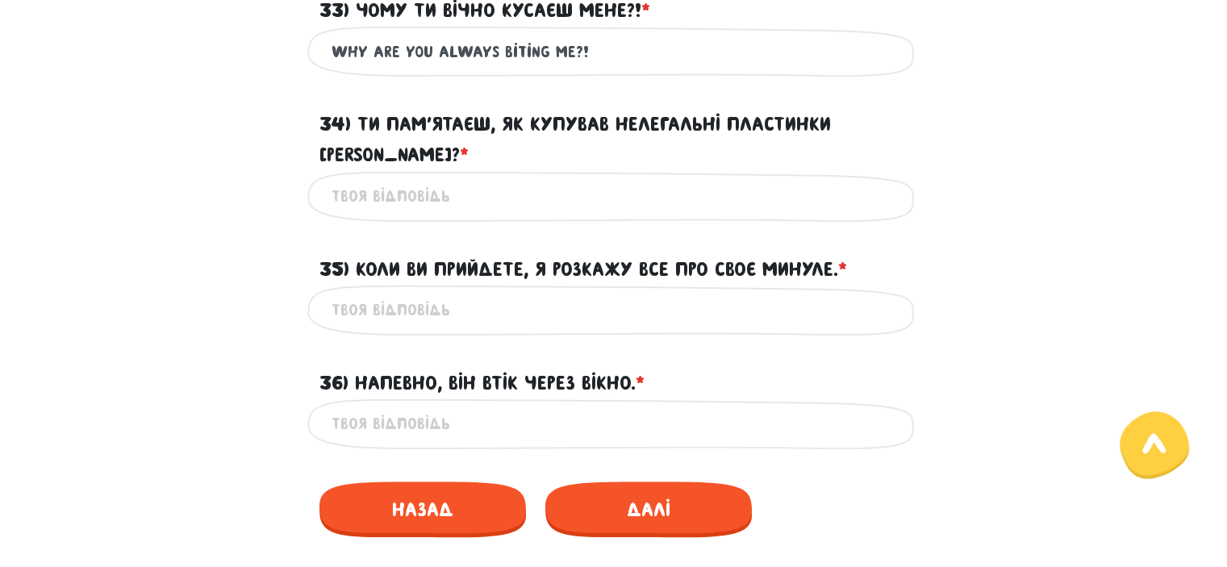
scroll to position [1243, 0]
type input "Why are you always biting me?!"
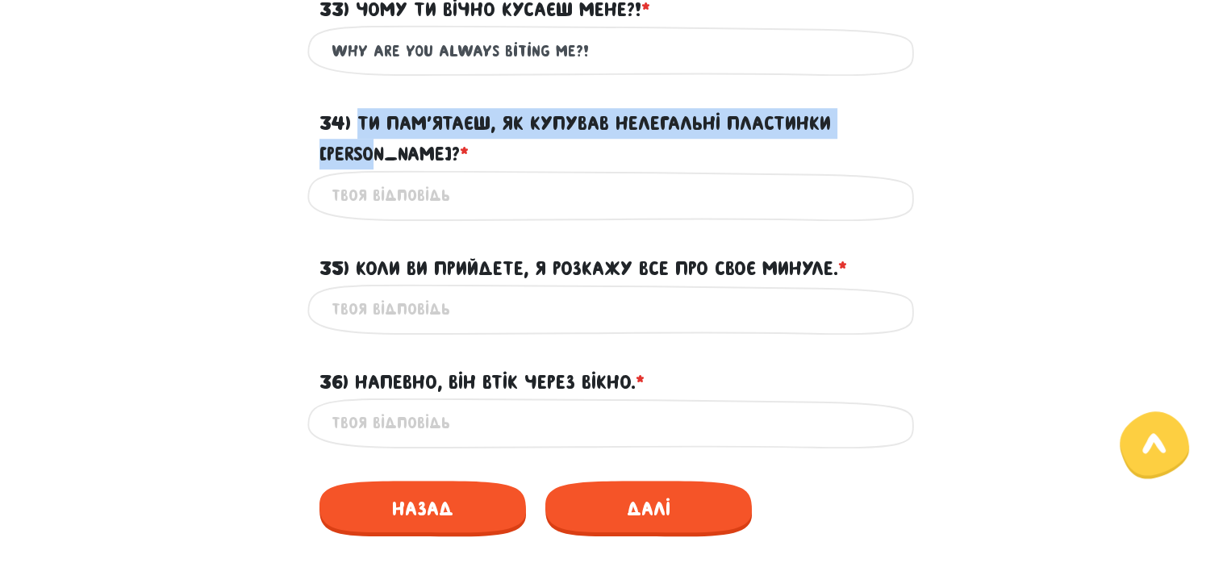
drag, startPoint x: 361, startPoint y: 127, endPoint x: 890, endPoint y: 124, distance: 529.9
click at [890, 124] on label "34) Ти пам’ятаєш, як купував нелегальні пластинки [PERSON_NAME]? * ?" at bounding box center [613, 139] width 589 height 62
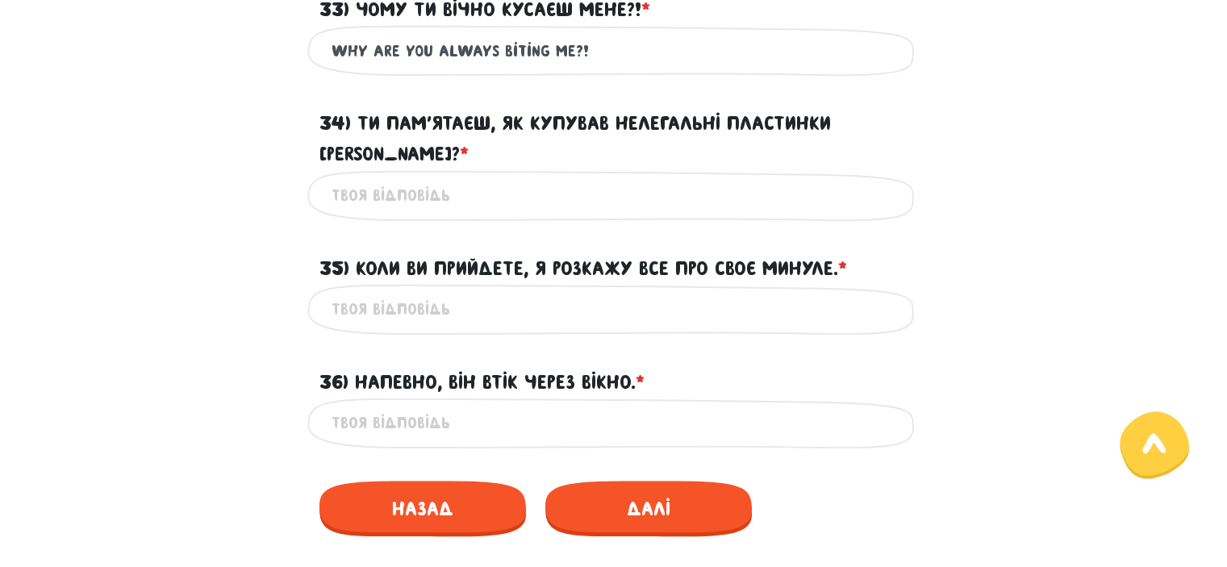
click at [534, 177] on input "34) Ти пам’ятаєш, як купував нелегальні пластинки [PERSON_NAME]? * ?" at bounding box center [614, 195] width 565 height 36
paste input "Do you remember buying illegal Beatles records?"
type input "Do you remember buying illegal Beatles records?"
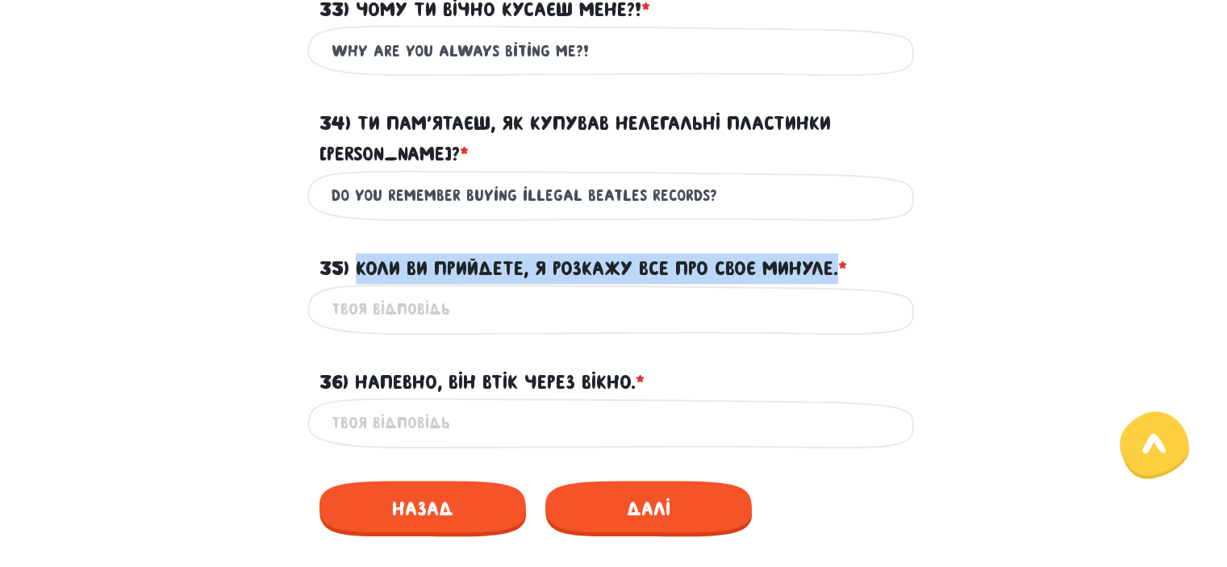
drag, startPoint x: 353, startPoint y: 231, endPoint x: 841, endPoint y: 236, distance: 488.0
click at [841, 253] on label "35) Коли ви прийдете, я розкажу все про своє минуле. * ?" at bounding box center [582, 268] width 527 height 31
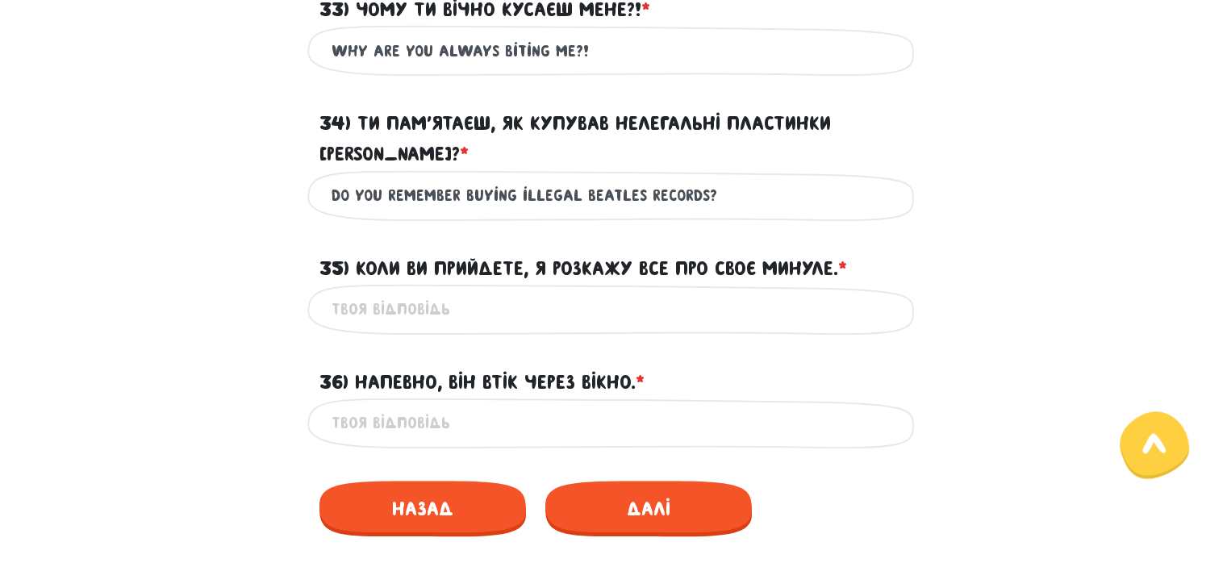
click at [536, 291] on input "35) Коли ви прийдете, я розкажу все про своє минуле. * ?" at bounding box center [614, 309] width 565 height 36
paste input "When you come, I will tell you everything about my past."
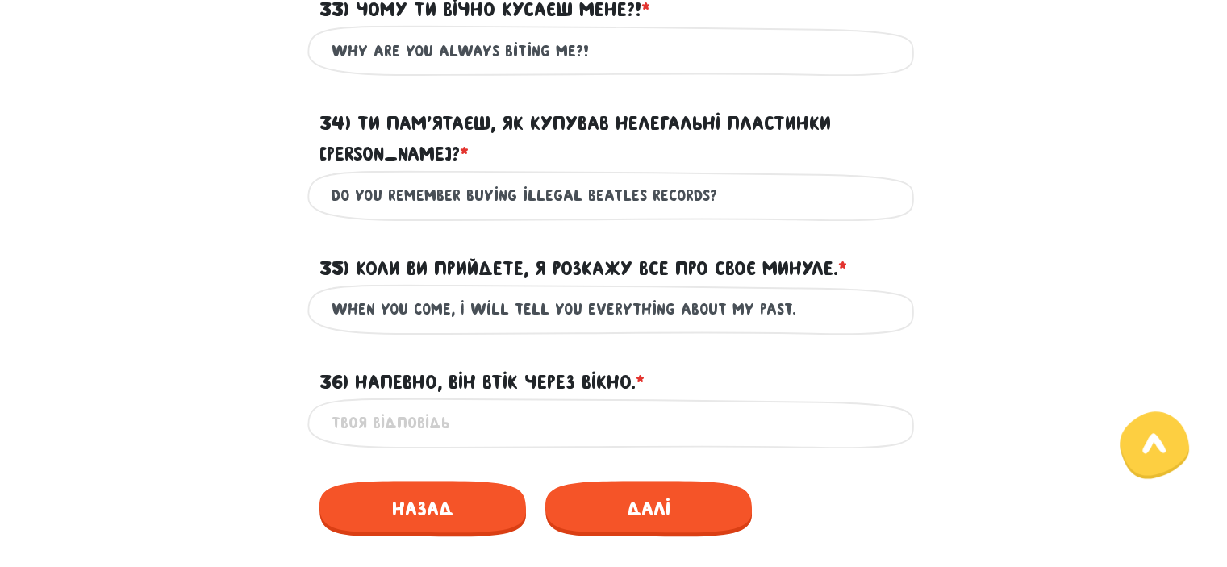
click at [486, 291] on input "When you come, I will tell you everything about my past." at bounding box center [614, 309] width 565 height 36
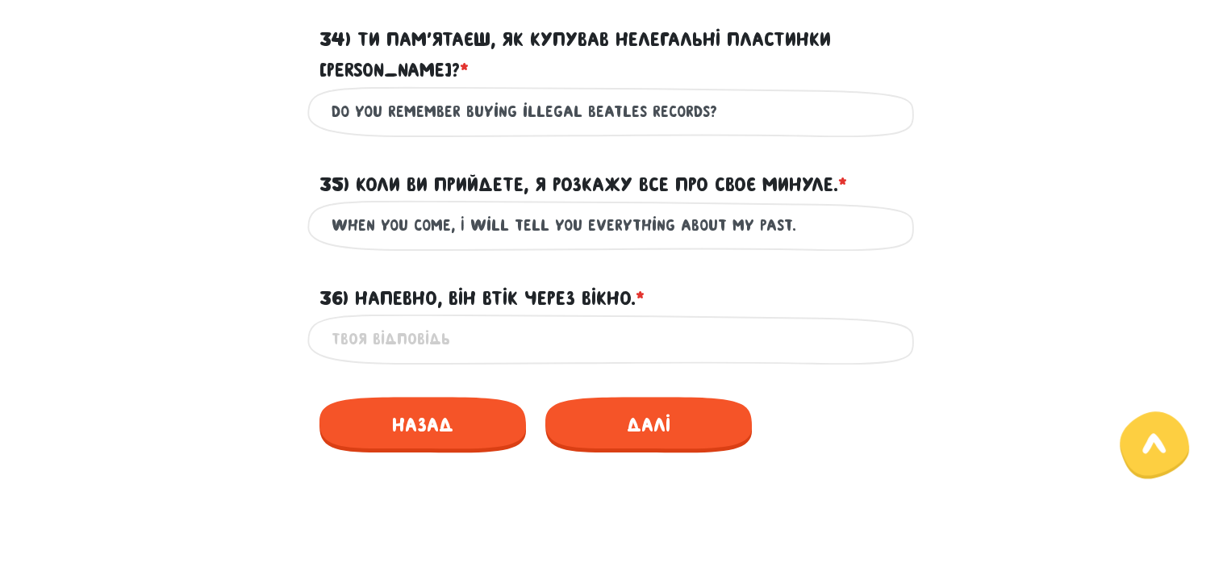
type input "When you come, I will tell you everything about my past."
drag, startPoint x: 364, startPoint y: 261, endPoint x: 550, endPoint y: 248, distance: 186.8
click at [550, 264] on div "36) Напевно, він втік через вікно. * ?" at bounding box center [613, 289] width 613 height 50
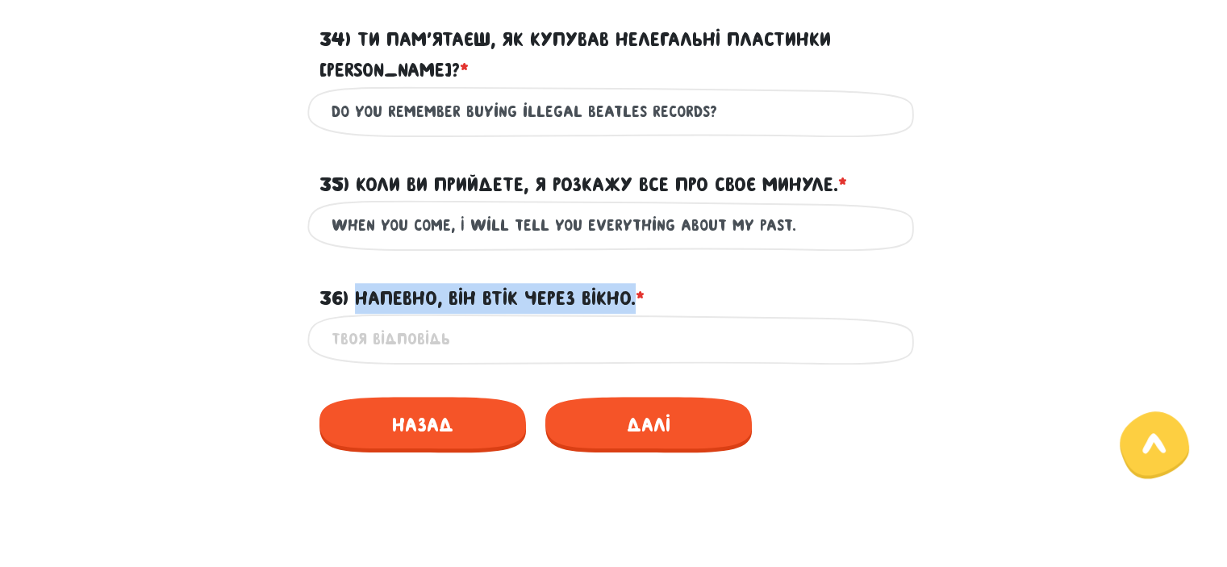
drag, startPoint x: 354, startPoint y: 266, endPoint x: 636, endPoint y: 263, distance: 282.3
click at [636, 283] on label "36) Напевно, він втік через вікно. * ?" at bounding box center [481, 298] width 325 height 31
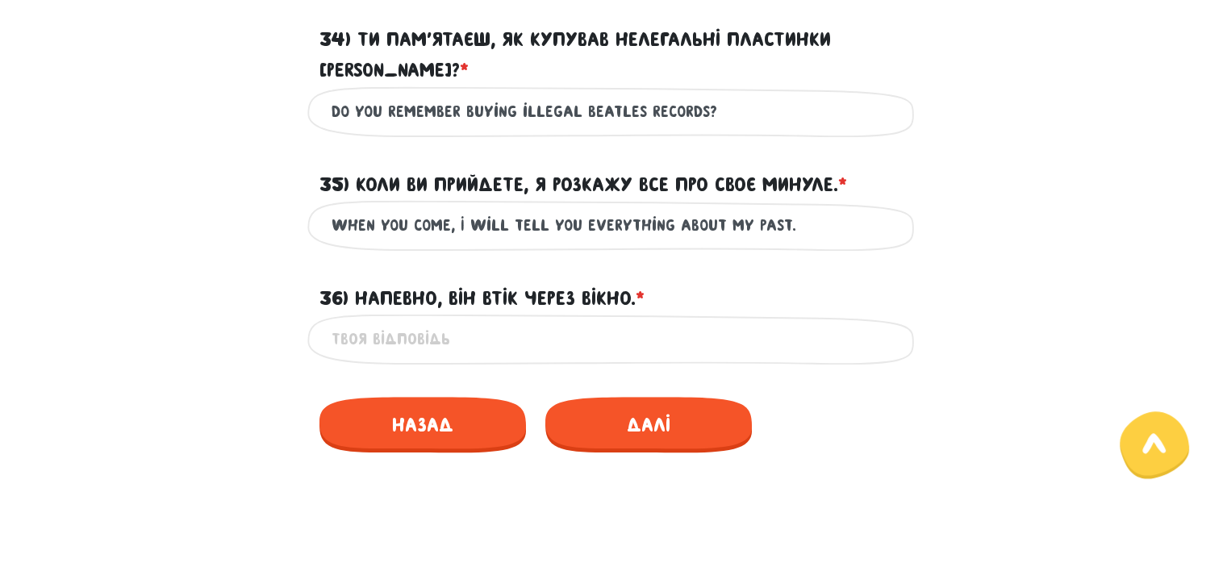
click at [468, 321] on input "36) Напевно, він втік через вікно. * ?" at bounding box center [614, 339] width 565 height 36
paste input "He probably ran away through the window."
type input "He probably ran away through the window."
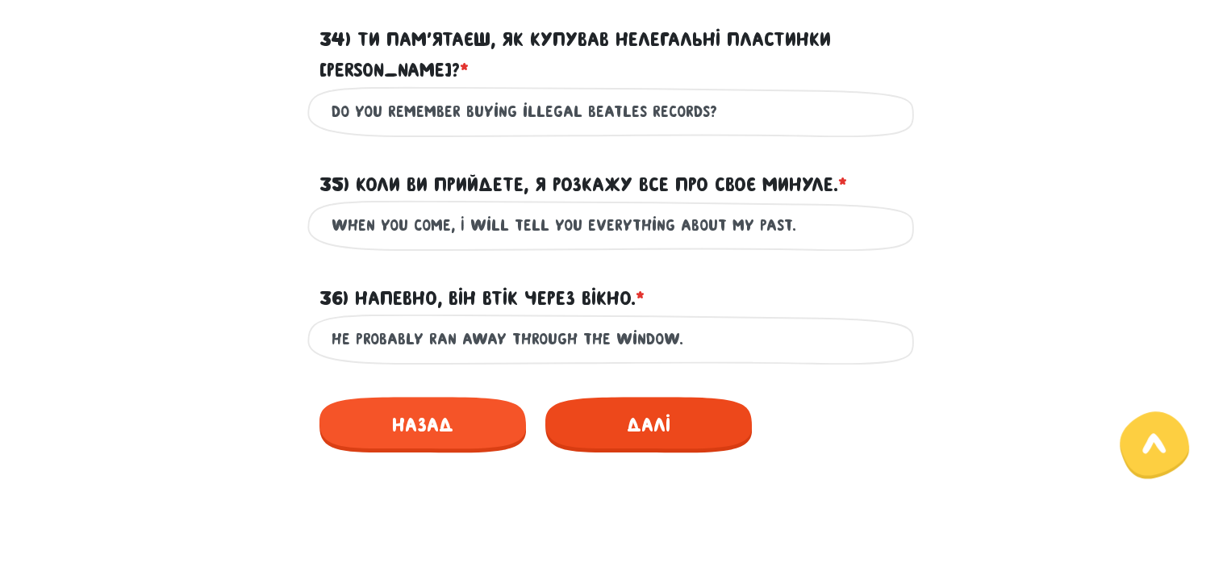
click at [597, 397] on span "Далі" at bounding box center [648, 425] width 206 height 56
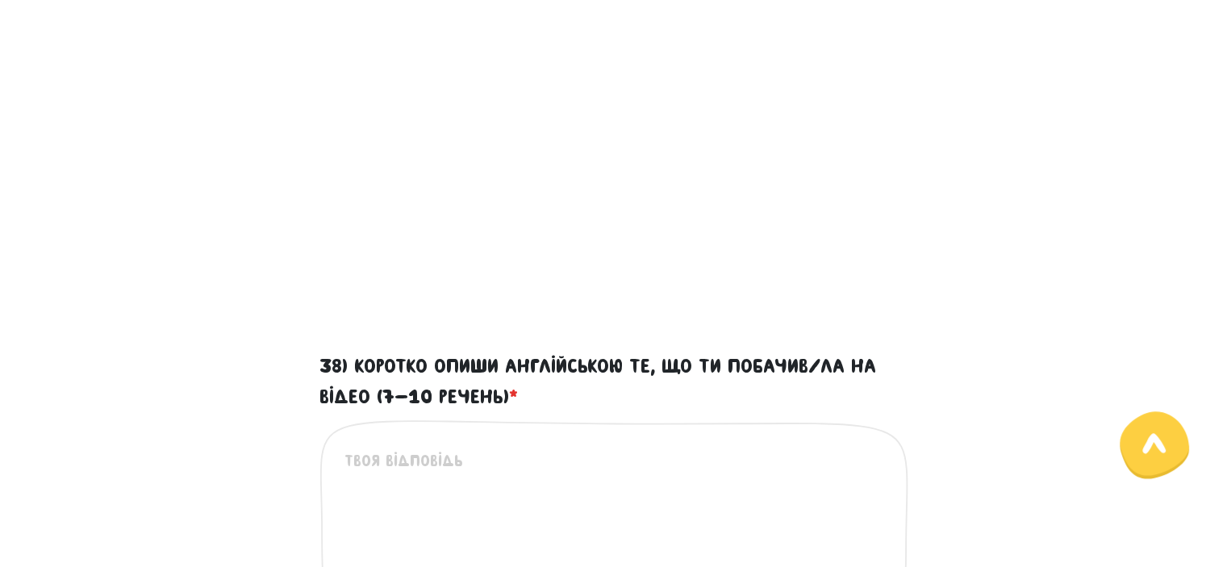
scroll to position [607, 0]
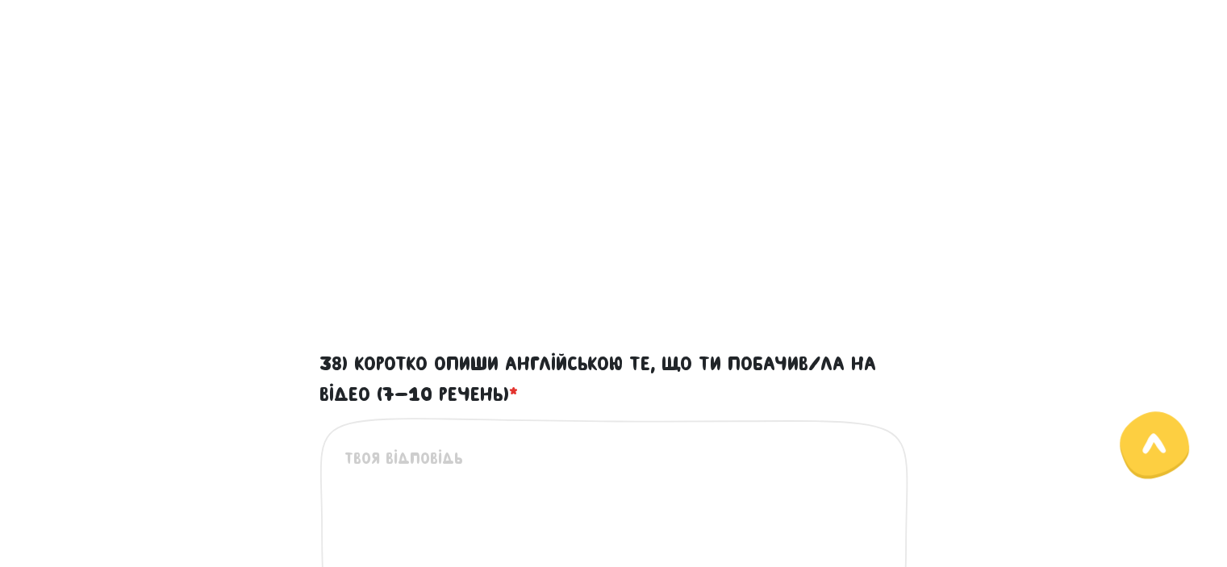
click at [542, 469] on textarea "38) Коротко опиши англійською те, що ти побачив/ла на відео (7-10 речень) *" at bounding box center [614, 545] width 540 height 198
type textarea "Ш"
drag, startPoint x: 358, startPoint y: 357, endPoint x: 519, endPoint y: 394, distance: 165.3
click at [519, 394] on label "38) Коротко опиши англійською те, що ти побачив/ла на відео (7-10 речень) *" at bounding box center [613, 379] width 589 height 62
click at [507, 474] on textarea "38) Коротко опиши англійською те, що ти побачив/ла на відео (7-10 речень) *" at bounding box center [614, 545] width 540 height 198
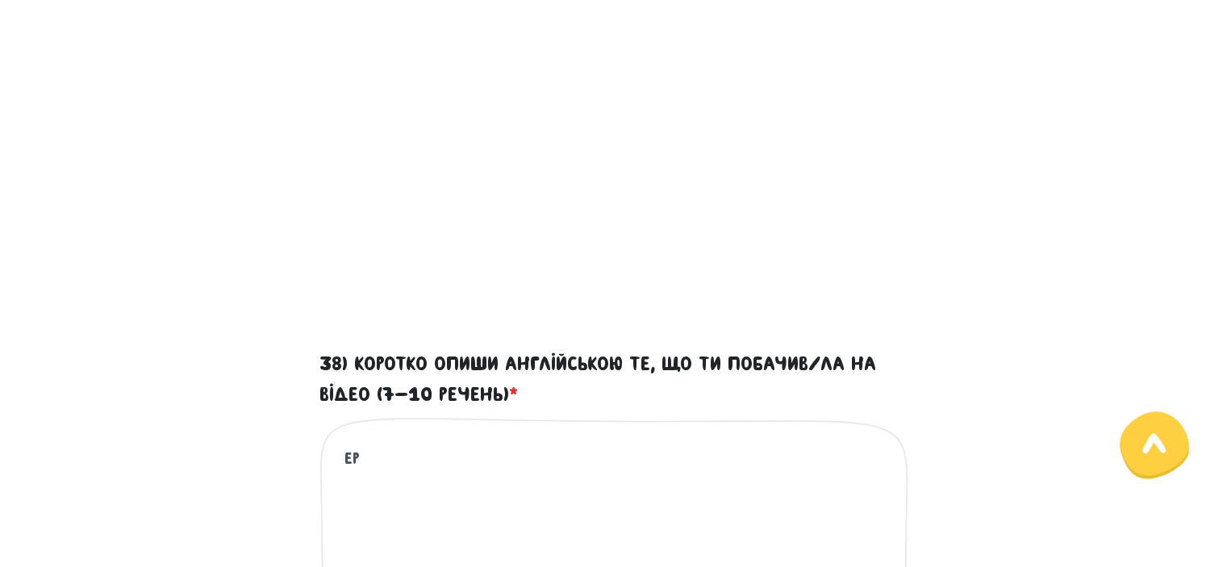
type textarea "[PERSON_NAME]"
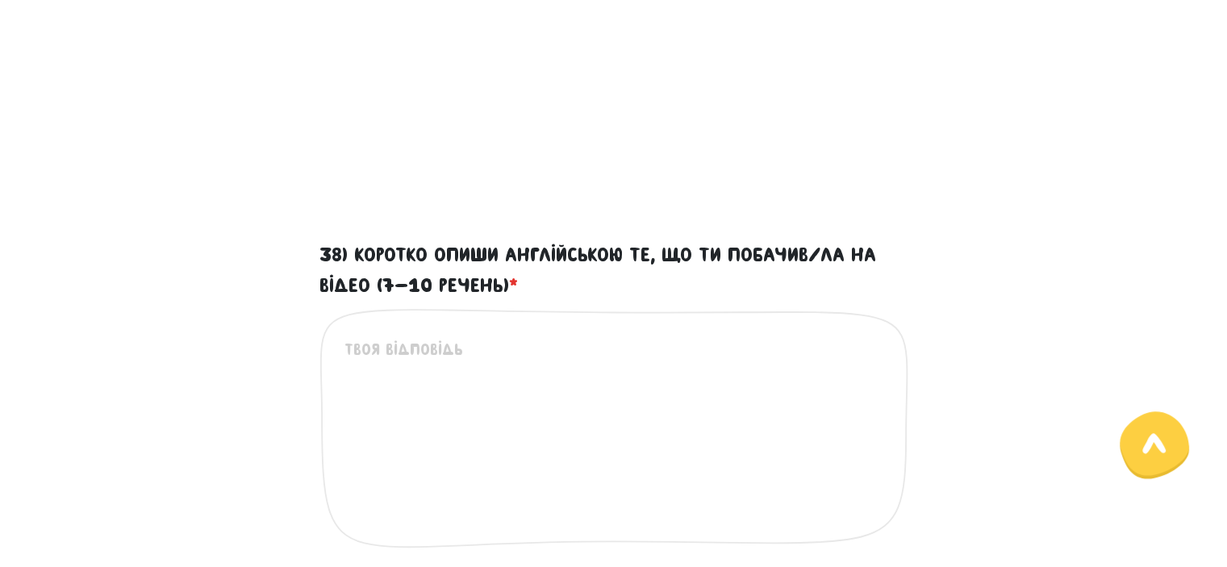
scroll to position [717, 0]
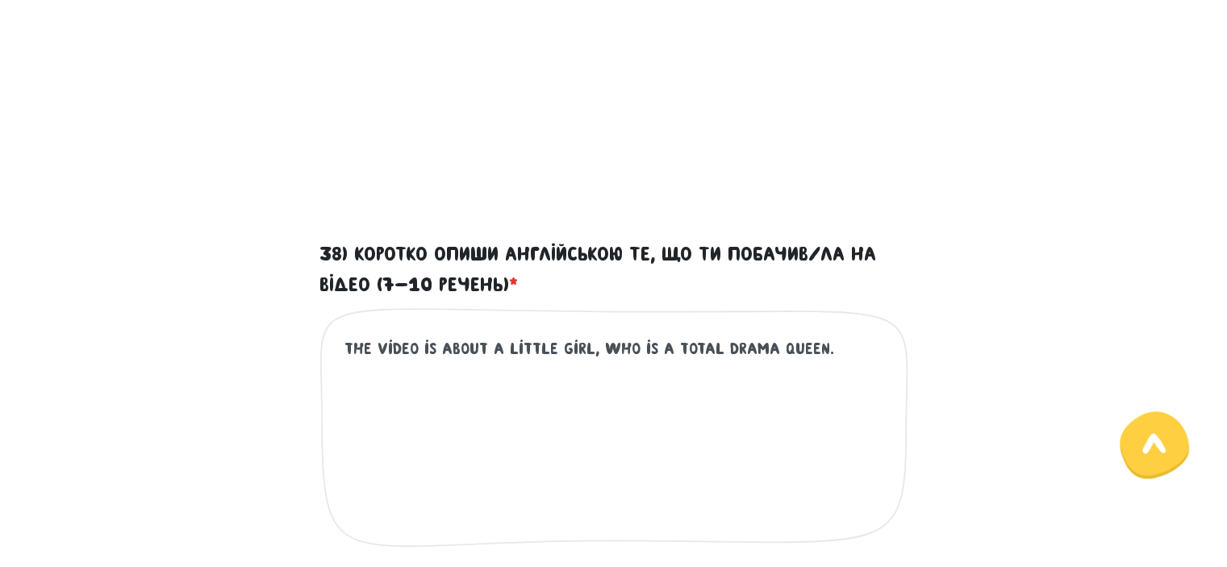
drag, startPoint x: 632, startPoint y: 348, endPoint x: 810, endPoint y: 353, distance: 177.5
click at [810, 353] on textarea "The video is about a little girl, who is a total drama queen." at bounding box center [614, 435] width 540 height 198
click at [583, 351] on textarea "The video is about a little girl, who decided to prank a police officer. At the…" at bounding box center [614, 435] width 540 height 198
click at [534, 350] on textarea "The video is about a little girl who decided to prank a police officer. At the …" at bounding box center [614, 435] width 540 height 198
click at [574, 372] on textarea "The video is about a little girl who decided to prank a police officer. At the …" at bounding box center [614, 435] width 540 height 198
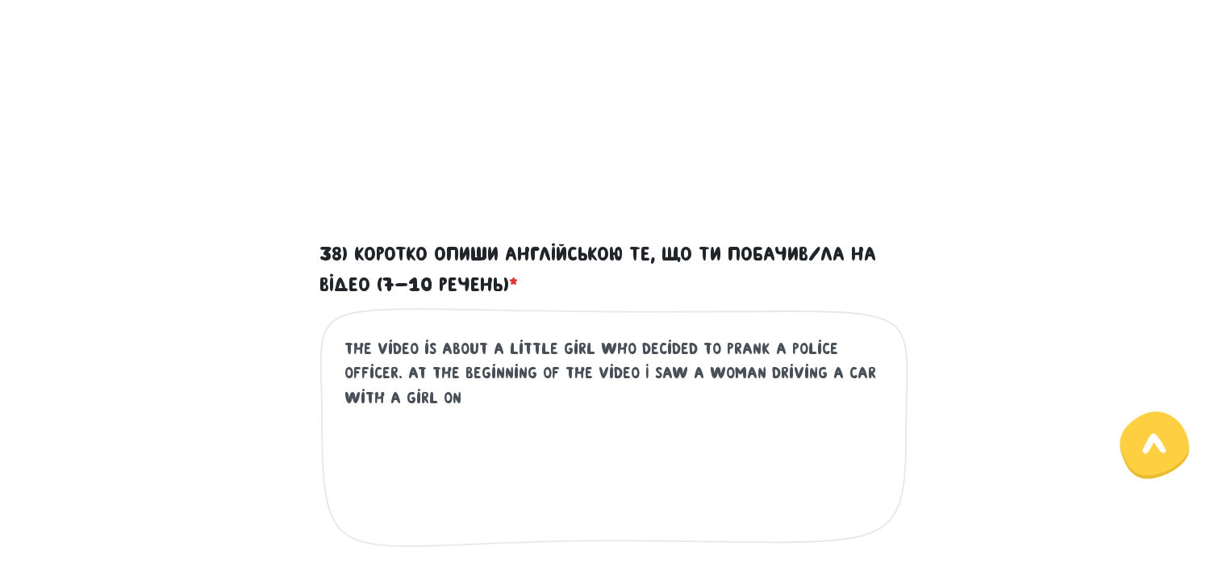
click at [437, 407] on textarea "The video is about a little girl who decided to prank a police officer. At the …" at bounding box center [614, 435] width 540 height 198
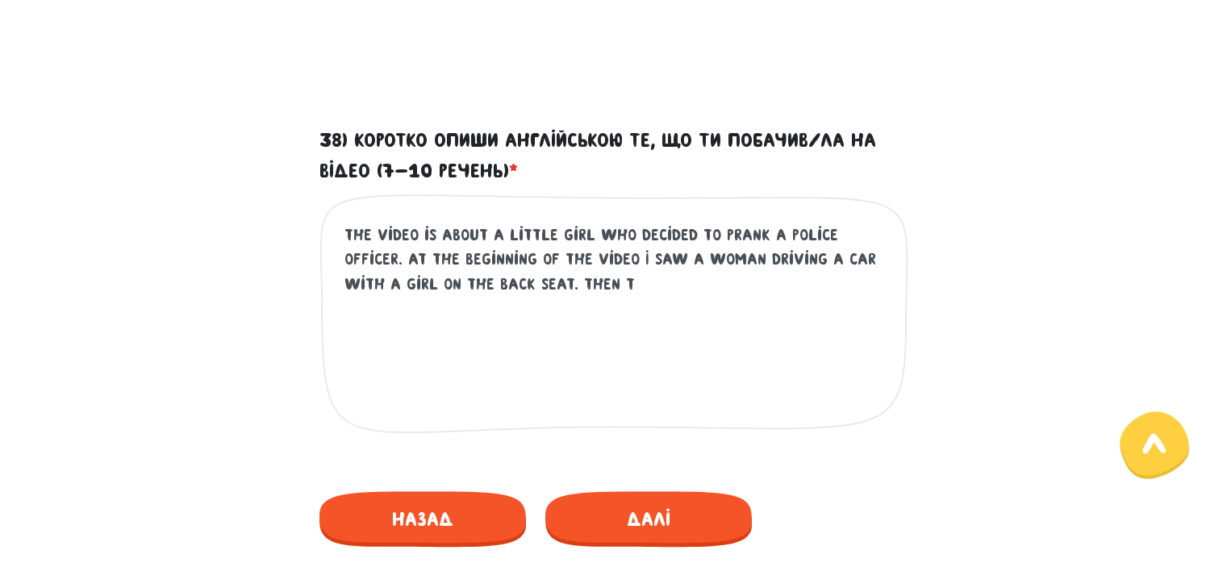
scroll to position [832, 0]
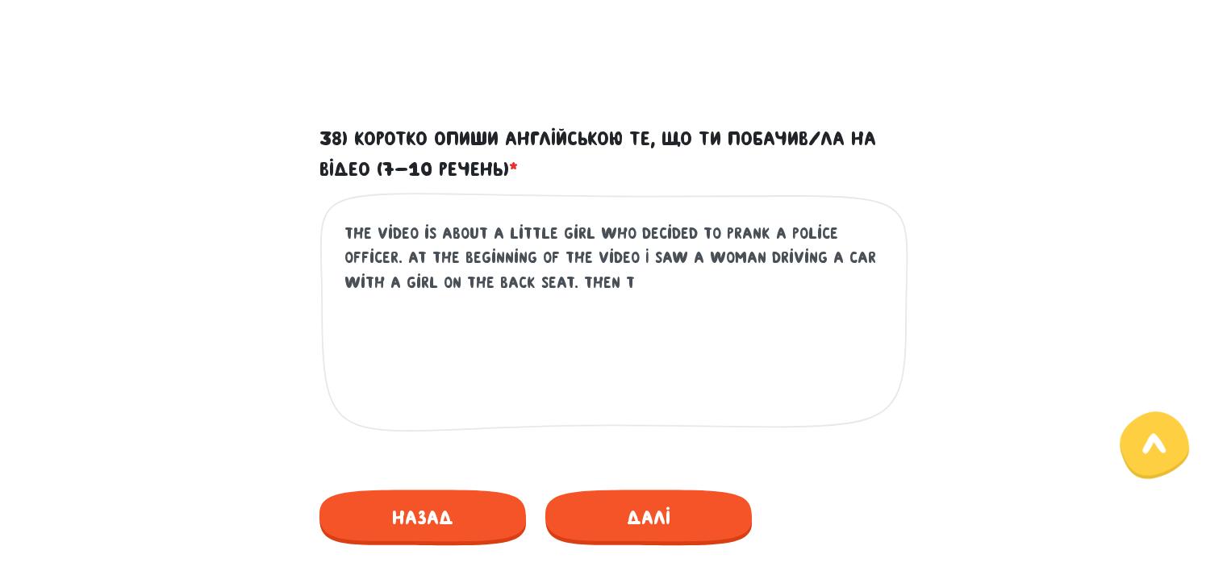
click at [585, 286] on textarea "The video is about a little girl who decided to prank a police officer. At the …" at bounding box center [614, 320] width 540 height 198
click at [516, 283] on textarea "The video is about a little girl who decided to prank a police officer. At the …" at bounding box center [614, 320] width 540 height 198
drag, startPoint x: 516, startPoint y: 283, endPoint x: 623, endPoint y: 274, distance: 106.8
click at [623, 274] on textarea "The video is about a little girl who decided to prank a police officer. At the …" at bounding box center [614, 320] width 540 height 198
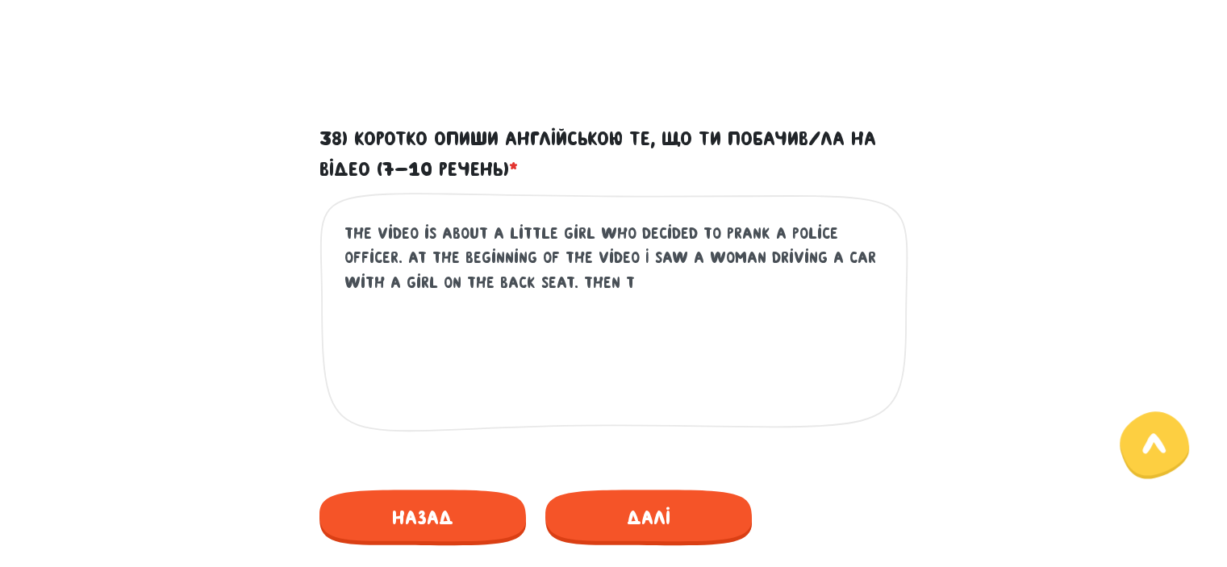
drag, startPoint x: 623, startPoint y: 274, endPoint x: 517, endPoint y: 285, distance: 106.2
click at [517, 285] on textarea "The video is about a little girl who decided to prank a police officer. At the …" at bounding box center [614, 320] width 540 height 198
paste textarea "Suddenly, a siren goes off."
click at [732, 280] on textarea "The video is about a little girl who decided to prank a police officer. At the …" at bounding box center [614, 320] width 540 height 198
drag, startPoint x: 571, startPoint y: 256, endPoint x: 613, endPoint y: 252, distance: 42.1
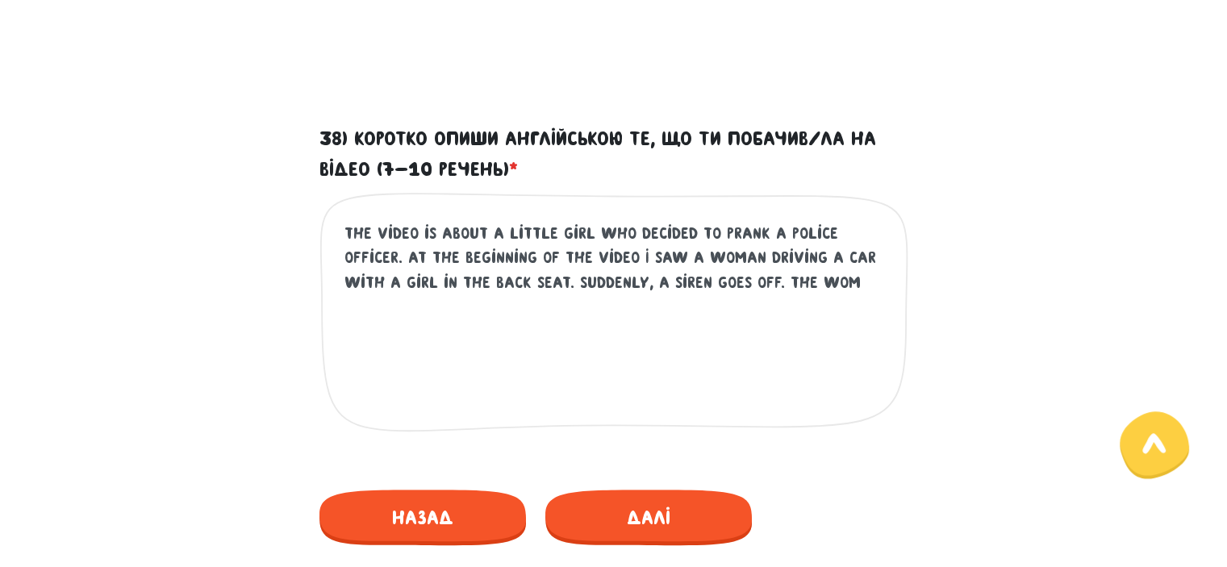
click at [613, 252] on textarea "The video is about a little girl who decided to prank a police officer. At the …" at bounding box center [614, 320] width 540 height 198
click at [808, 290] on textarea "The video is about a little girl who decided to prank a police officer. At the …" at bounding box center [614, 320] width 540 height 198
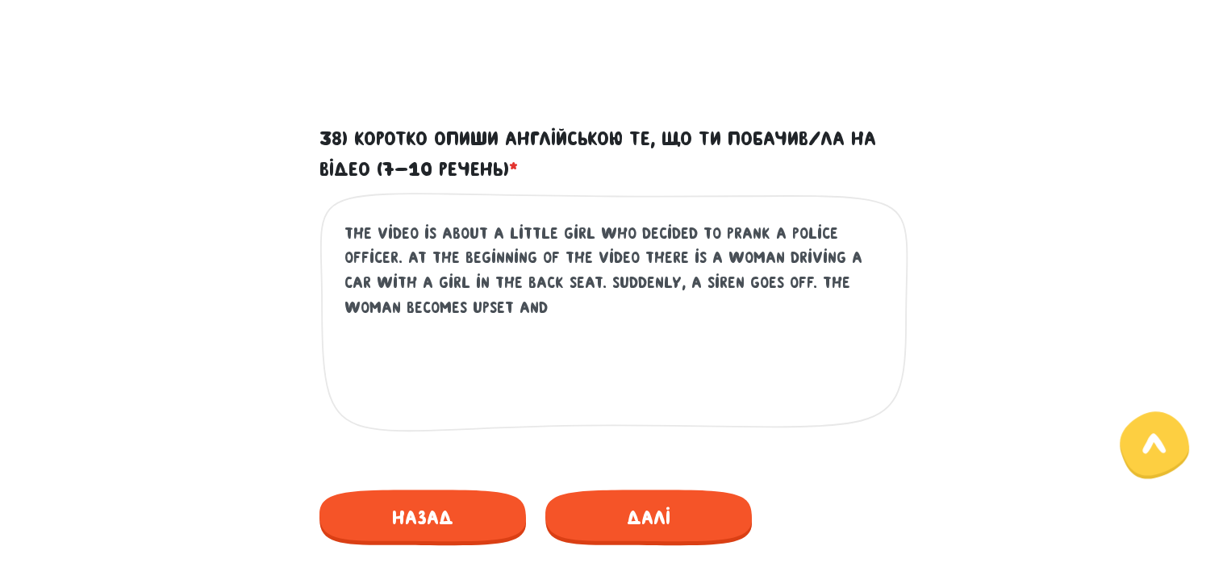
click at [390, 305] on textarea "The video is about a little girl who decided to prank a police officer. At the …" at bounding box center [614, 320] width 540 height 198
click at [456, 311] on textarea "The video is about a little girl who decided to prank a police officer. At the …" at bounding box center [614, 320] width 540 height 198
click at [385, 304] on textarea "The video is about a little girl who decided to prank a police officer. At the …" at bounding box center [614, 320] width 540 height 198
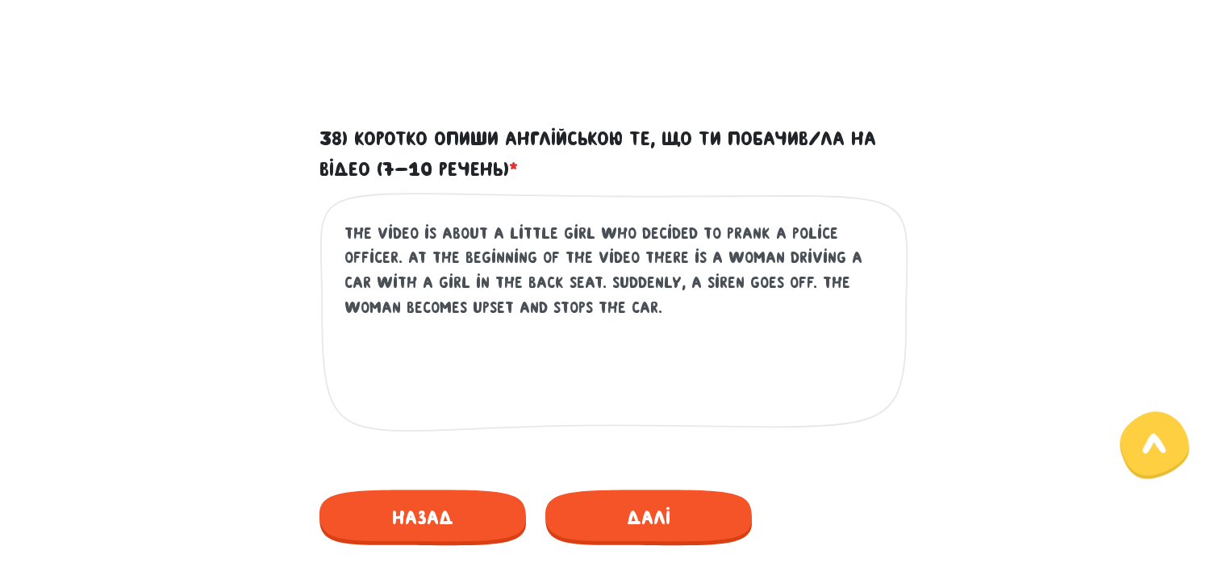
click at [397, 304] on textarea "The video is about a little girl who decided to prank a police officer. At the …" at bounding box center [614, 320] width 540 height 198
click at [494, 302] on textarea "The video is about a little girl who decided to prank a police officer. At the …" at bounding box center [614, 320] width 540 height 198
drag, startPoint x: 539, startPoint y: 309, endPoint x: 676, endPoint y: 302, distance: 137.3
click at [676, 302] on textarea "The video is about a little girl who decided to prank a police officer. At the …" at bounding box center [614, 320] width 540 height 198
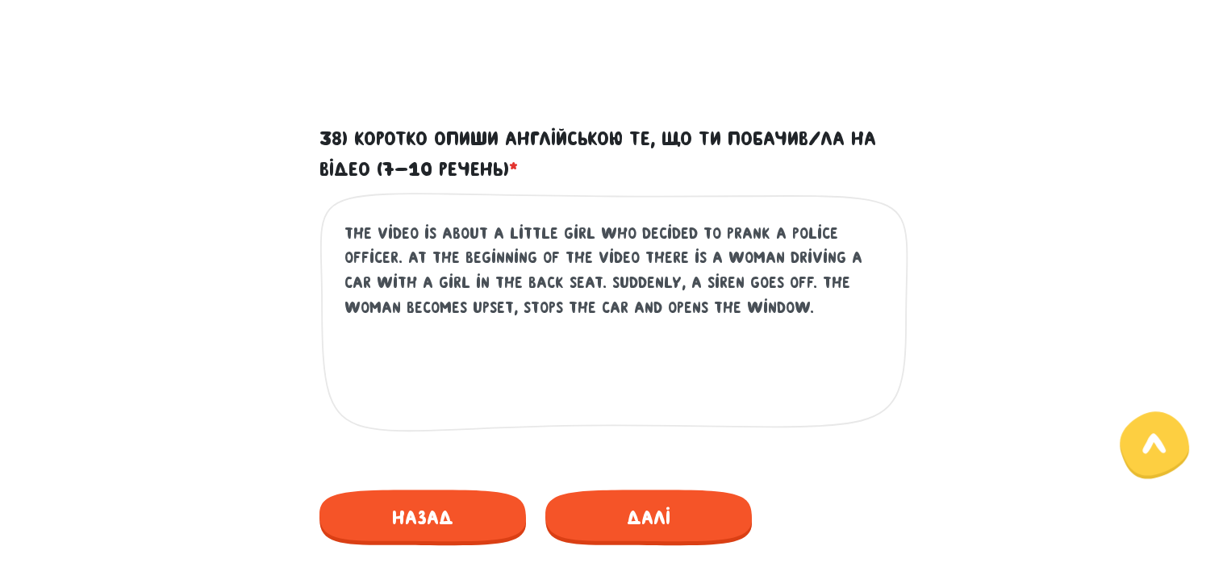
paste textarea "rolls down the window to talk to the officer"
click at [863, 261] on textarea "The video is about a little girl who decided to prank a police officer. At the …" at bounding box center [614, 320] width 540 height 198
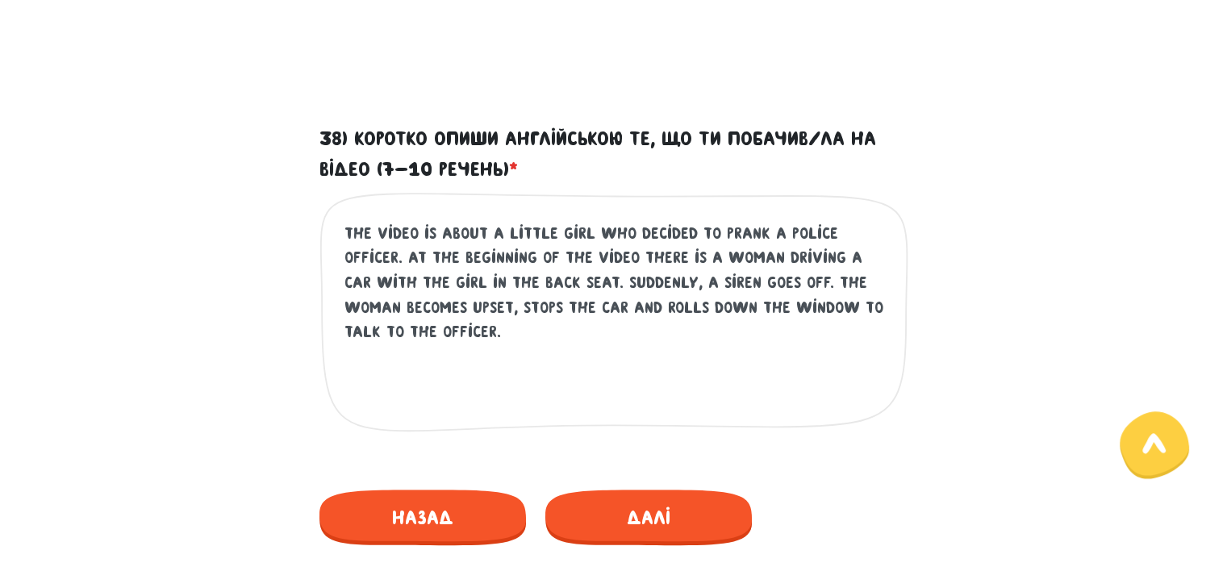
click at [610, 328] on textarea "The video is about a little girl who decided to prank a police officer. At the …" at bounding box center [614, 320] width 540 height 198
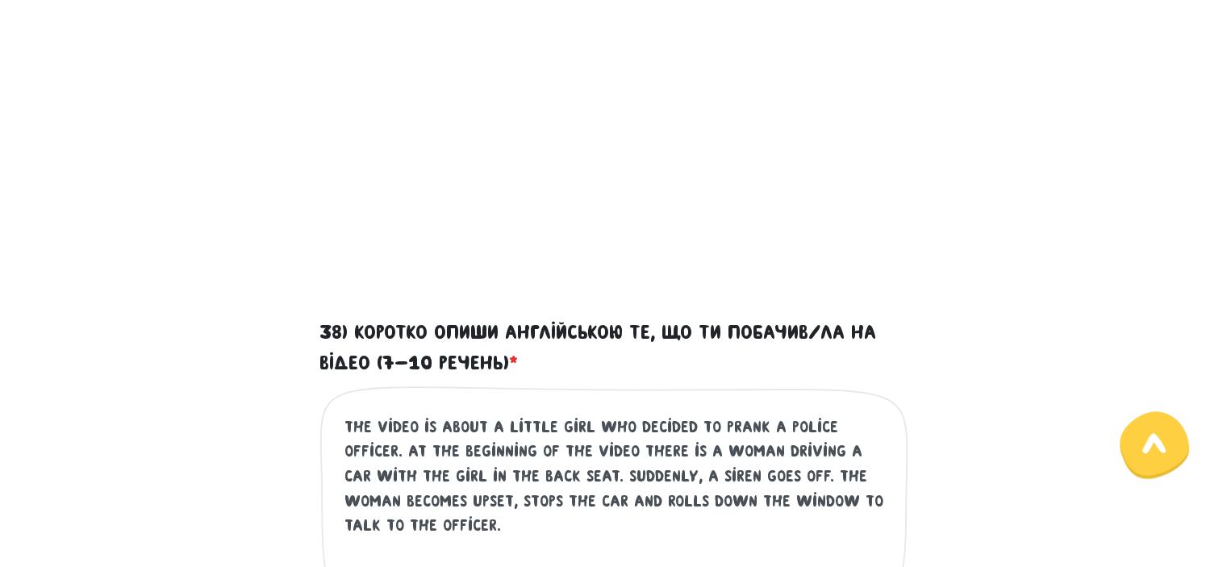
scroll to position [634, 0]
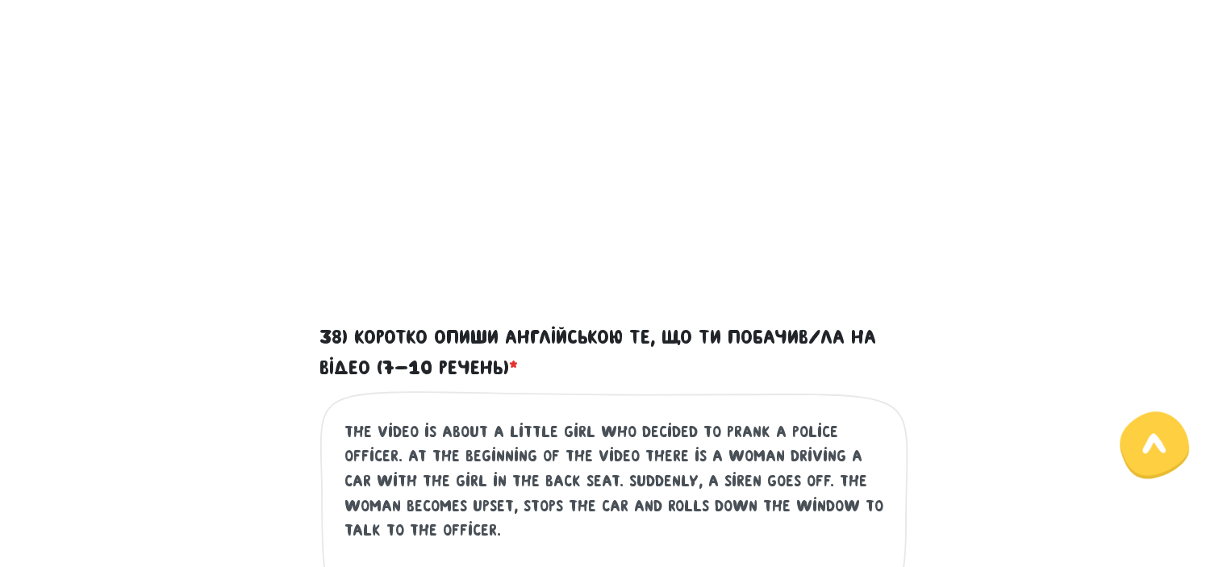
click at [442, 535] on textarea "The video is about a little girl who decided to prank a police officer. At the …" at bounding box center [614, 518] width 540 height 198
click at [697, 530] on textarea "The video is about a little girl who decided to prank a police officer. At the …" at bounding box center [614, 518] width 540 height 198
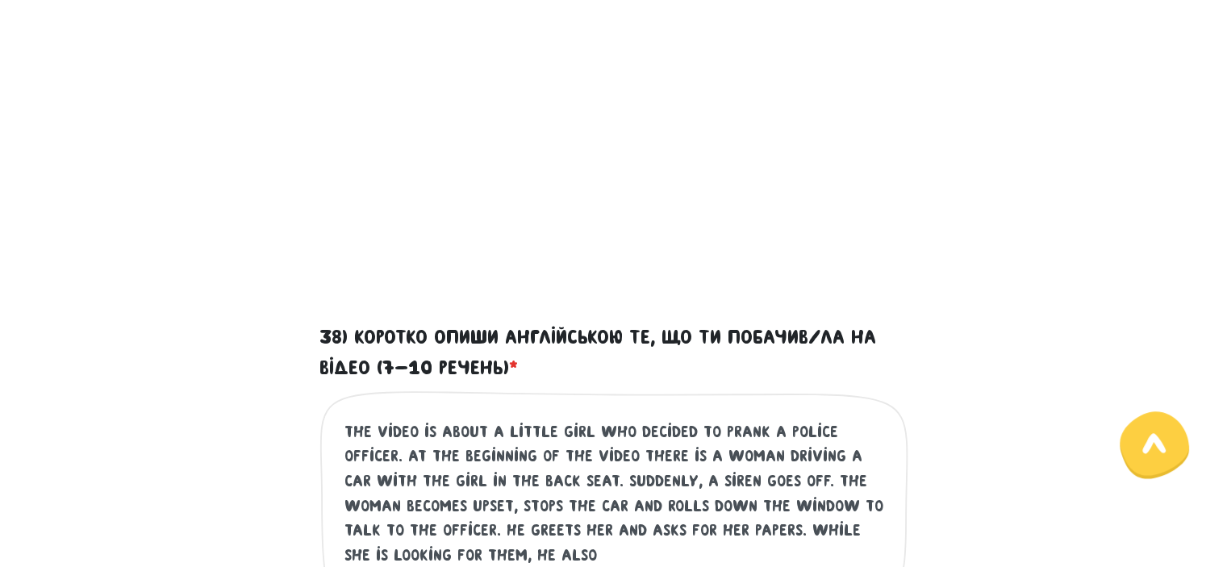
click at [561, 558] on textarea "The video is about a little girl who decided to prank a police officer. At the …" at bounding box center [614, 518] width 540 height 198
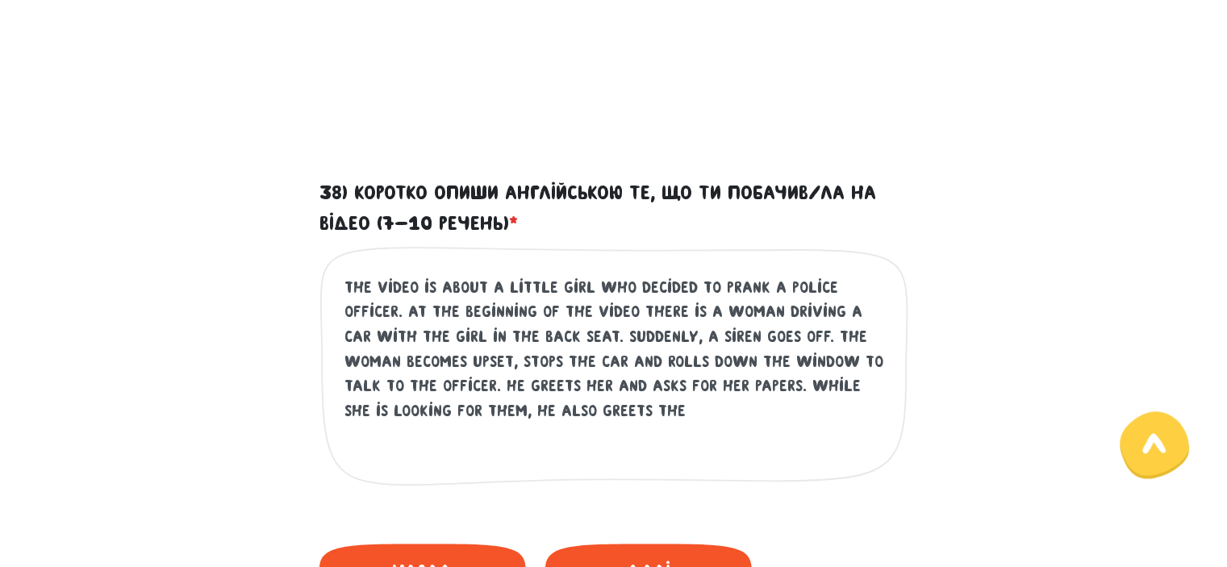
scroll to position [798, 0]
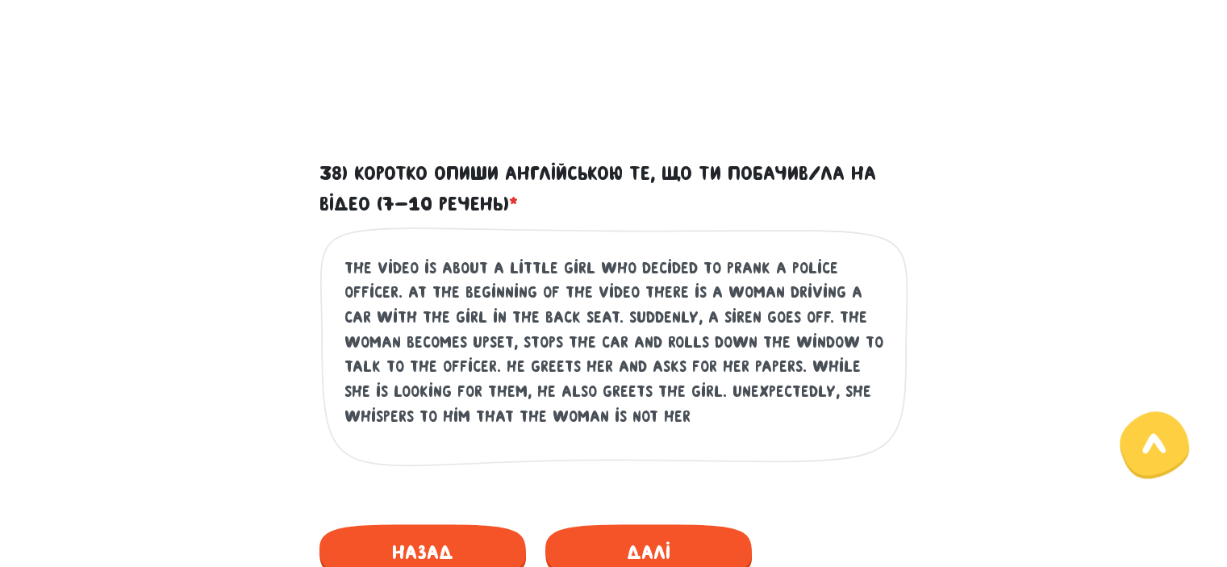
click at [652, 405] on textarea "The video is about a little girl who decided to prank a police officer. At the …" at bounding box center [614, 355] width 540 height 198
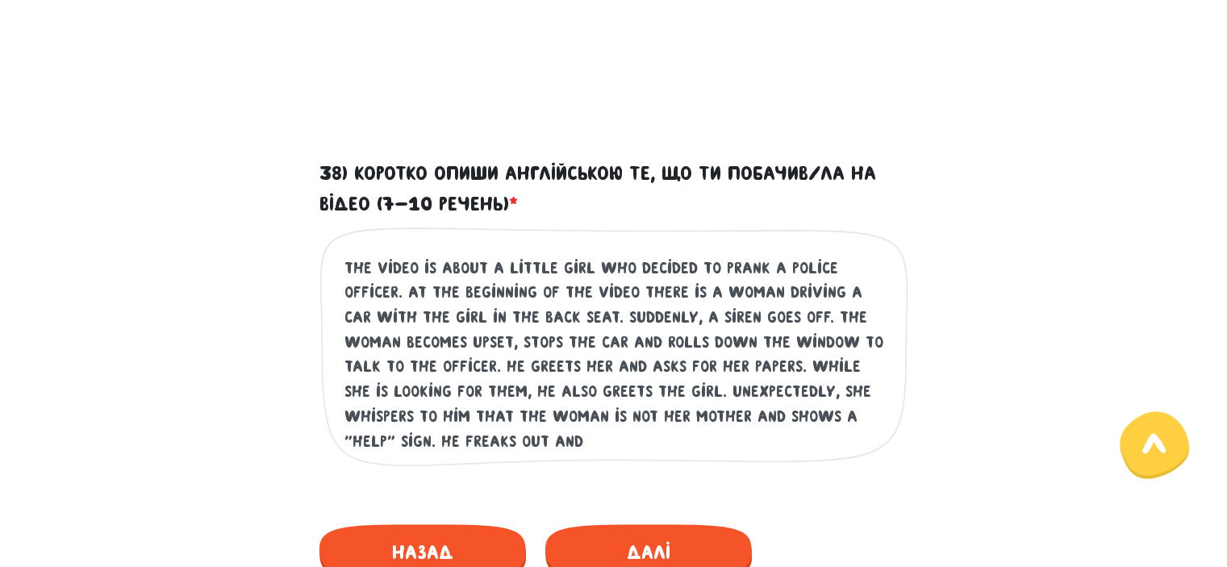
paste textarea "makes the woman get out of the car"
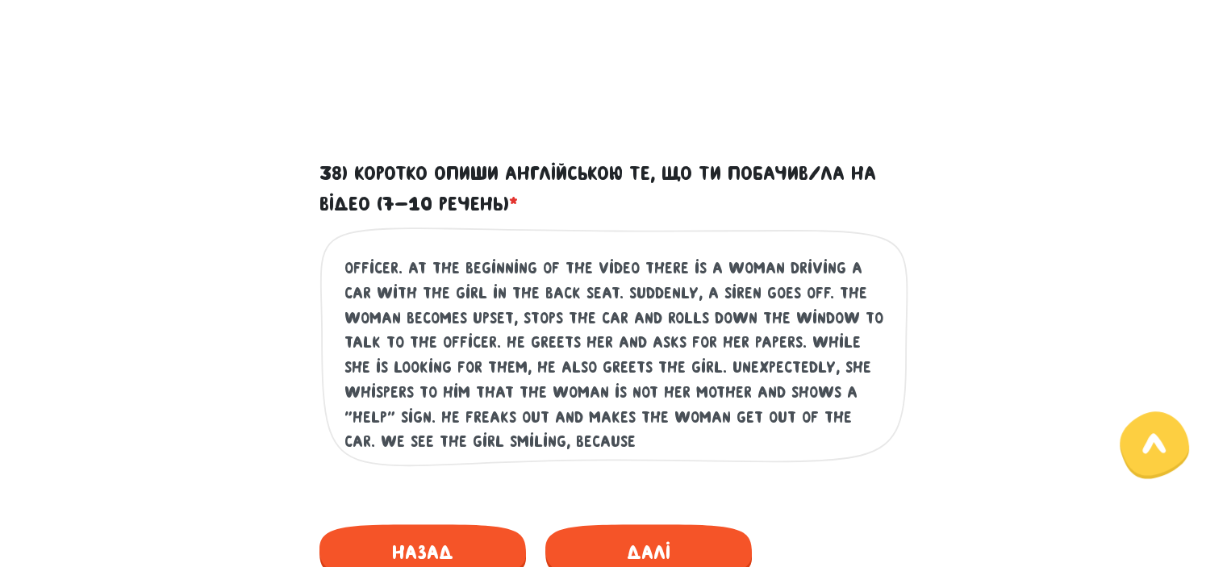
click at [548, 441] on textarea "The video is about a little girl who decided to prank a police officer. At the …" at bounding box center [614, 355] width 540 height 198
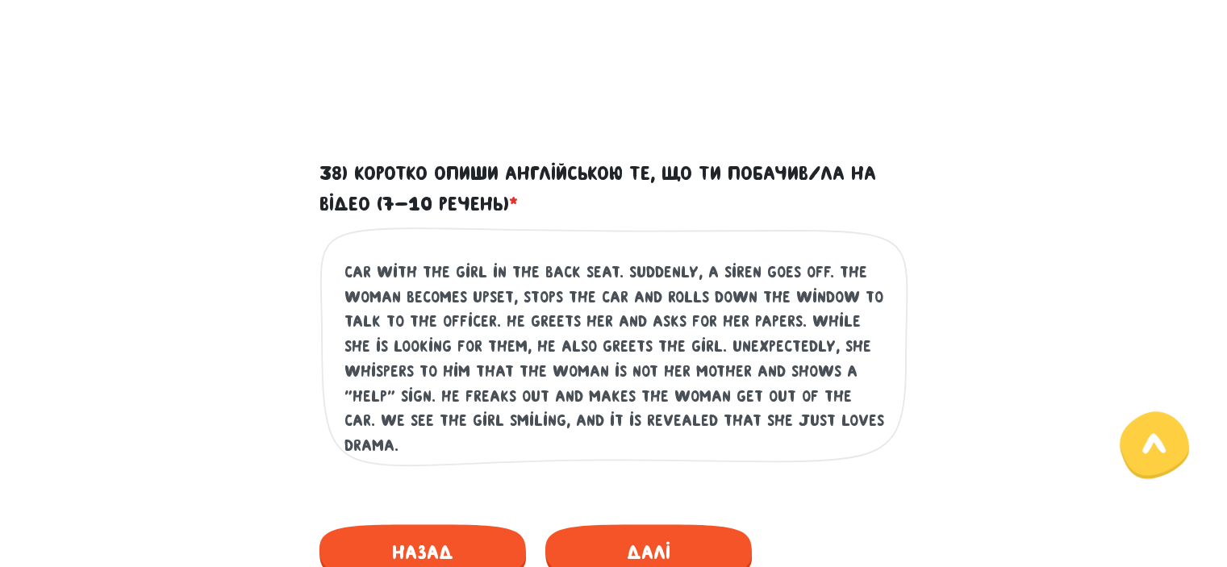
drag, startPoint x: 415, startPoint y: 448, endPoint x: 405, endPoint y: 423, distance: 26.8
click at [415, 448] on textarea "The video is about a little girl who decided to prank a police officer. At the …" at bounding box center [614, 355] width 540 height 198
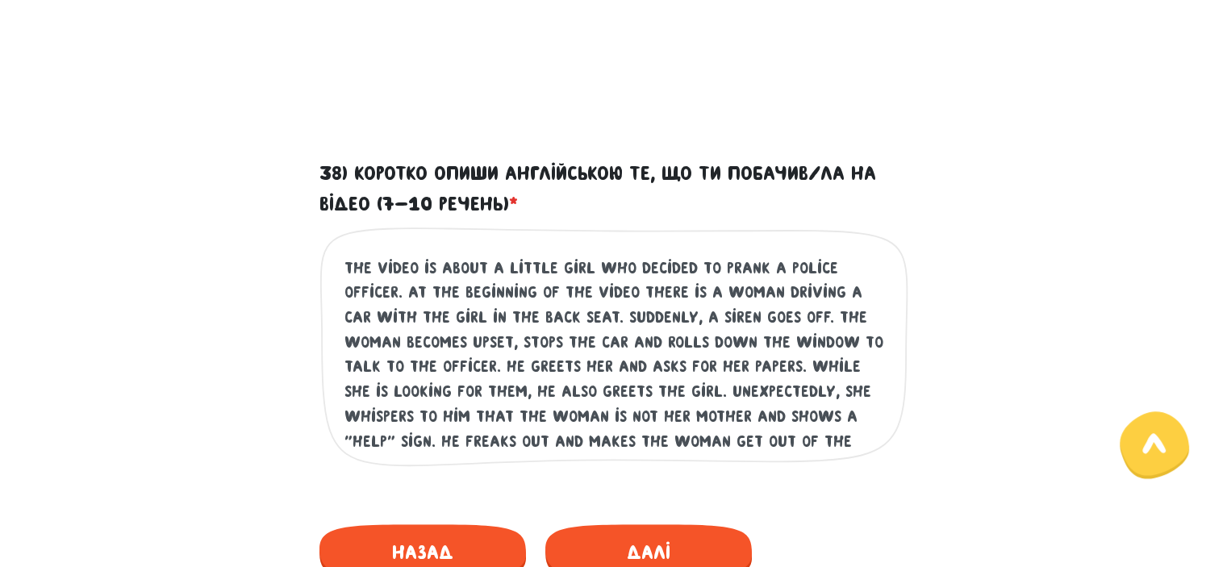
drag, startPoint x: 403, startPoint y: 448, endPoint x: 340, endPoint y: 249, distance: 208.4
click at [340, 249] on div "The video is about a little girl who decided to prank a police officer. At the …" at bounding box center [613, 360] width 589 height 266
click at [590, 421] on textarea "The video is about a little girl who decided to prank a police officer. At the …" at bounding box center [614, 355] width 540 height 198
drag, startPoint x: 536, startPoint y: 292, endPoint x: 626, endPoint y: 286, distance: 90.5
click at [626, 286] on textarea "The video is about a little girl who decided to prank a police officer. At the …" at bounding box center [614, 355] width 540 height 198
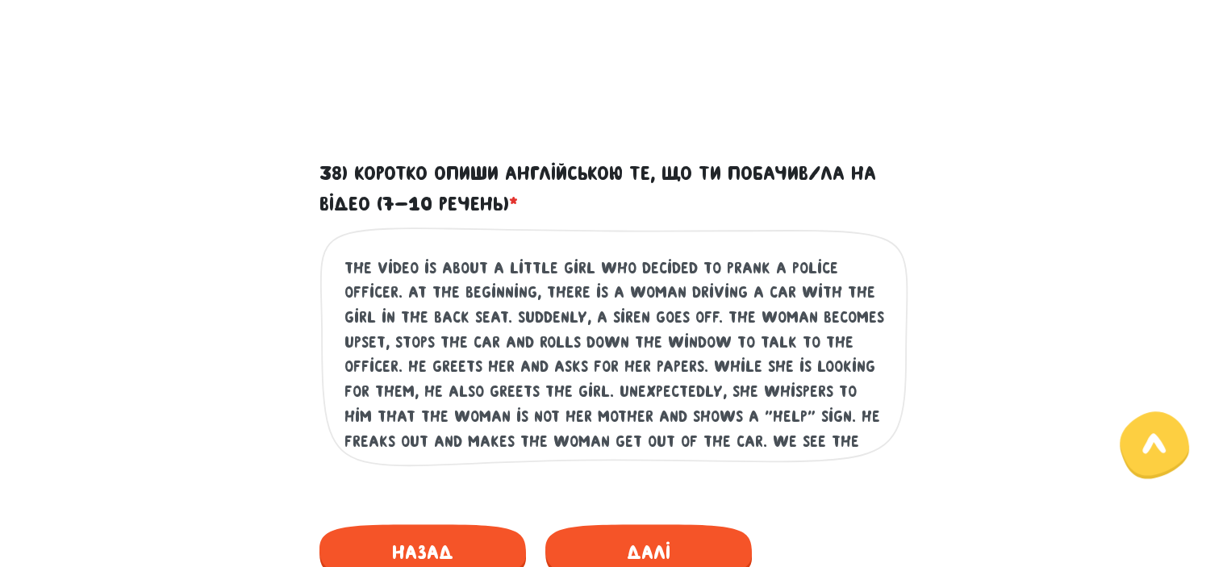
drag, startPoint x: 539, startPoint y: 294, endPoint x: 603, endPoint y: 282, distance: 65.5
click at [603, 282] on textarea "The video is about a little girl who decided to prank a police officer. At the …" at bounding box center [614, 355] width 540 height 198
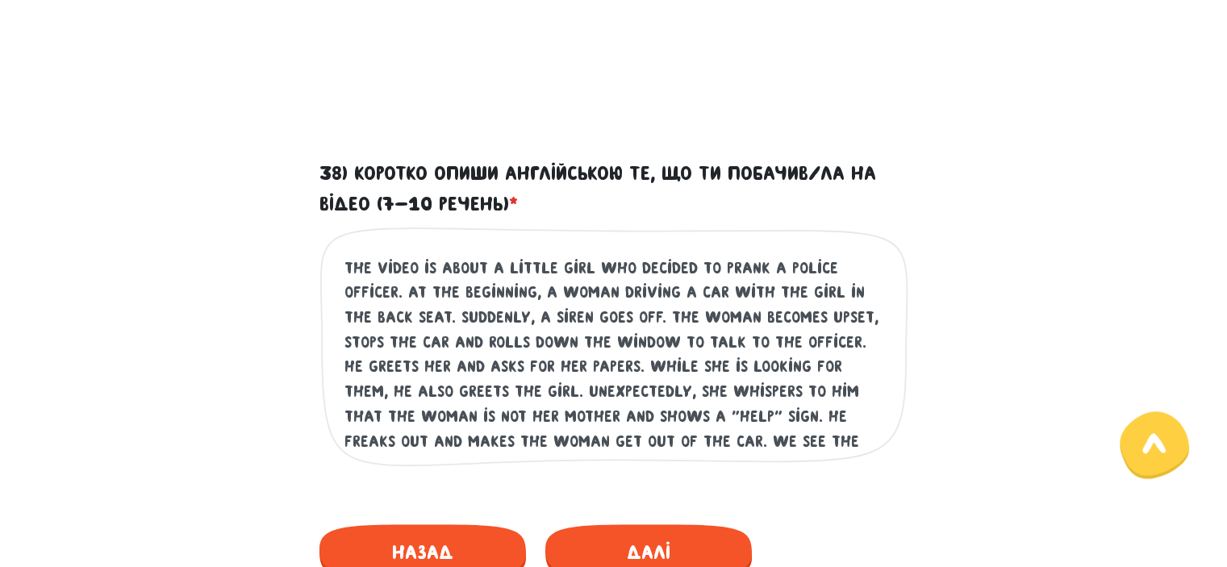
click at [615, 287] on textarea "The video is about a little girl who decided to prank a police officer. At the …" at bounding box center [614, 355] width 540 height 198
click at [679, 266] on textarea "The video is about a little girl who decided to prank a police officer. At the …" at bounding box center [614, 355] width 540 height 198
click at [668, 308] on textarea "The video is about a little girl who decides to prank a police officer. At the …" at bounding box center [614, 355] width 540 height 198
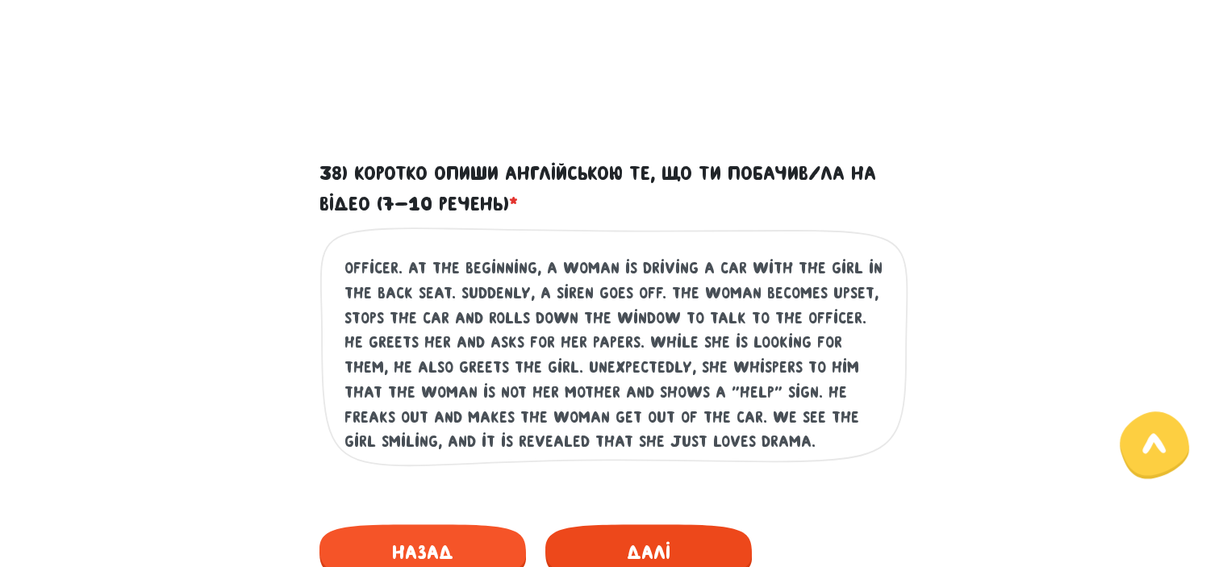
type textarea "The video is about a little girl who decides to prank a police officer. At the …"
click at [629, 533] on span "Далі" at bounding box center [648, 552] width 206 height 56
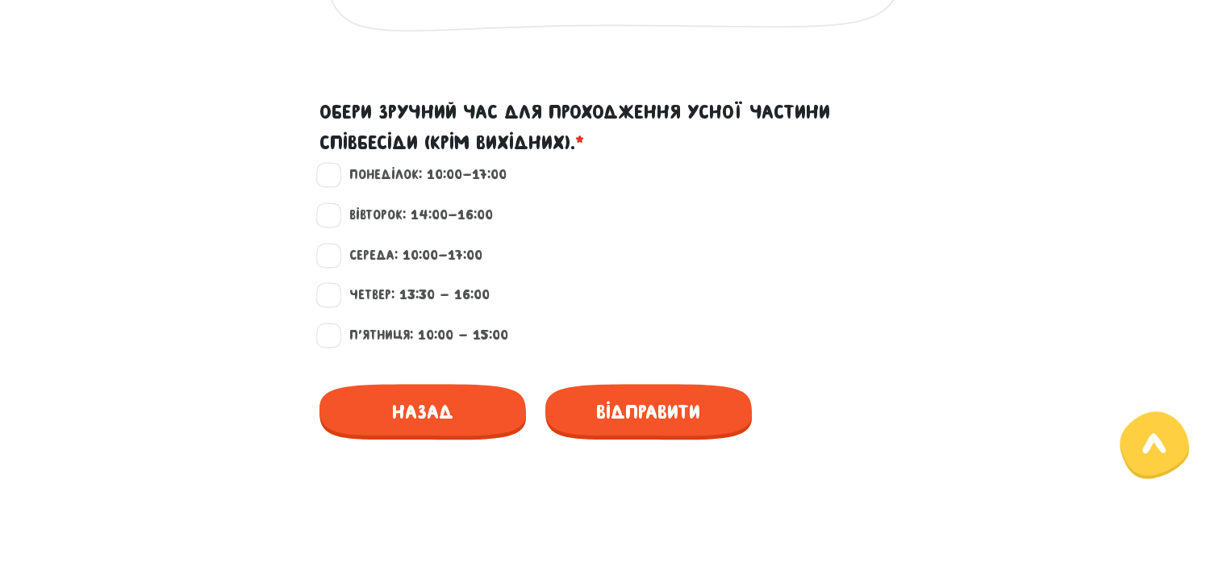
scroll to position [1494, 0]
click at [336, 296] on label "Четвер: 13:30 - 16:00" at bounding box center [413, 295] width 154 height 21
click at [332, 296] on input "Четвер: 13:30 - 16:00" at bounding box center [329, 293] width 13 height 16
checkbox input "true"
click at [339, 209] on label "Вівторок: 14:00-16:00" at bounding box center [414, 215] width 157 height 21
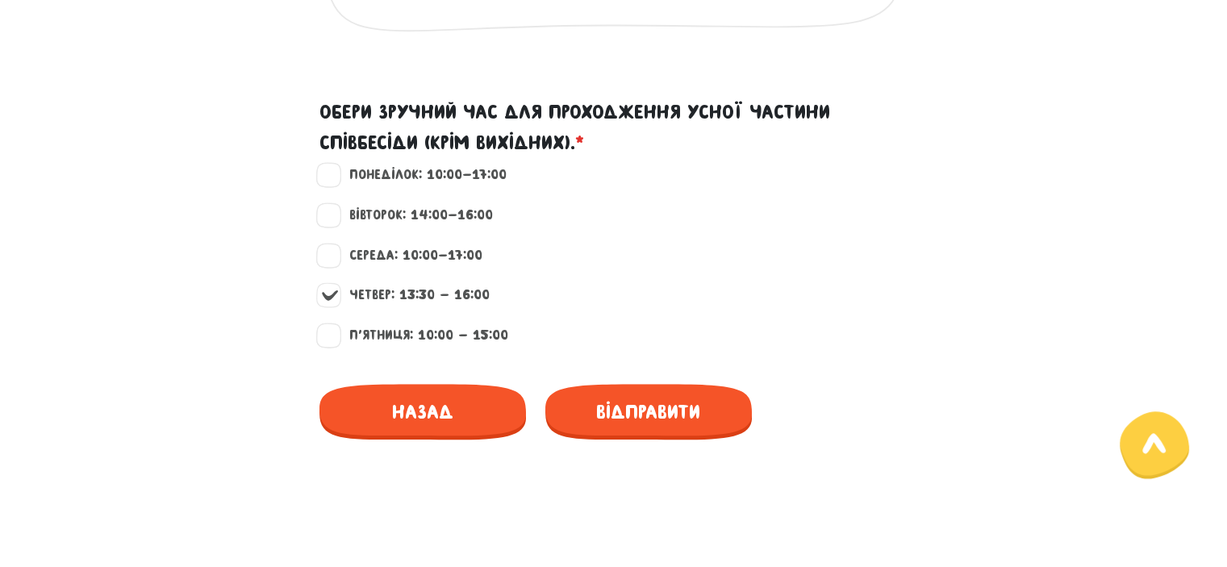
click at [336, 209] on input "Вівторок: 14:00-16:00" at bounding box center [329, 213] width 13 height 16
checkbox input "true"
click at [336, 173] on label "Понеділок: 10:00-17:00" at bounding box center [421, 175] width 171 height 21
click at [330, 173] on input "Понеділок: 10:00-17:00" at bounding box center [329, 173] width 13 height 16
checkbox input "true"
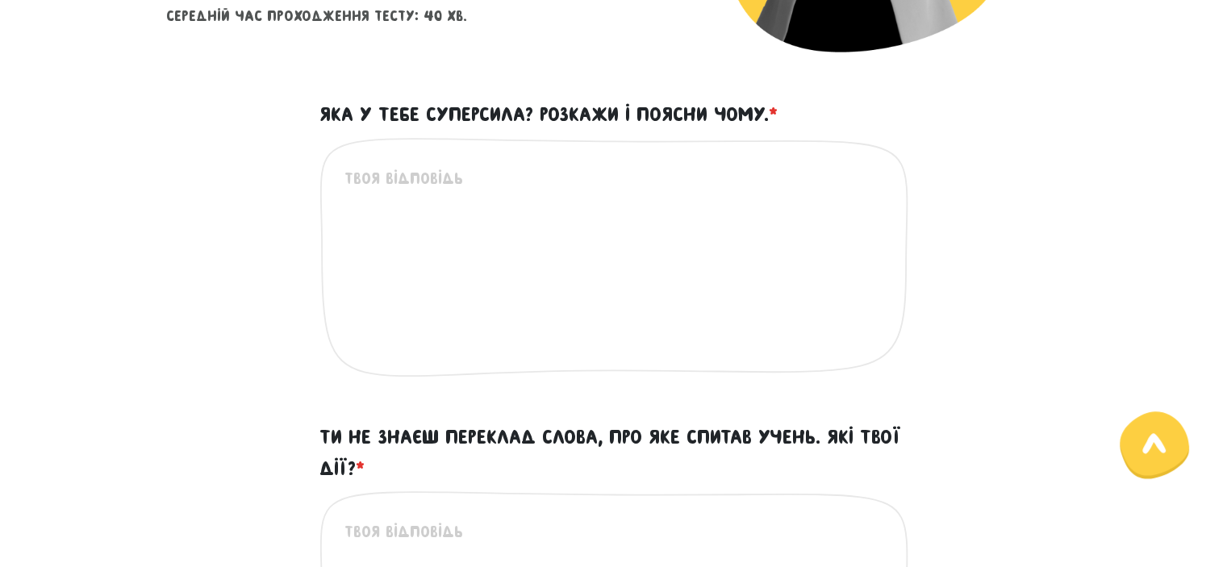
scroll to position [440, 0]
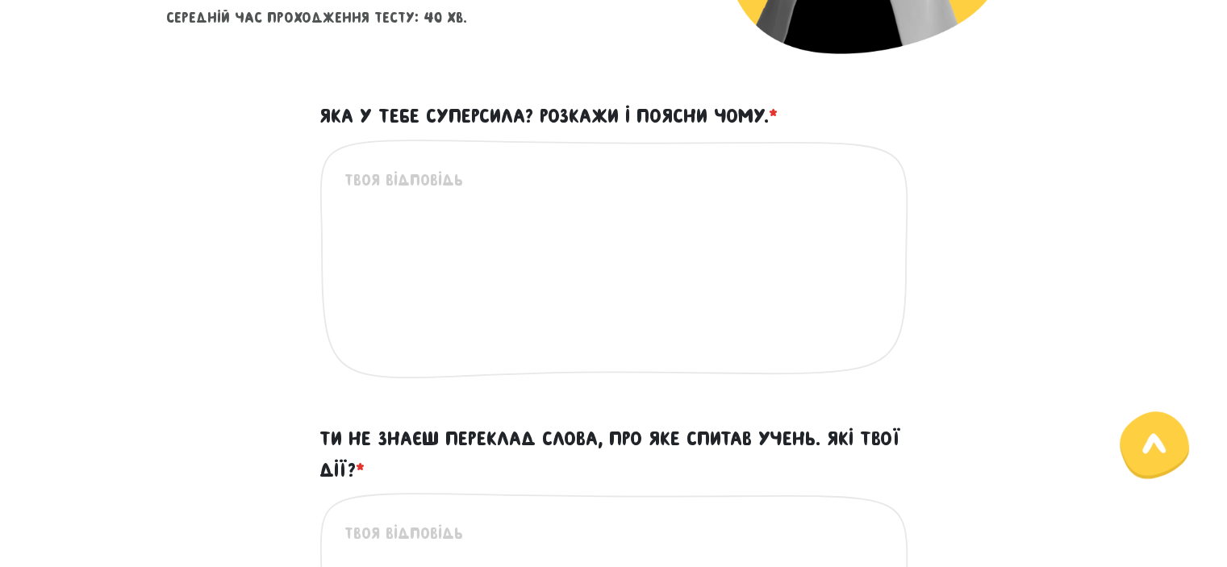
drag, startPoint x: 323, startPoint y: 116, endPoint x: 773, endPoint y: 118, distance: 450.1
click at [773, 118] on label "Яка у тебе суперсила? Розкажи і поясни чому. *" at bounding box center [548, 116] width 458 height 31
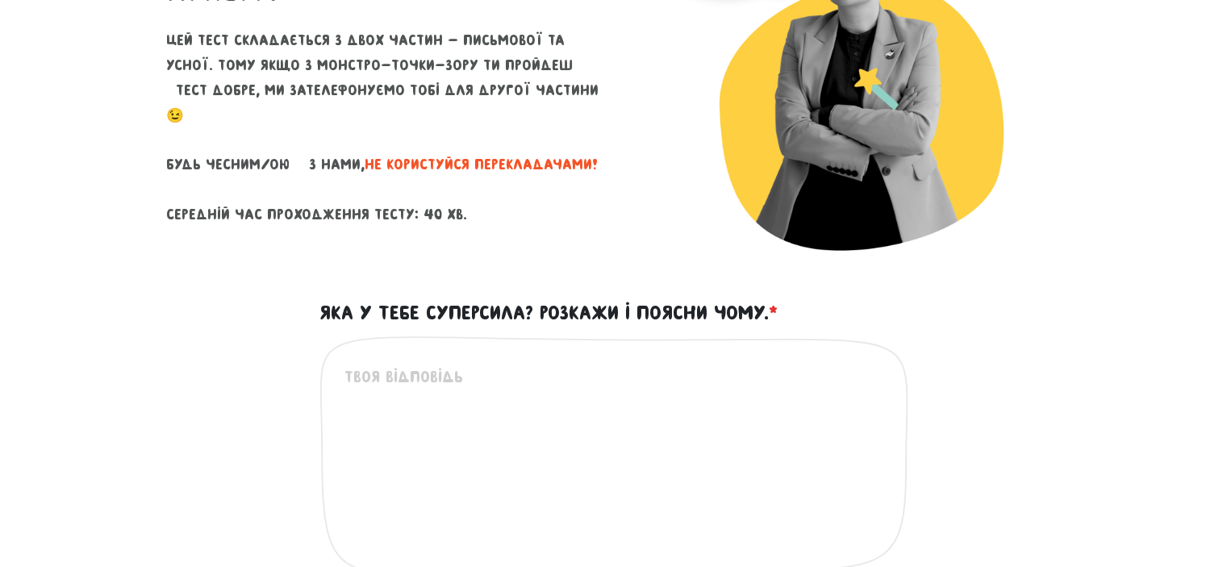
scroll to position [245, 0]
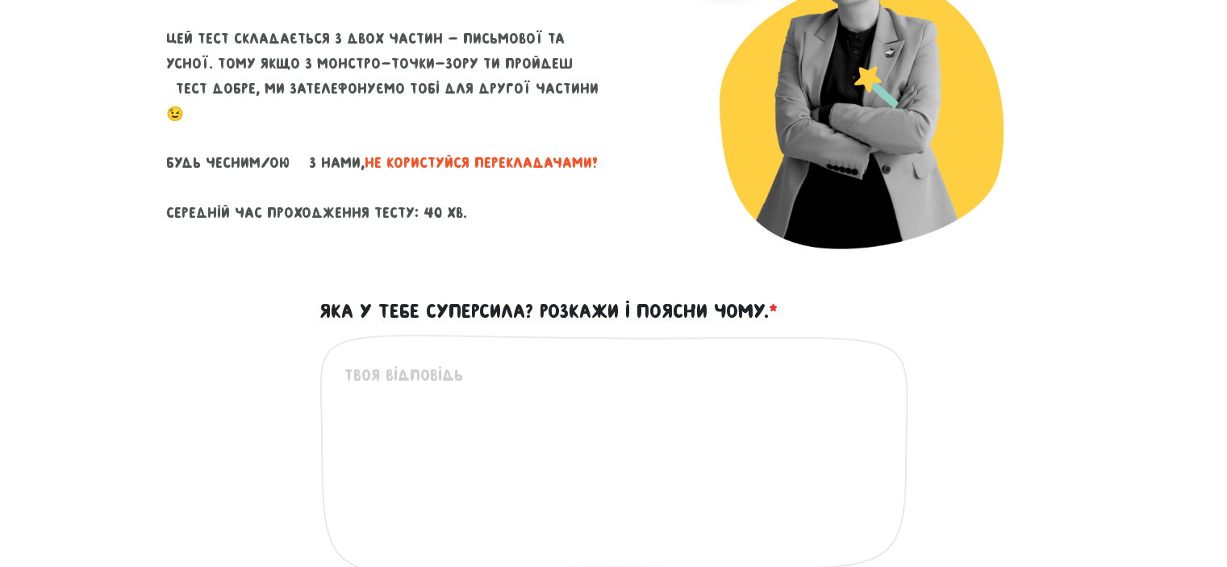
click at [437, 393] on textarea "Яка у тебе суперсила? Розкажи і поясни чому. *" at bounding box center [614, 462] width 540 height 198
paste textarea "My superpower is perseverance. When I set a goal, I don’t give up easily, even …"
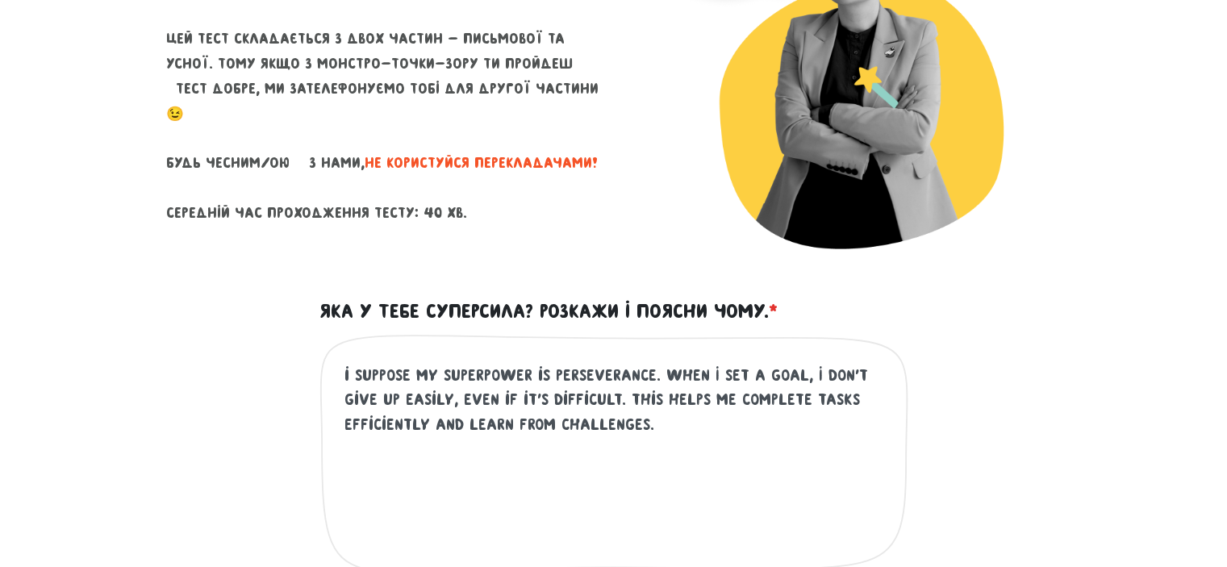
click at [602, 377] on textarea "i suppose My superpower is perseverance. When I set a goal, I don’t give up eas…" at bounding box center [614, 462] width 540 height 198
paste textarea "iste"
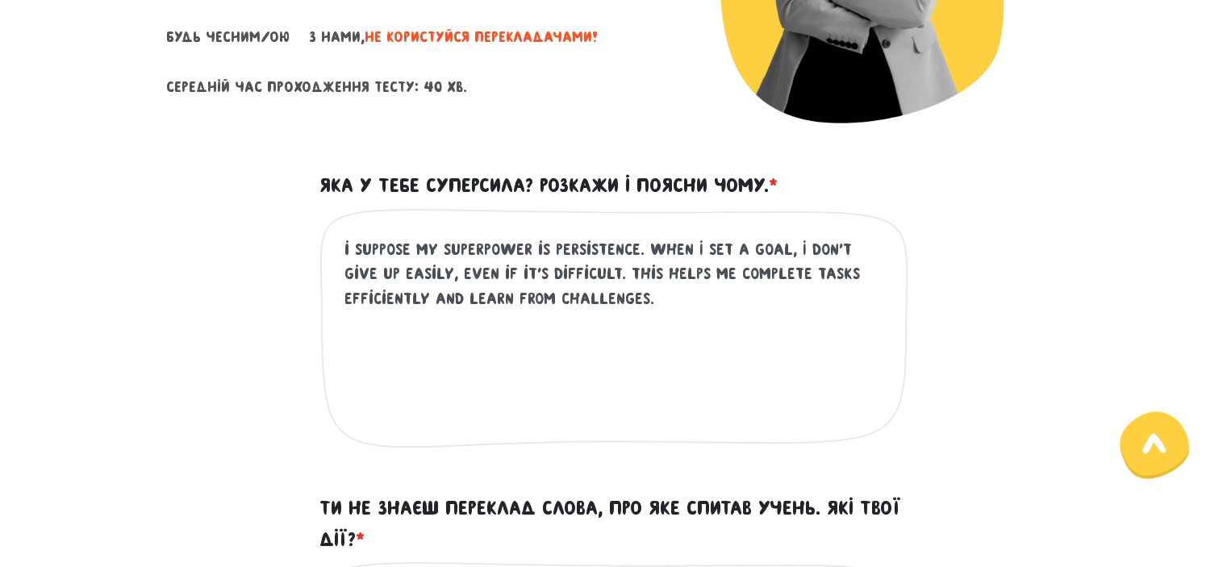
scroll to position [388, 0]
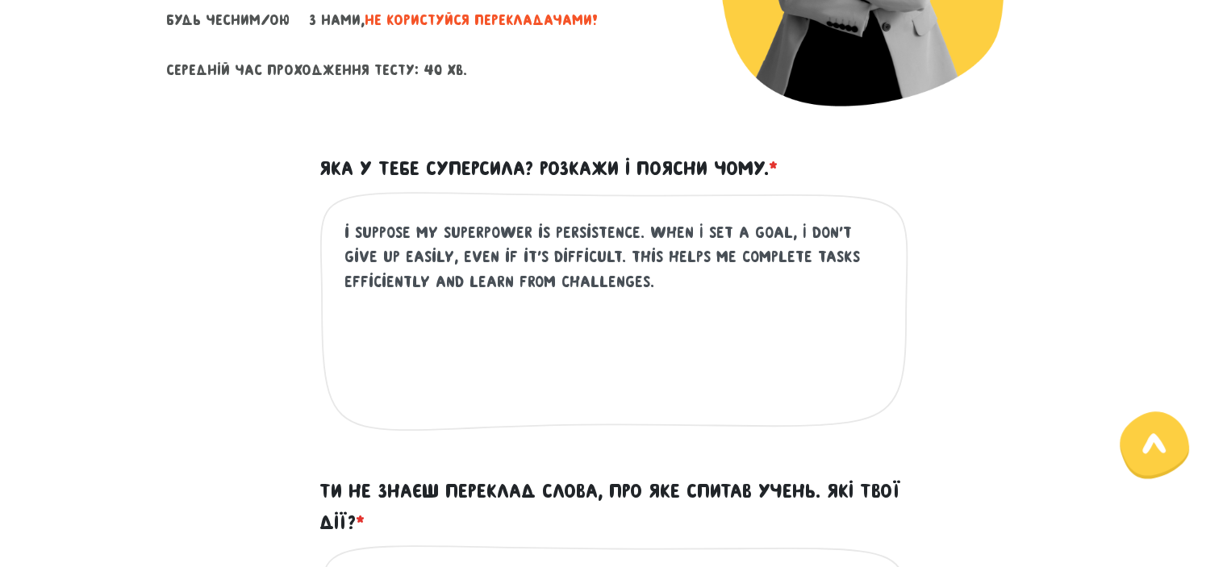
drag, startPoint x: 533, startPoint y: 227, endPoint x: 714, endPoint y: 294, distance: 192.7
click at [714, 294] on textarea "i suppose My superpower is persistence. When I set a goal, I don’t give up easi…" at bounding box center [614, 319] width 540 height 198
paste textarea "being a fast learner. I can quickly understand new tasks and approaches, which …"
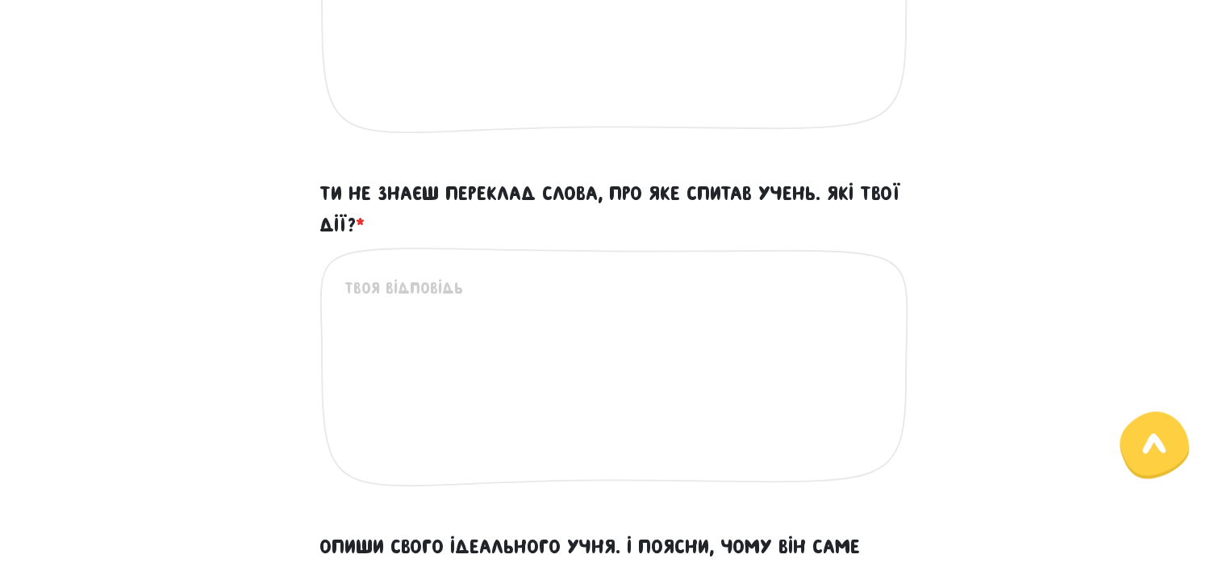
scroll to position [739, 0]
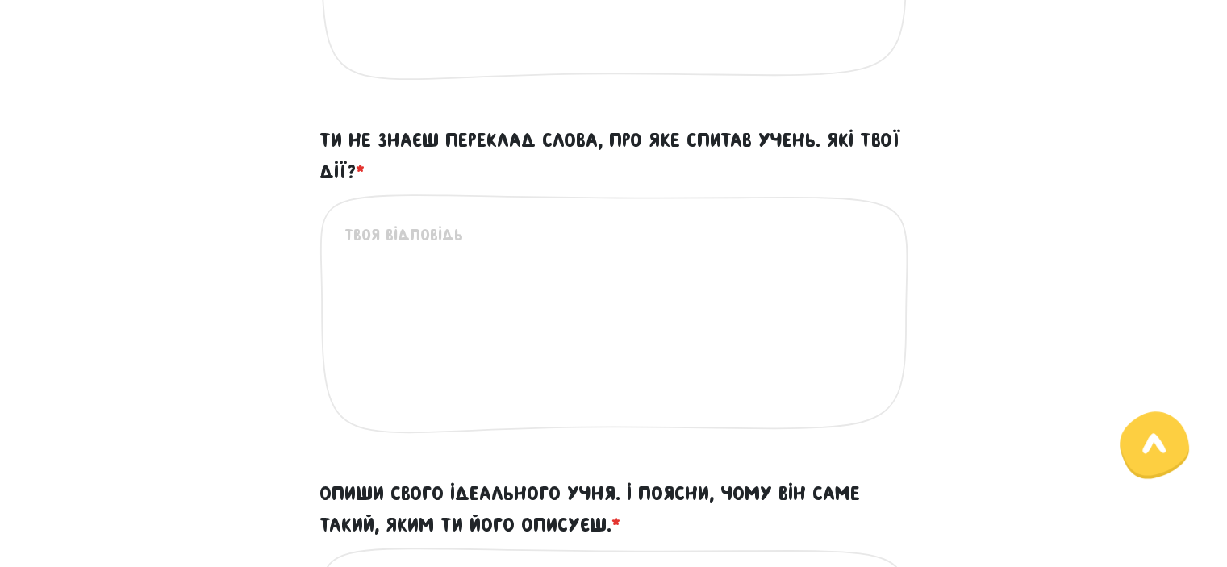
type textarea "i suppose my superpower is being a fast learner. I can quickly understand new t…"
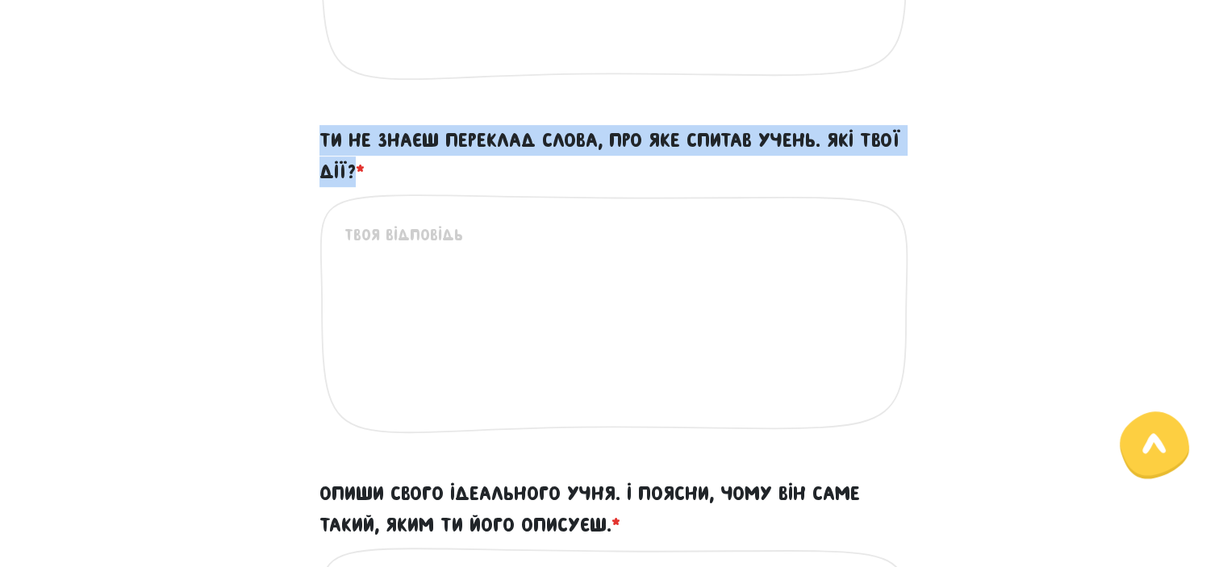
drag, startPoint x: 318, startPoint y: 135, endPoint x: 355, endPoint y: 167, distance: 49.2
click at [355, 167] on div "Ти не знаєш переклад слова, про яке спитав учень. Які твої дії? * Це обов'язков…" at bounding box center [613, 292] width 613 height 334
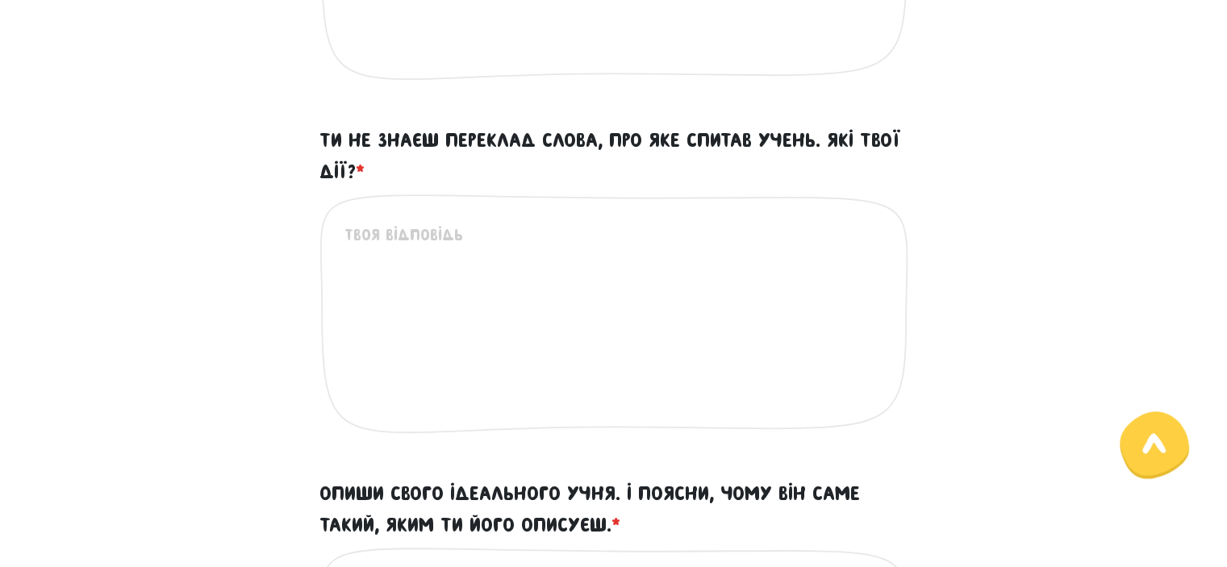
click at [411, 264] on textarea "Ти не знаєш переклад слова, про яке спитав учень. Які твої дії? *" at bounding box center [614, 322] width 540 height 198
paste textarea "I would honestly say that I’m not sure. Then, I would work with the student to …"
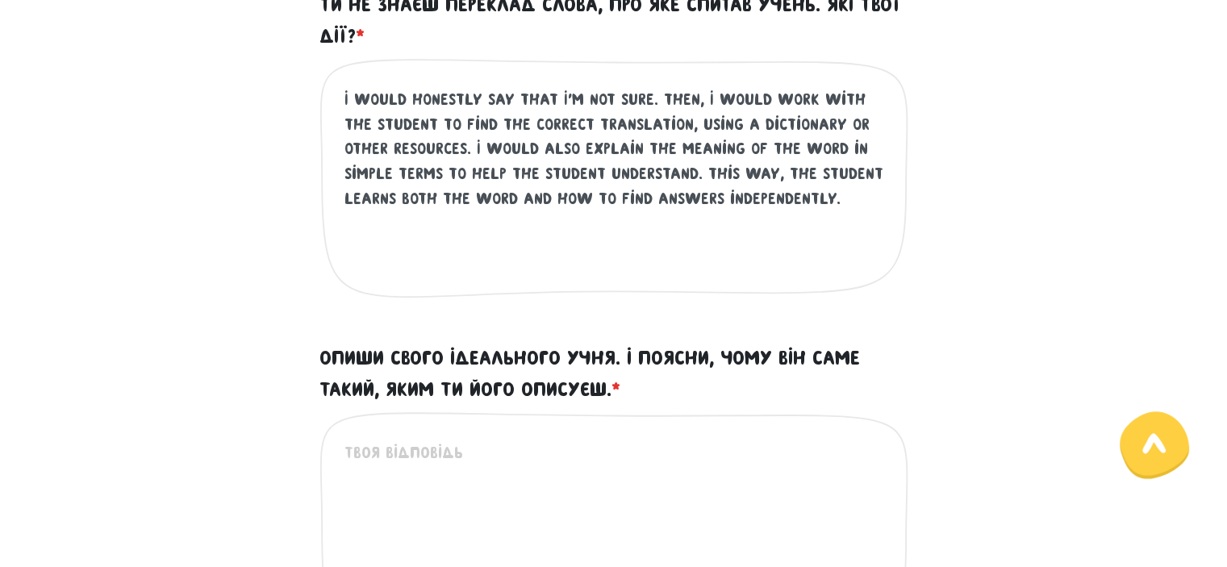
scroll to position [894, 0]
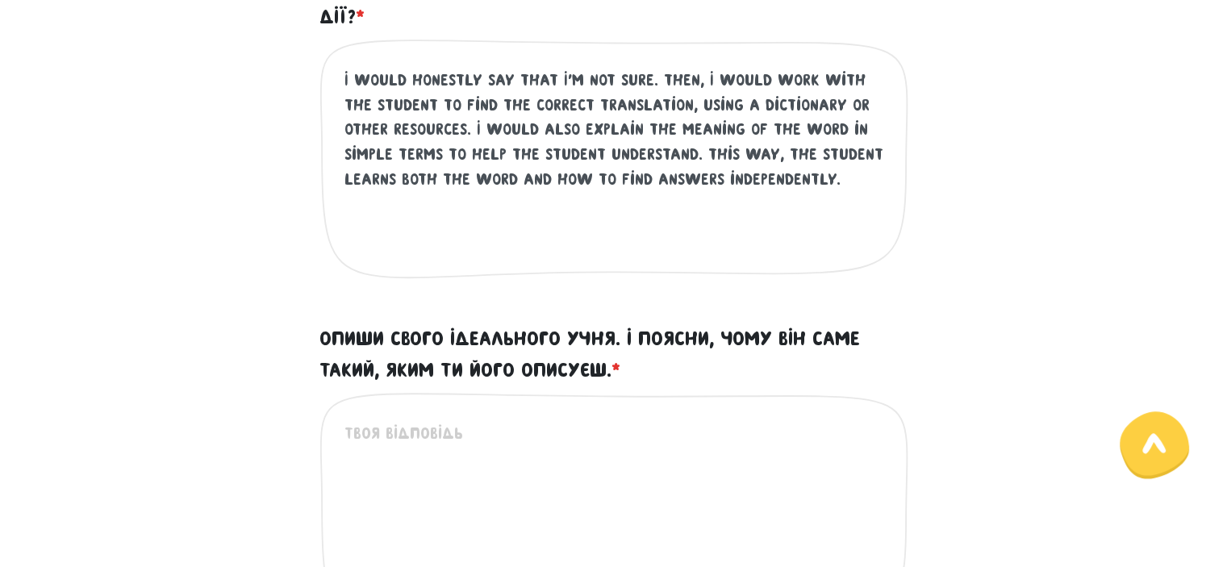
click at [466, 132] on textarea "I would honestly say that I’m not sure. Then, I would work with the student to …" at bounding box center [614, 167] width 540 height 198
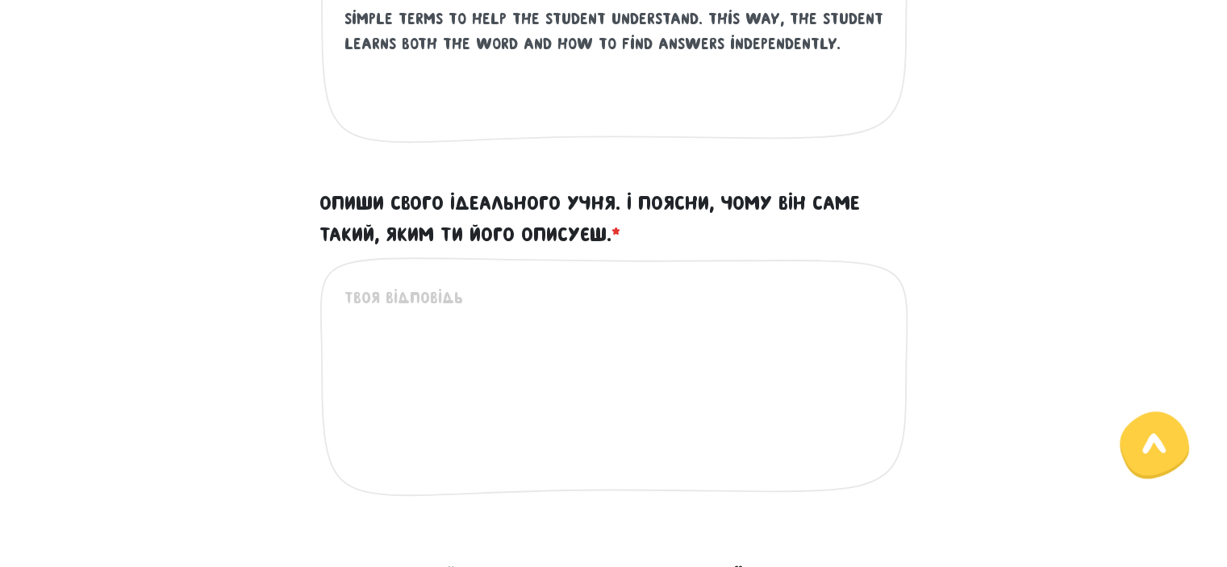
scroll to position [1057, 0]
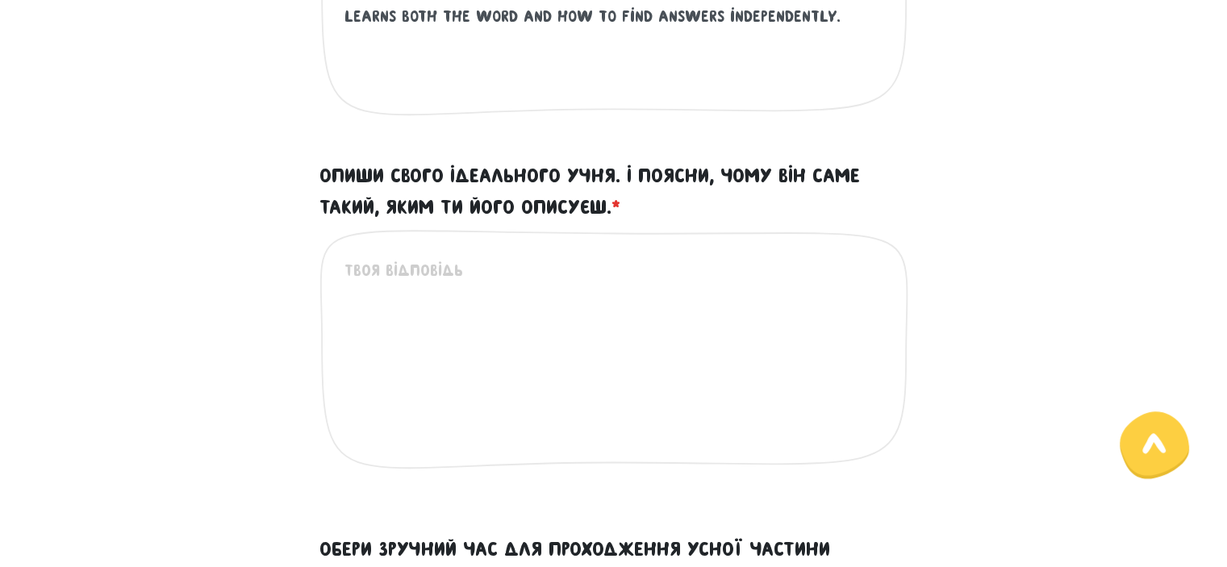
type textarea "I would honestly say that I’m not sure. Then, I would work with the student to …"
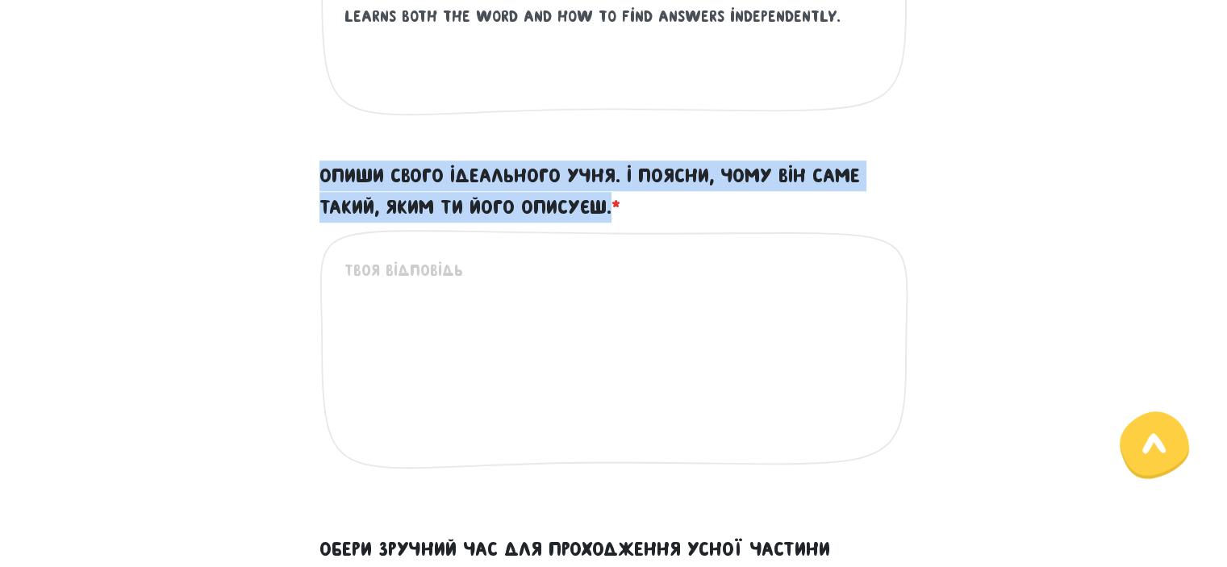
drag, startPoint x: 319, startPoint y: 173, endPoint x: 612, endPoint y: 214, distance: 295.7
click at [612, 214] on label "Опиши свого ідеального учня. І поясни, чому він саме такий, яким ти його описує…" at bounding box center [613, 192] width 589 height 62
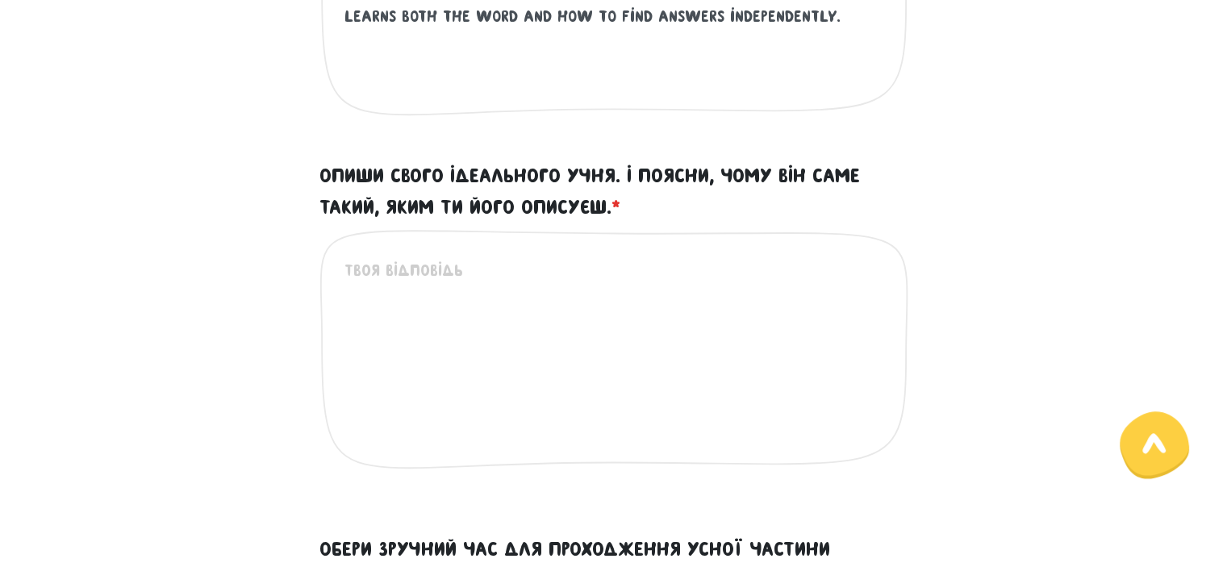
click at [419, 296] on textarea "Опиши свого ідеального учня. І поясни, чому він саме такий, яким ти його описує…" at bounding box center [614, 357] width 540 height 198
paste textarea "My ideal student is someone who is curious and willing to put in the effort to …"
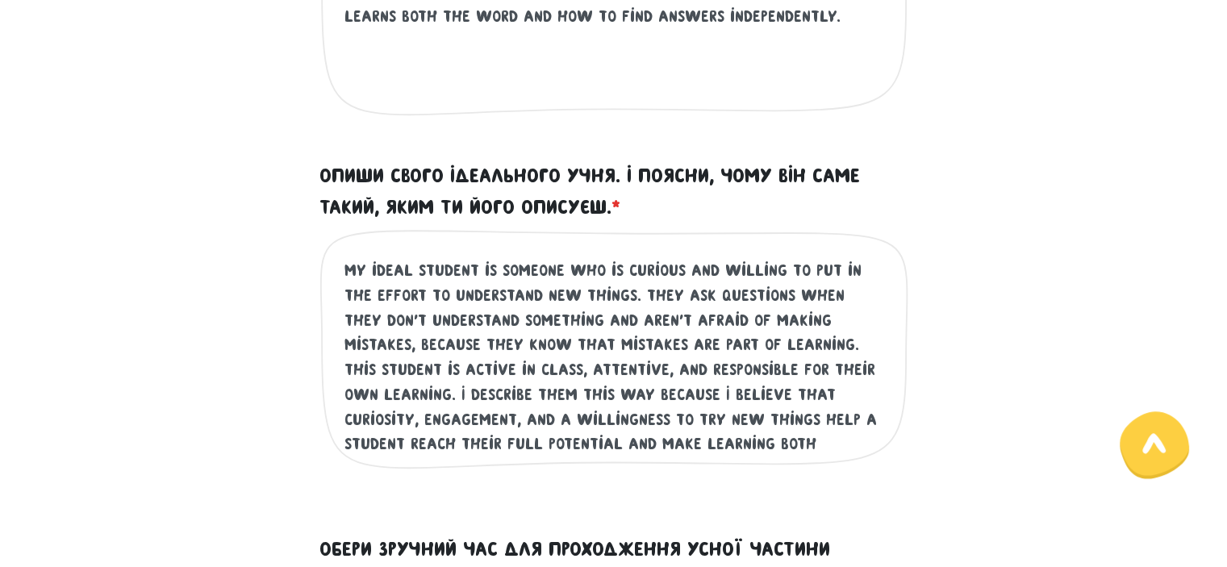
drag, startPoint x: 419, startPoint y: 293, endPoint x: 599, endPoint y: 288, distance: 180.7
click at [599, 288] on textarea "My ideal student is someone who is curious and willing to put in the effort to …" at bounding box center [614, 357] width 540 height 198
click at [420, 290] on textarea "My ideal student is someone who is curious and willing to put in the effort to …" at bounding box center [614, 357] width 540 height 198
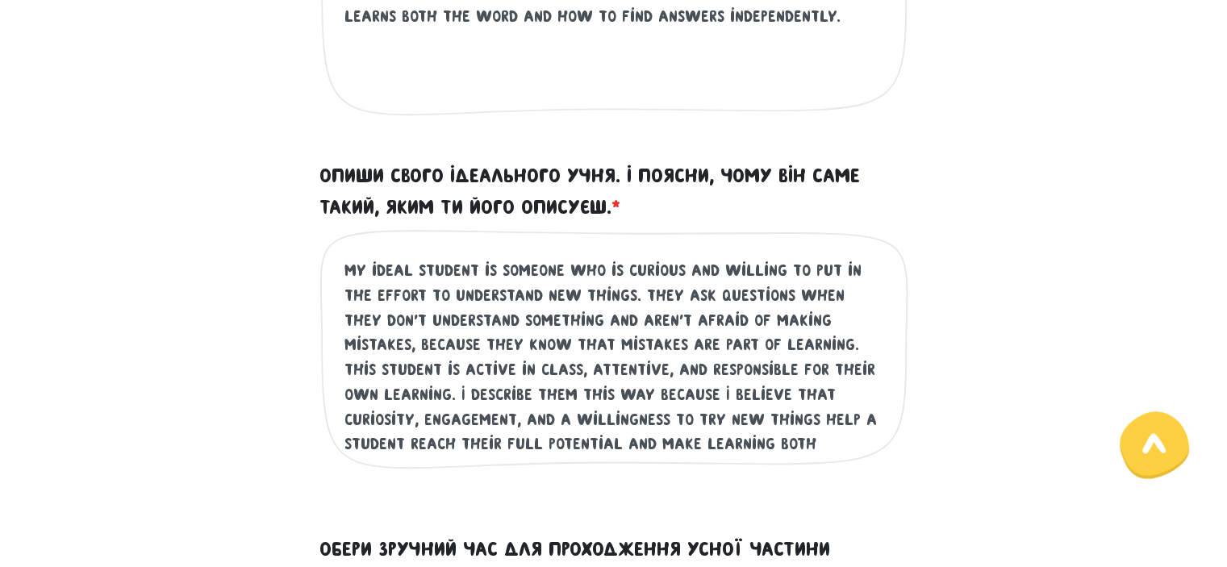
drag, startPoint x: 420, startPoint y: 290, endPoint x: 597, endPoint y: 294, distance: 176.7
click at [597, 294] on textarea "My ideal student is someone who is curious and willing to put in the effort to …" at bounding box center [614, 357] width 540 height 198
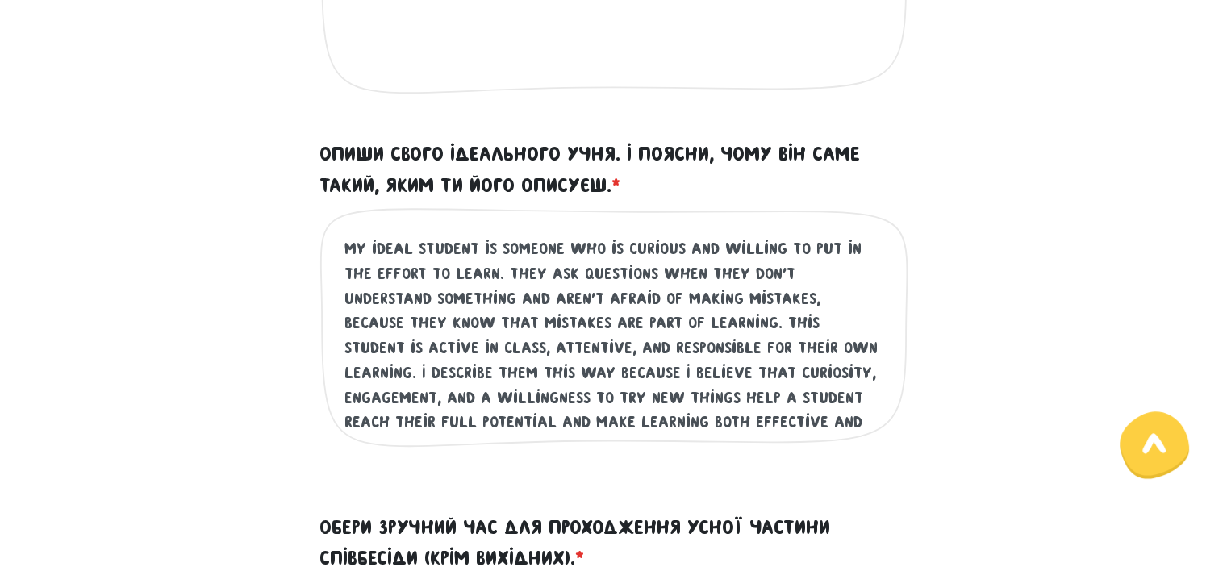
scroll to position [1100, 0]
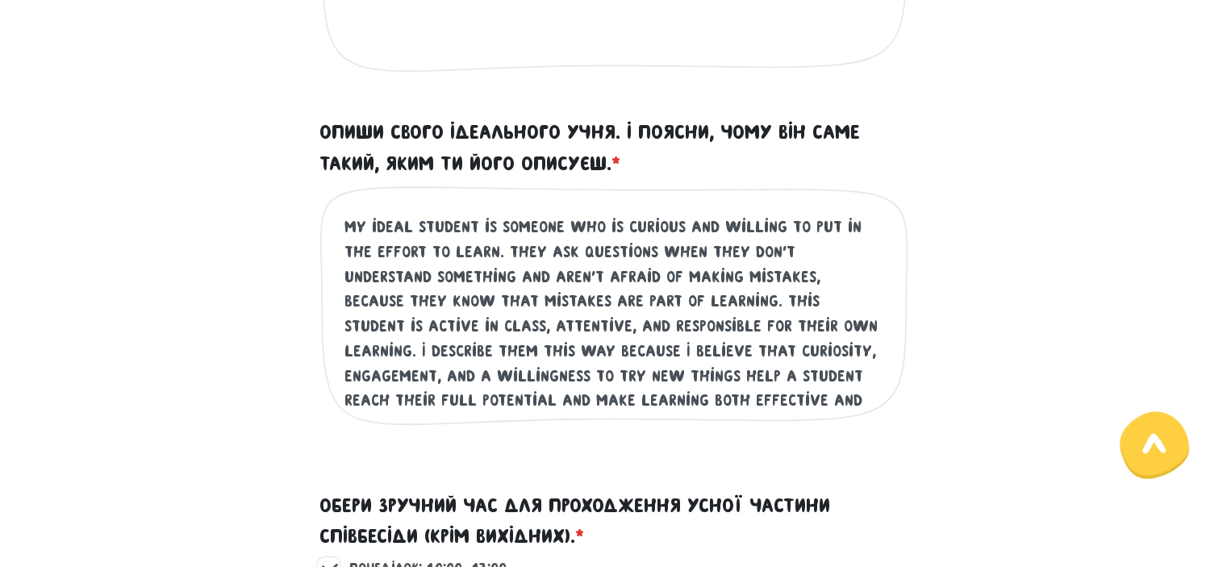
click at [625, 297] on textarea "My ideal student is someone who is curious and willing to put in the effort to …" at bounding box center [614, 314] width 540 height 198
click at [689, 271] on textarea "My ideal student is someone who is curious and willing to put in the effort to …" at bounding box center [614, 314] width 540 height 198
click at [624, 290] on textarea "My ideal student is someone who is curious and willing to put in the effort to …" at bounding box center [614, 314] width 540 height 198
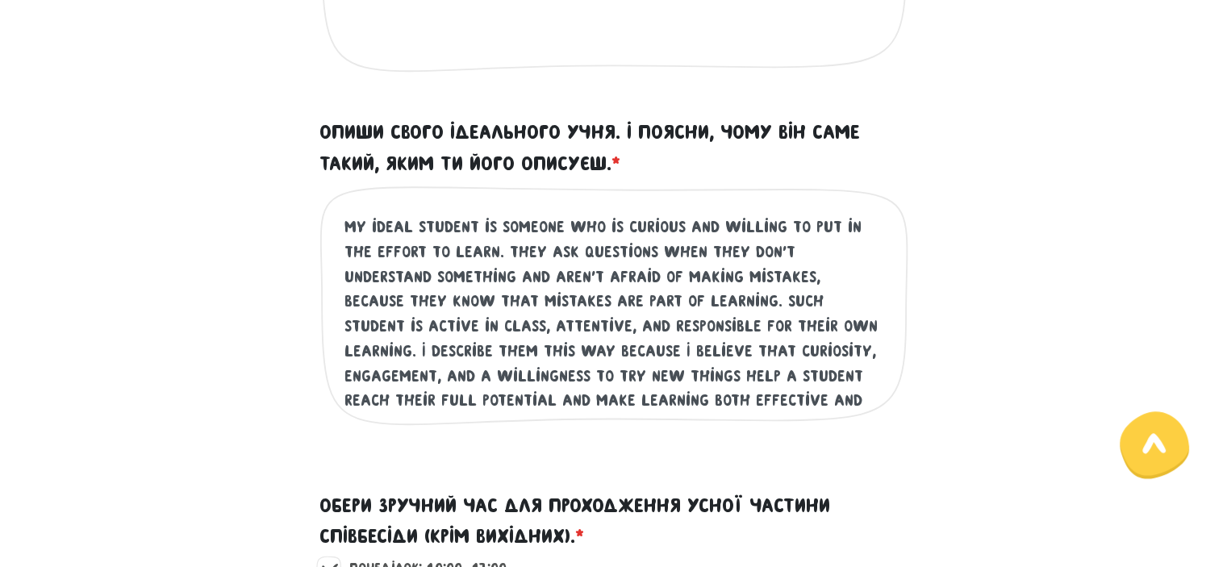
click at [624, 290] on textarea "My ideal student is someone who is curious and willing to put in the effort to …" at bounding box center [614, 314] width 540 height 198
click at [632, 302] on textarea "My ideal student is someone who is curious and willing to put in the effort to …" at bounding box center [614, 314] width 540 height 198
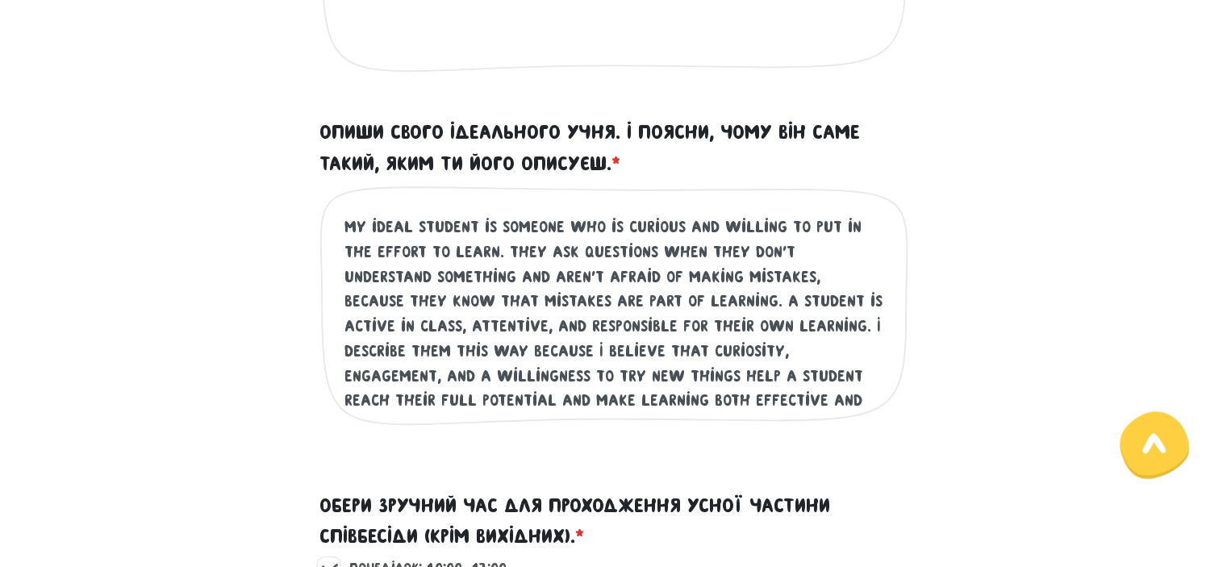
click at [694, 306] on textarea "My ideal student is someone who is curious and willing to put in the effort to …" at bounding box center [614, 314] width 540 height 198
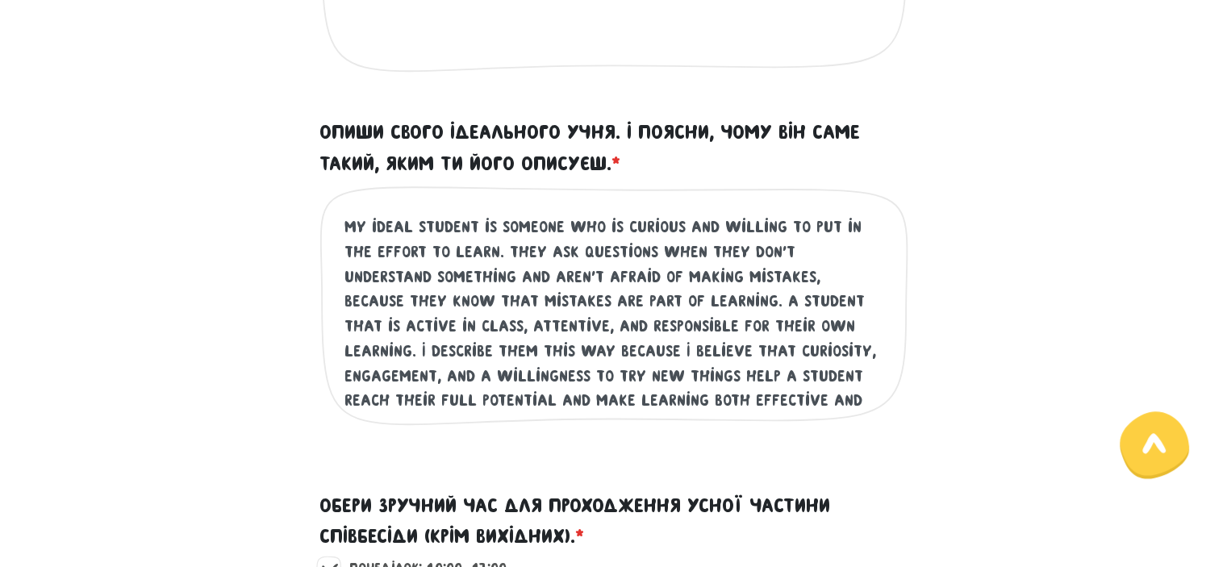
click at [732, 327] on textarea "My ideal student is someone who is curious and willing to put in the effort to …" at bounding box center [614, 314] width 540 height 198
drag, startPoint x: 487, startPoint y: 348, endPoint x: 745, endPoint y: 331, distance: 258.7
click at [745, 331] on textarea "My ideal student is someone who is curious and willing to put in the effort to …" at bounding box center [614, 314] width 540 height 198
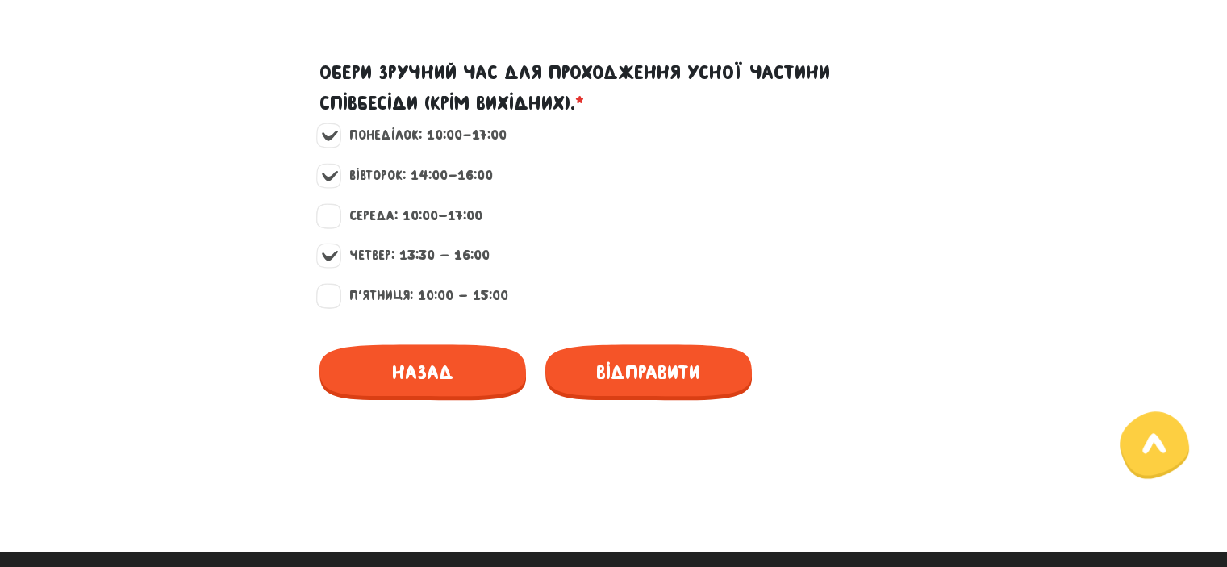
scroll to position [1537, 0]
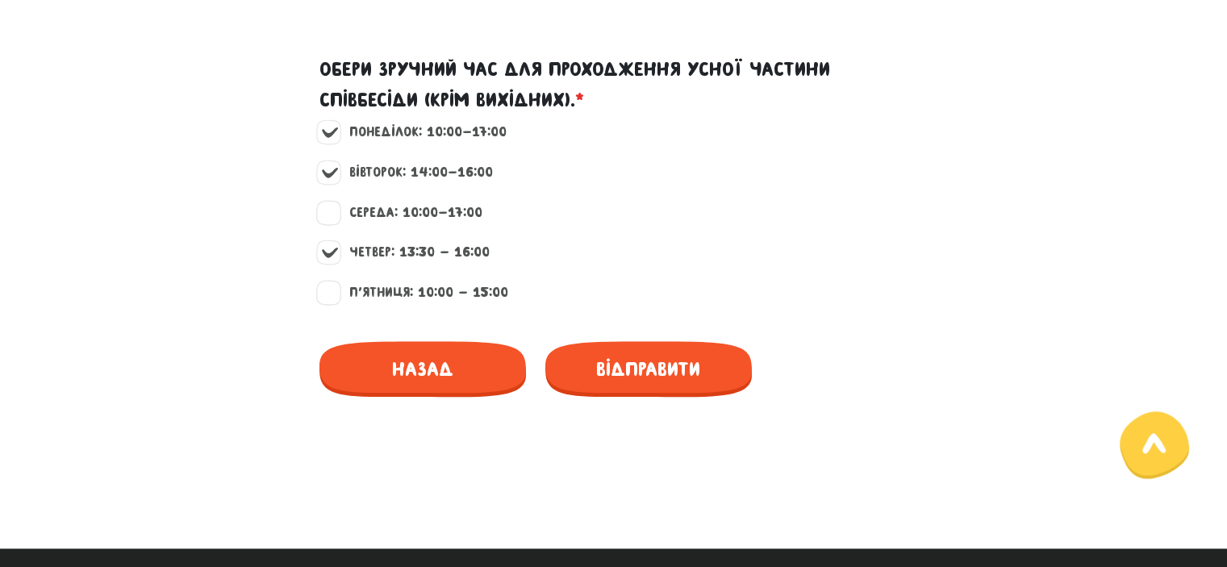
type textarea "My ideal student is someone who is curious and willing to put in the effort to …"
click at [336, 220] on label "Середа: 10:00-17:00" at bounding box center [409, 212] width 147 height 21
click at [335, 219] on input "Середа: 10:00-17:00" at bounding box center [329, 210] width 13 height 16
checkbox input "true"
click at [336, 249] on label "Четвер: 13:30 - 16:00" at bounding box center [413, 252] width 154 height 21
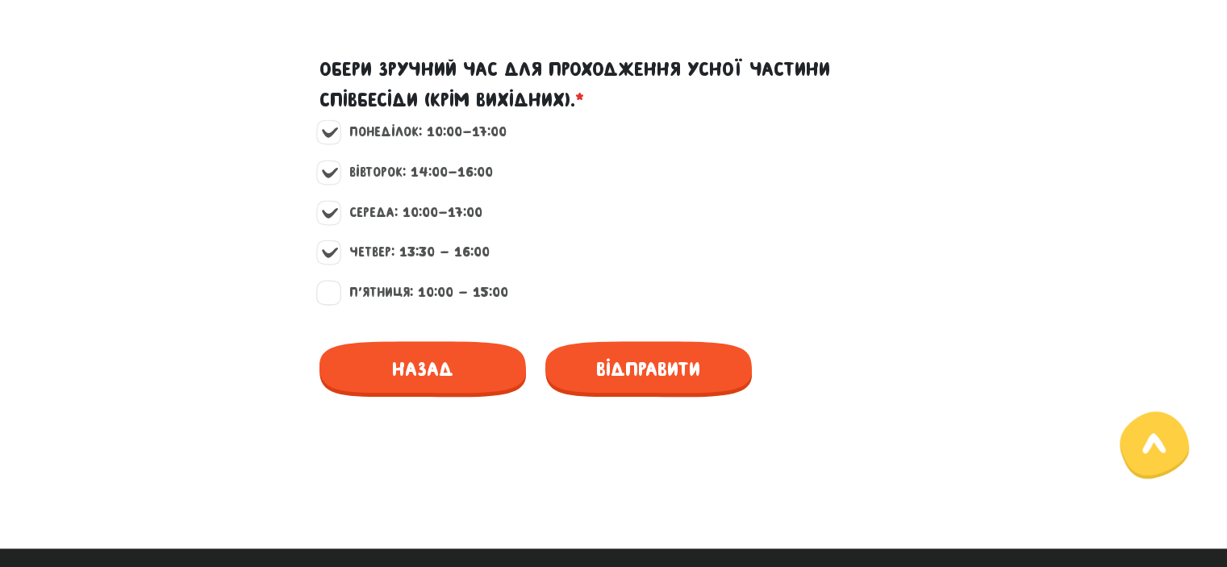
click at [327, 249] on input "Четвер: 13:30 - 16:00" at bounding box center [329, 250] width 13 height 16
click at [336, 254] on label "Четвер: 13:30 - 16:00" at bounding box center [413, 252] width 154 height 21
click at [331, 254] on input "Четвер: 13:30 - 16:00" at bounding box center [329, 250] width 13 height 16
checkbox input "true"
click at [336, 299] on label "П'ятниця: 10:00 - 15:00" at bounding box center [422, 292] width 173 height 21
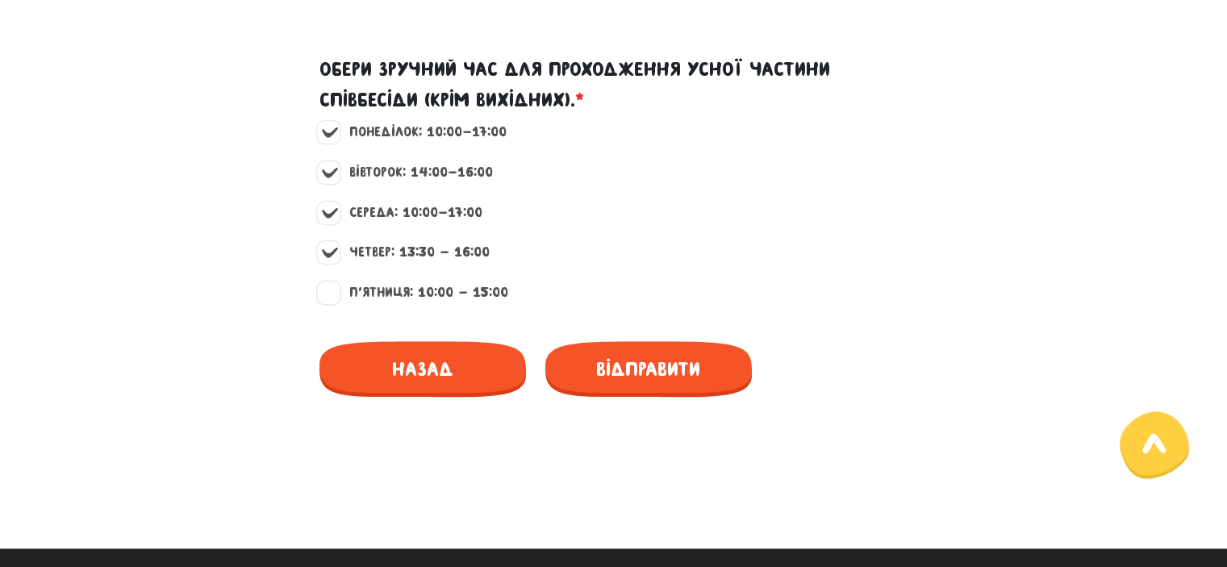
click at [327, 298] on input "П'ятниця: 10:00 - 15:00" at bounding box center [329, 290] width 13 height 16
checkbox input "true"
click at [638, 378] on span "Відправити" at bounding box center [648, 369] width 206 height 56
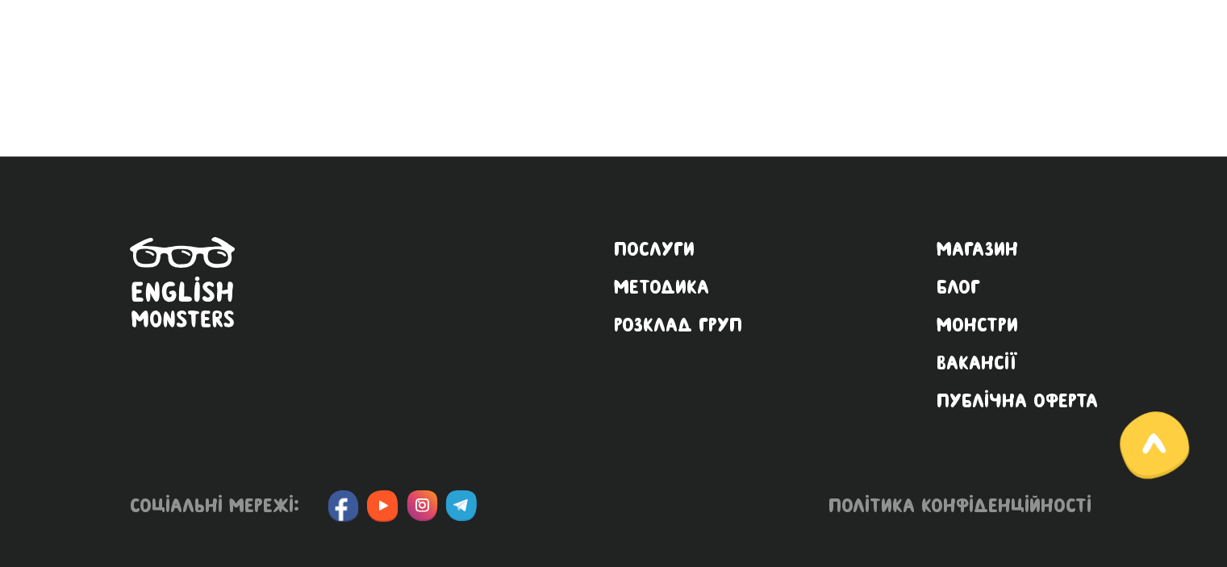
scroll to position [500, 0]
